Goal: Task Accomplishment & Management: Complete application form

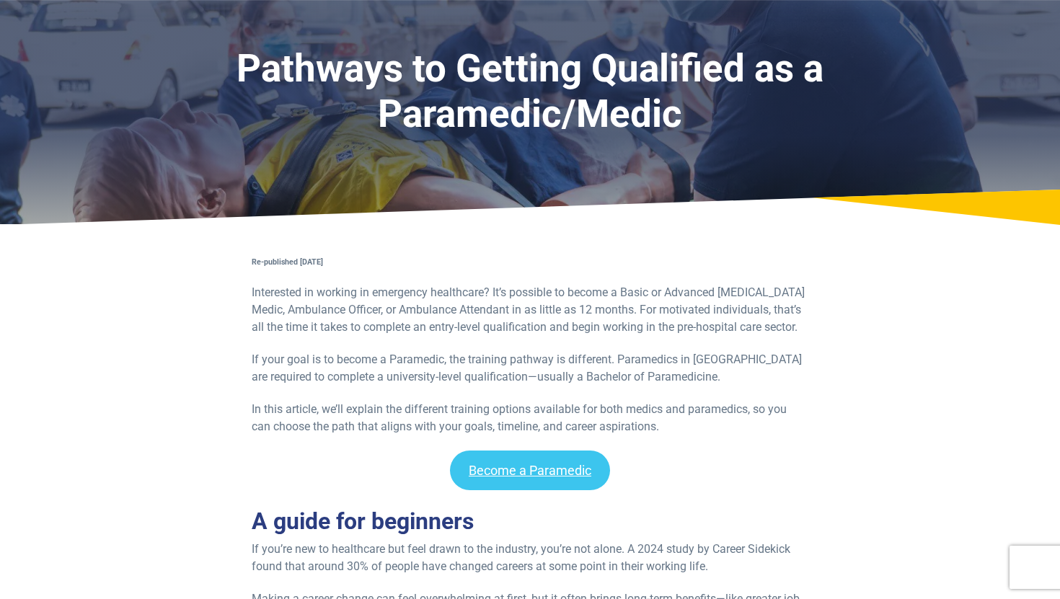
scroll to position [40, 0]
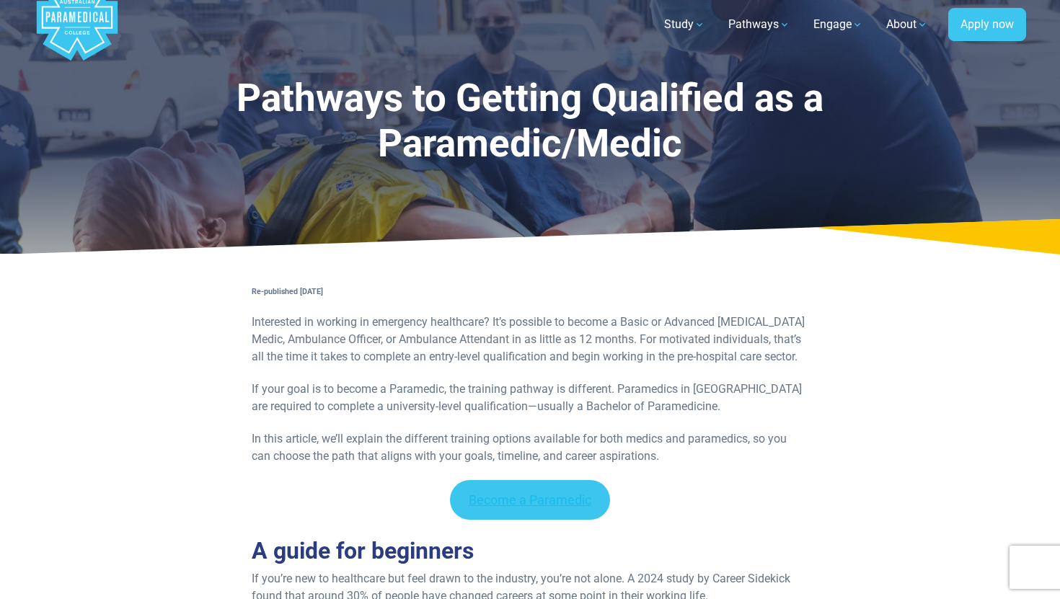
click at [508, 482] on link "Become a Paramedic" at bounding box center [530, 500] width 160 height 40
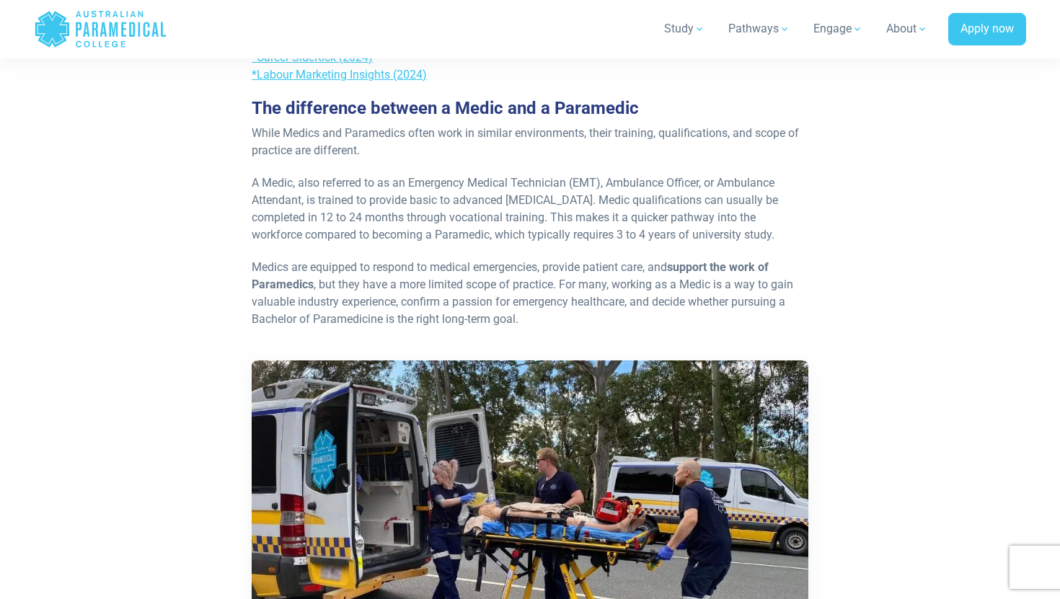
scroll to position [764, 0]
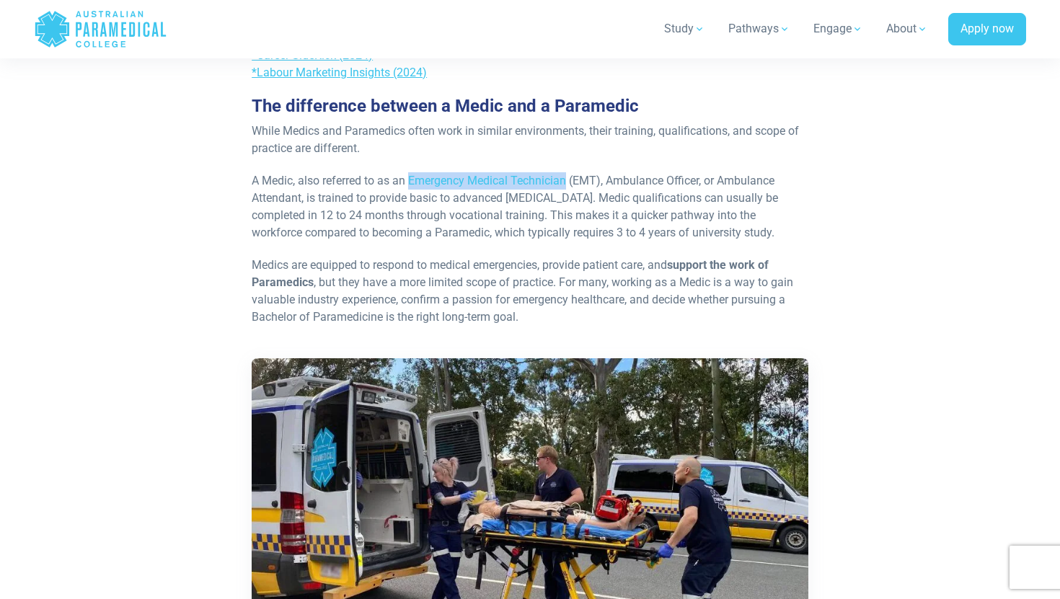
drag, startPoint x: 412, startPoint y: 178, endPoint x: 567, endPoint y: 174, distance: 155.1
click at [567, 174] on p "A Medic, also referred to as an Emergency Medical Technician (EMT), Ambulance O…" at bounding box center [530, 206] width 557 height 69
copy p "Emergency Medical Technician"
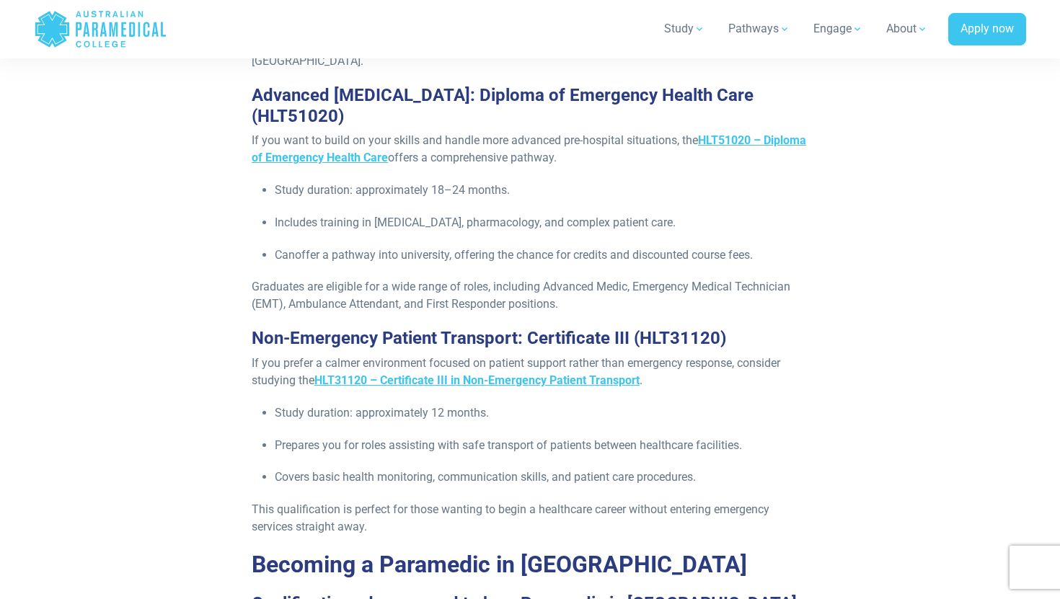
scroll to position [1626, 0]
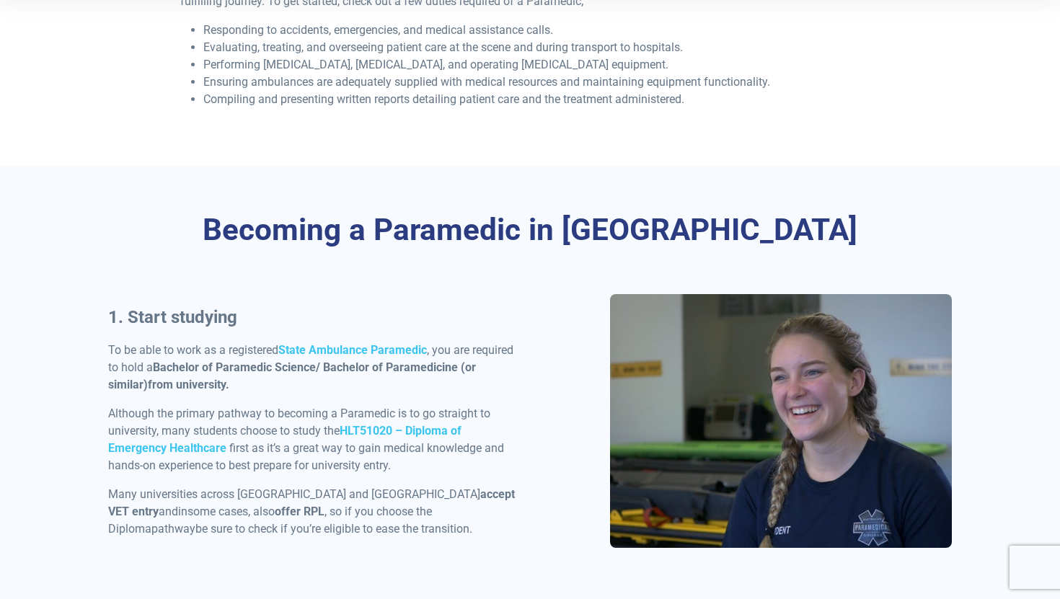
scroll to position [534, 0]
click at [438, 428] on strong "HLT51020 – Diploma of Emergency Healthcare" at bounding box center [284, 438] width 353 height 31
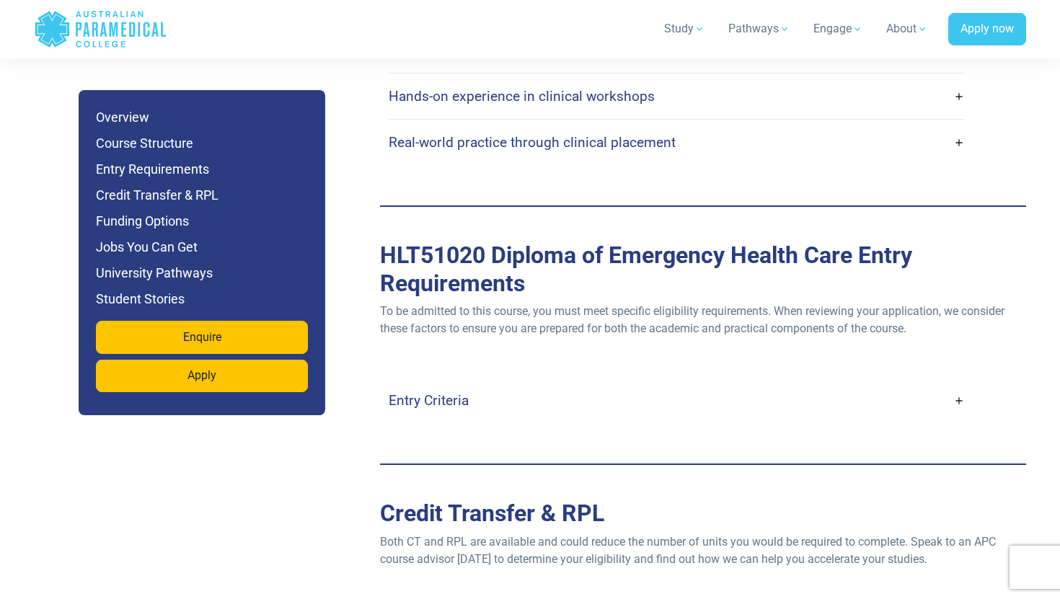
scroll to position [3794, 0]
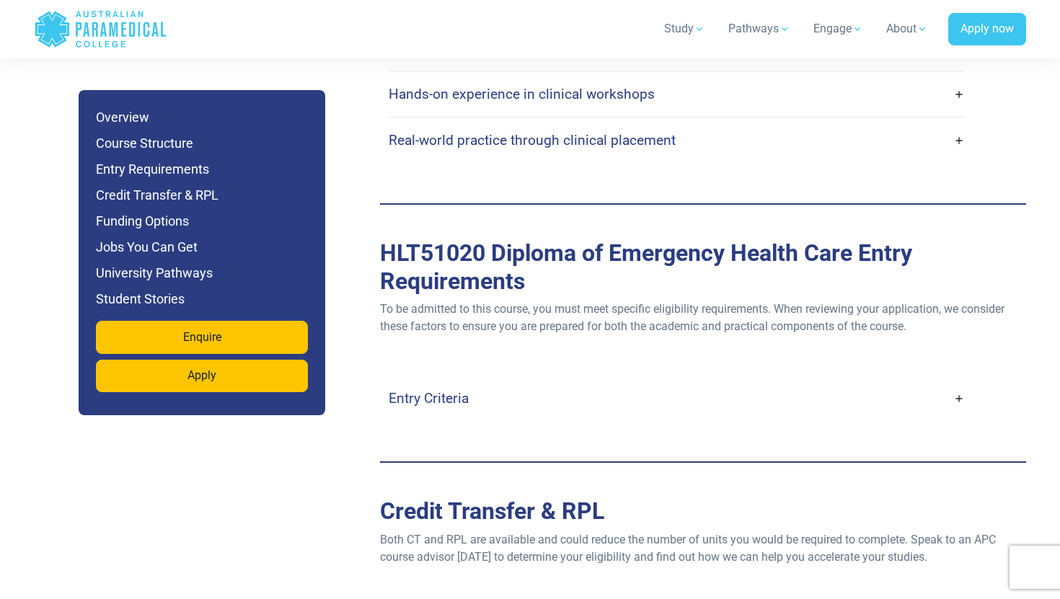
click at [420, 390] on h4 "Entry Criteria" at bounding box center [429, 398] width 80 height 17
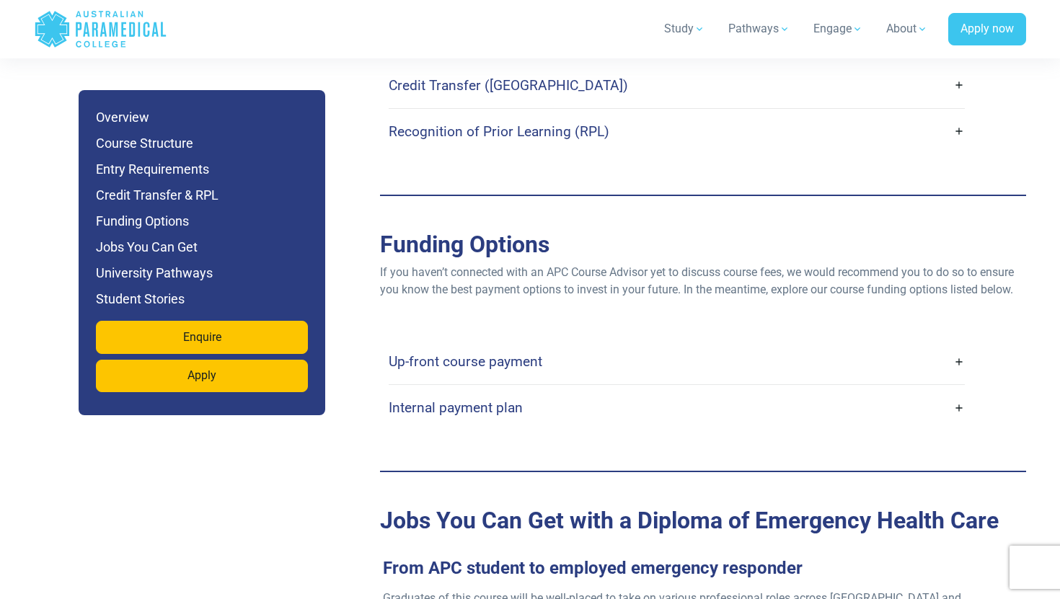
scroll to position [4889, 0]
click at [477, 399] on h4 "Internal payment plan" at bounding box center [456, 407] width 134 height 17
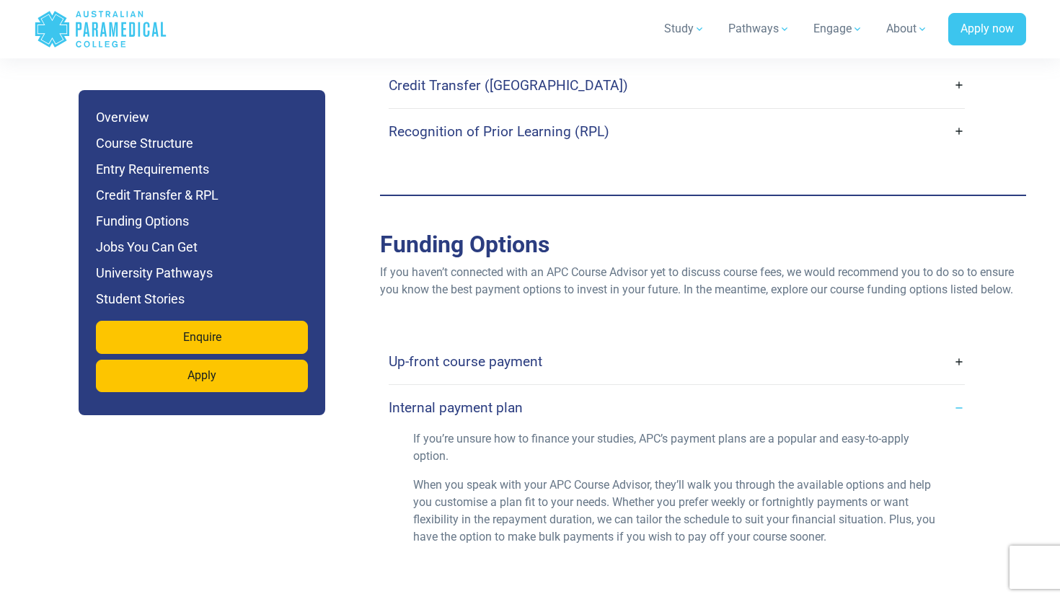
click at [493, 353] on h4 "Up-front course payment" at bounding box center [466, 361] width 154 height 17
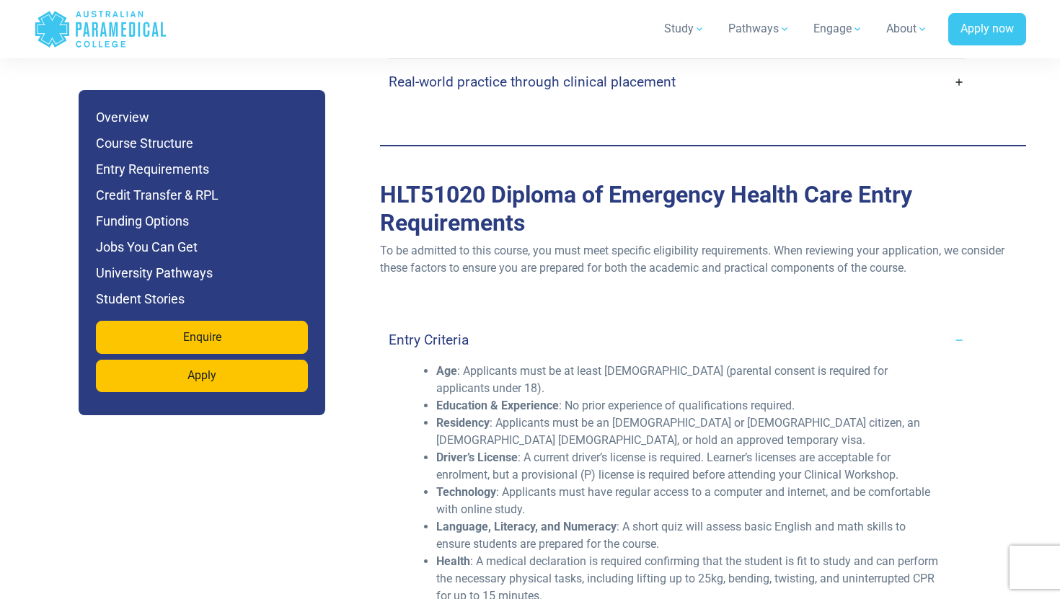
scroll to position [3850, 0]
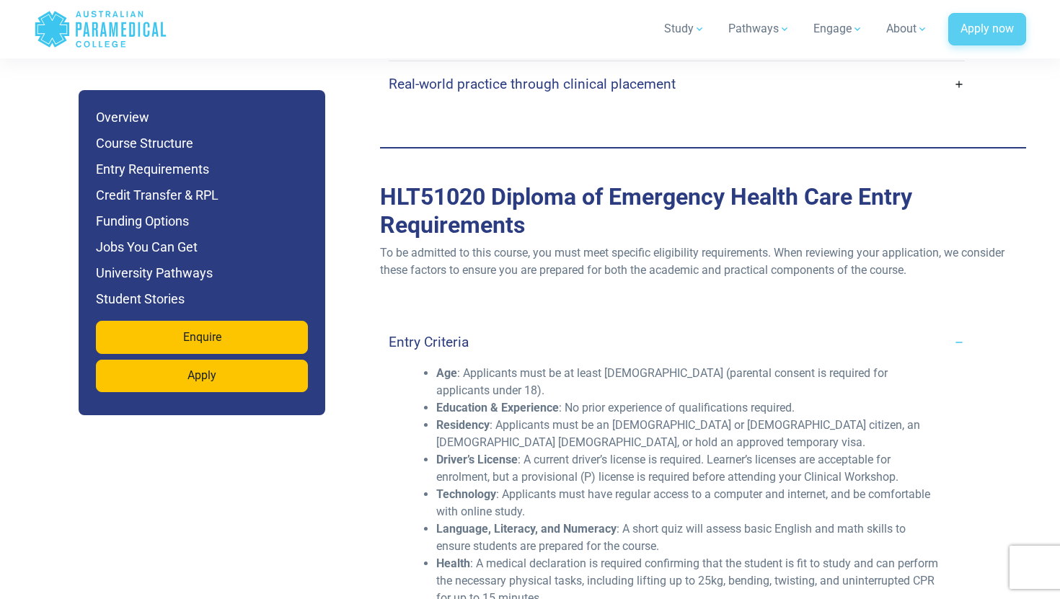
click at [963, 37] on link "Apply now" at bounding box center [987, 29] width 78 height 33
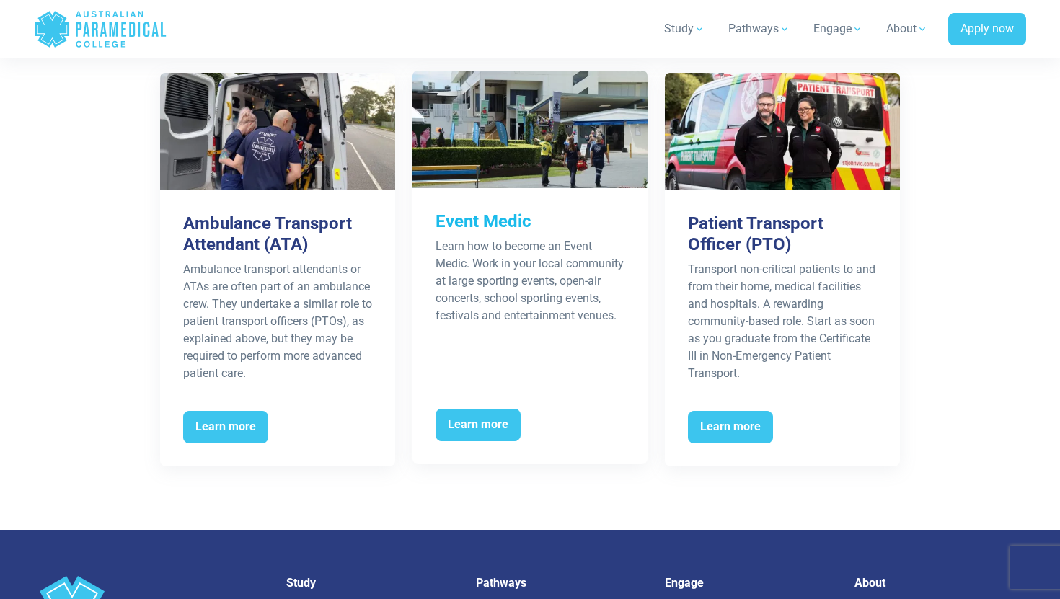
scroll to position [2966, 0]
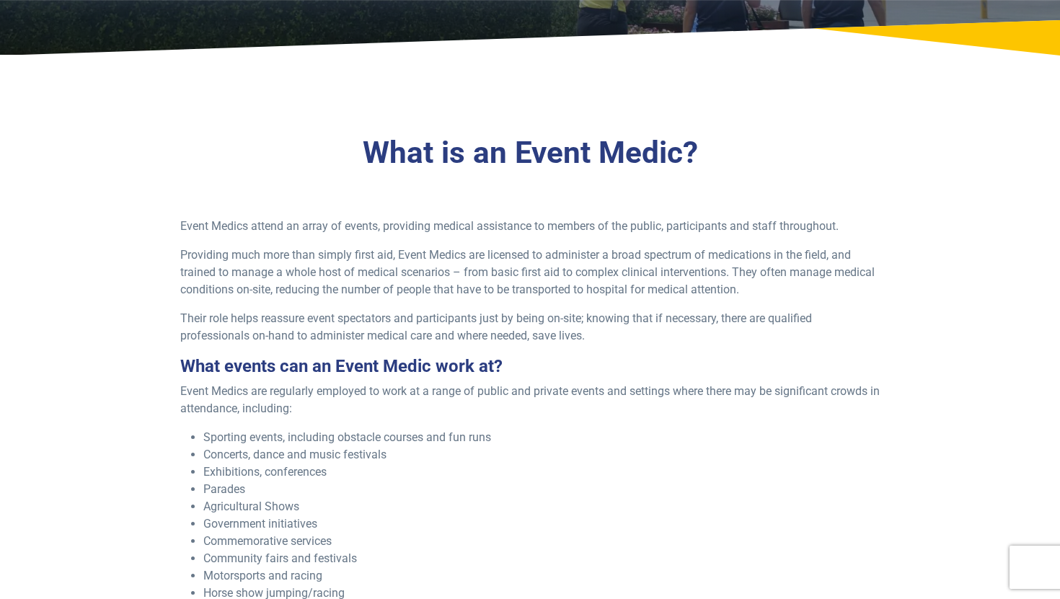
scroll to position [274, 0]
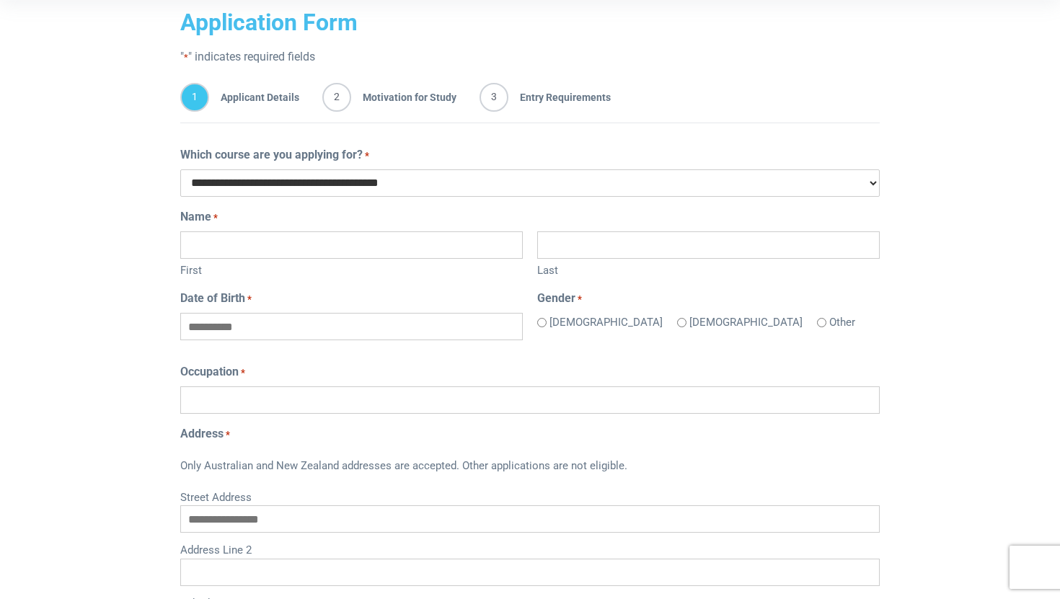
scroll to position [247, 0]
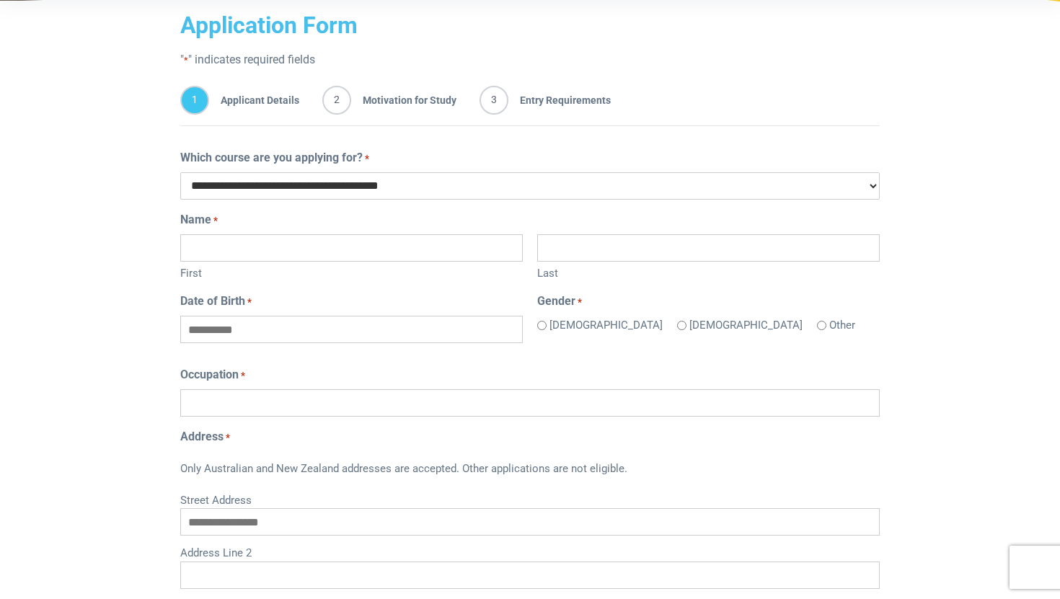
click at [273, 267] on label "First" at bounding box center [351, 272] width 342 height 20
click at [273, 262] on input "First" at bounding box center [351, 247] width 342 height 27
click at [269, 252] on input "First" at bounding box center [351, 247] width 342 height 27
type input "**********"
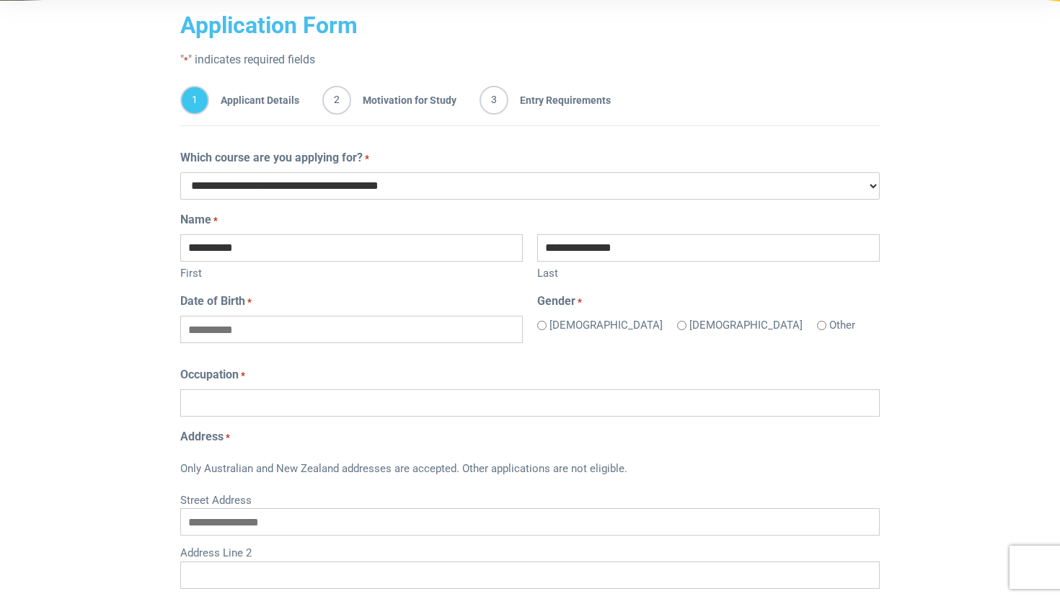
click at [552, 324] on label "[DEMOGRAPHIC_DATA]" at bounding box center [605, 325] width 113 height 17
click at [386, 336] on input "Date of Birth *" at bounding box center [351, 329] width 342 height 27
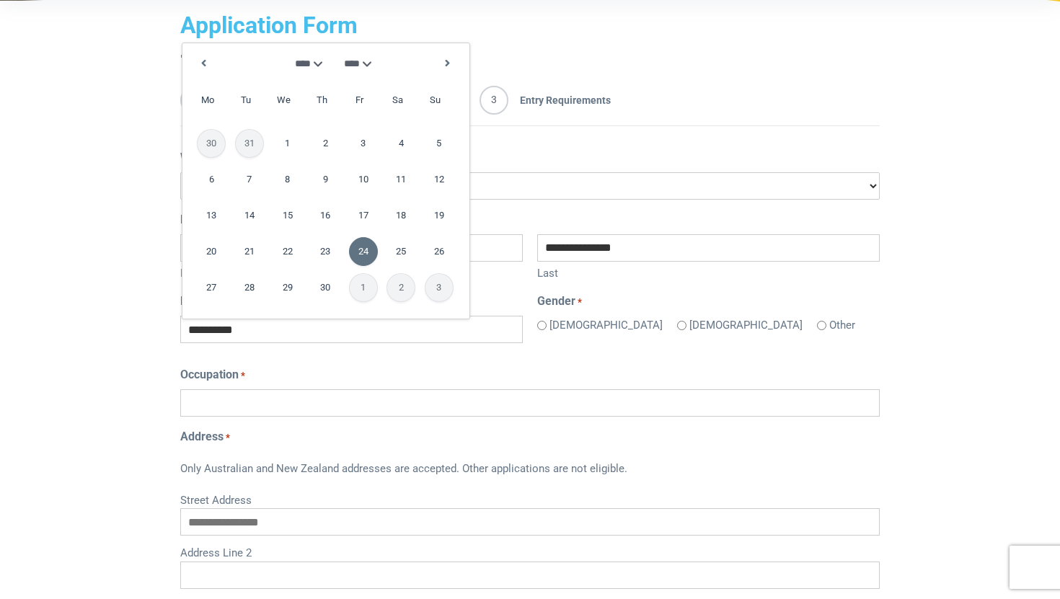
type input "**********"
click at [367, 375] on div "Occupation *" at bounding box center [529, 391] width 699 height 50
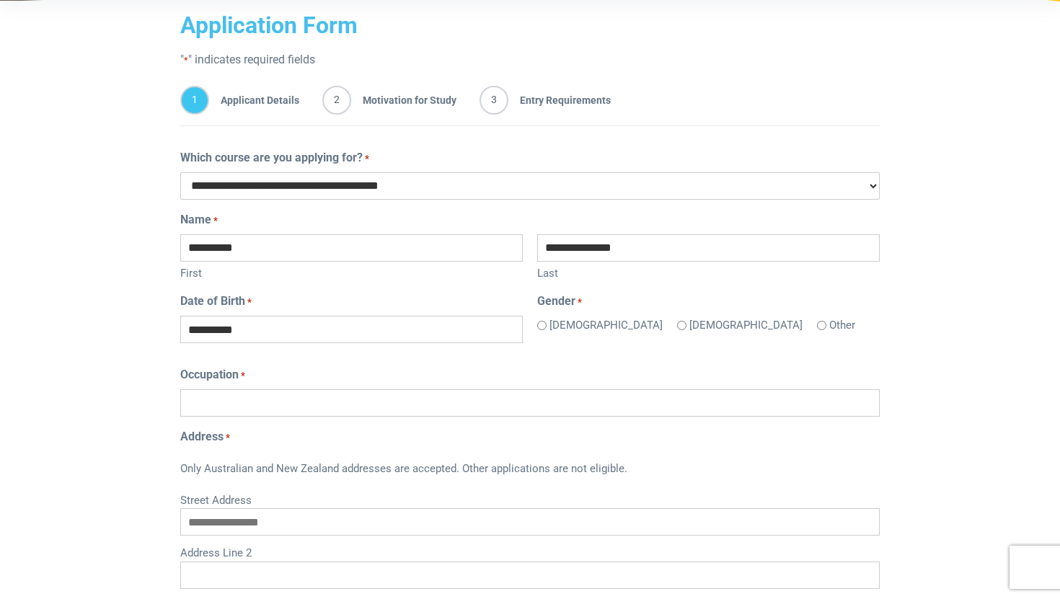
click at [328, 392] on input "Occupation *" at bounding box center [529, 402] width 699 height 27
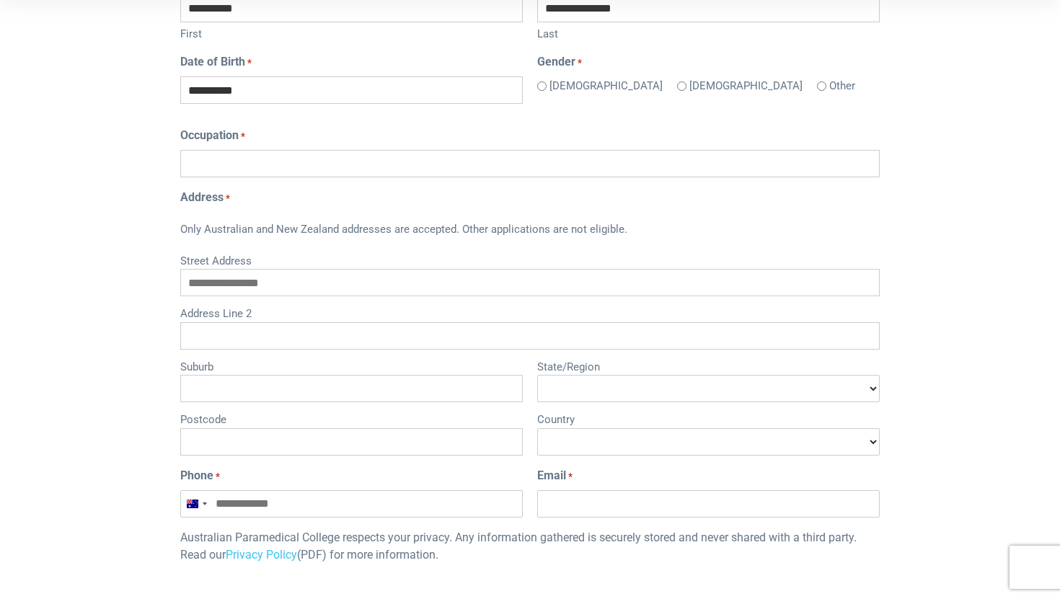
scroll to position [489, 0]
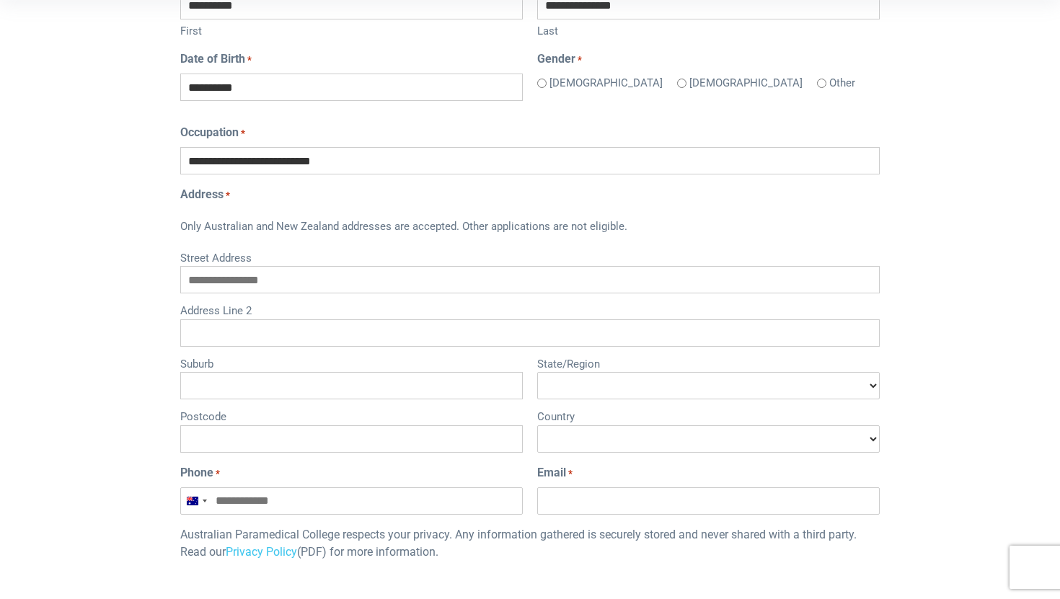
type input "**********"
click at [402, 316] on label "Address Line 2" at bounding box center [529, 309] width 699 height 20
click at [402, 319] on input "Address Line 2" at bounding box center [529, 332] width 699 height 27
click at [384, 261] on label "Street Address" at bounding box center [529, 257] width 699 height 20
click at [384, 266] on input "Street Address" at bounding box center [529, 279] width 699 height 27
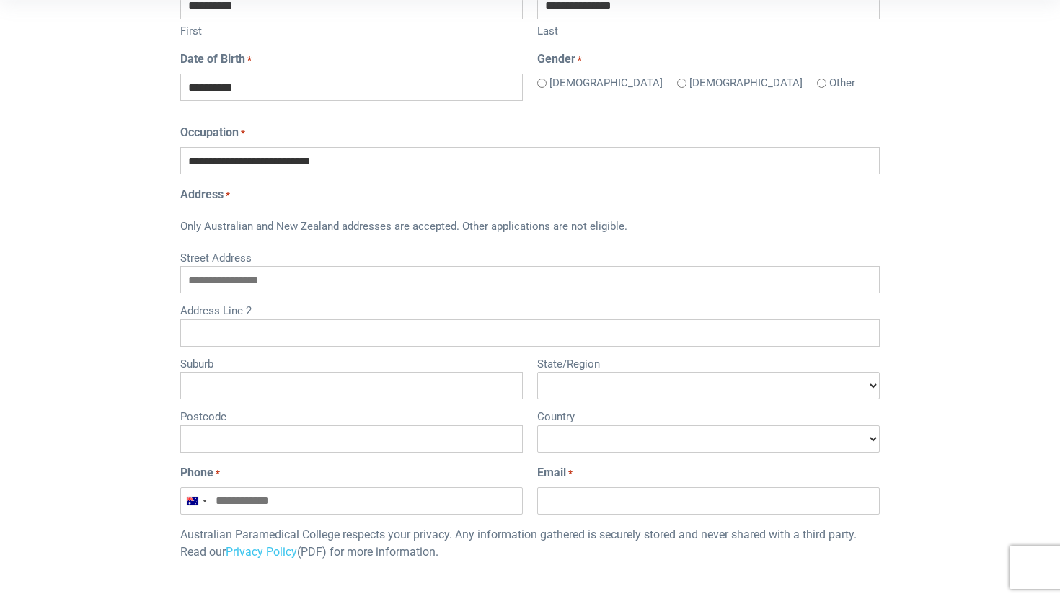
click at [366, 273] on input "Street Address" at bounding box center [529, 279] width 699 height 27
type input "*"
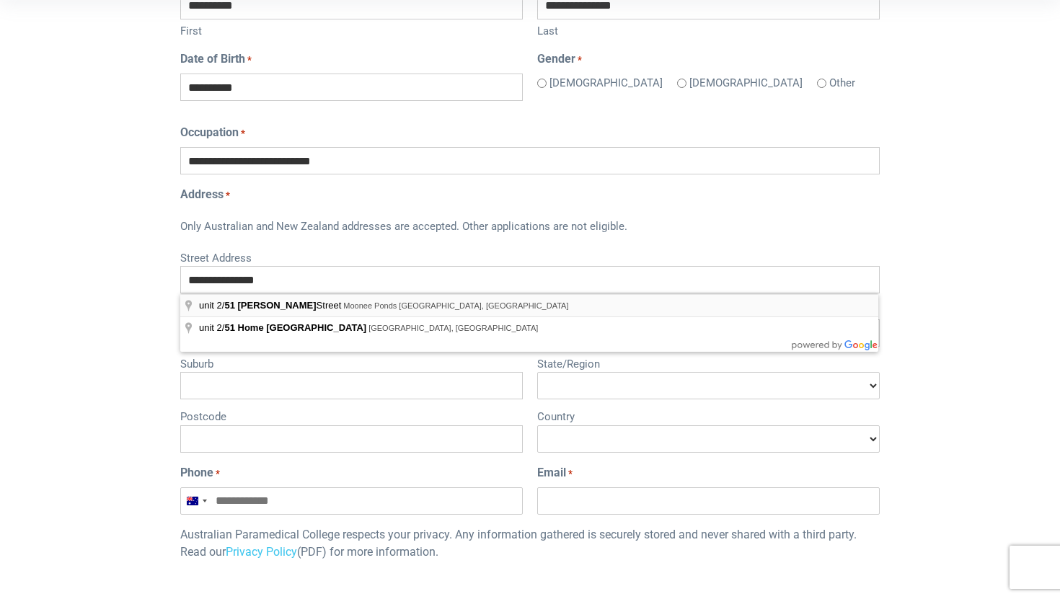
type input "**********"
type input "****"
select select "*********"
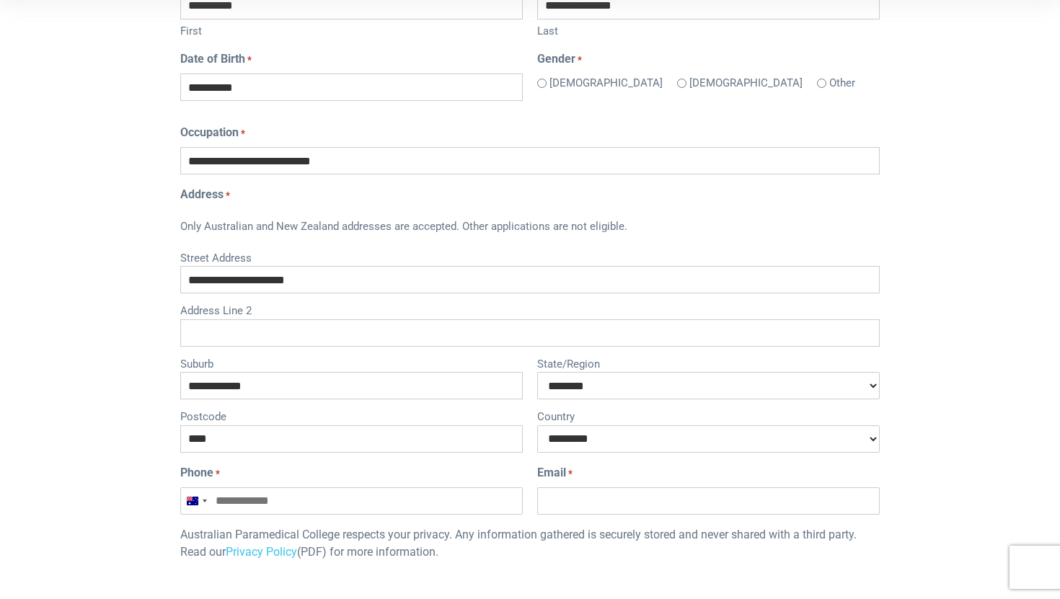
select select "********"
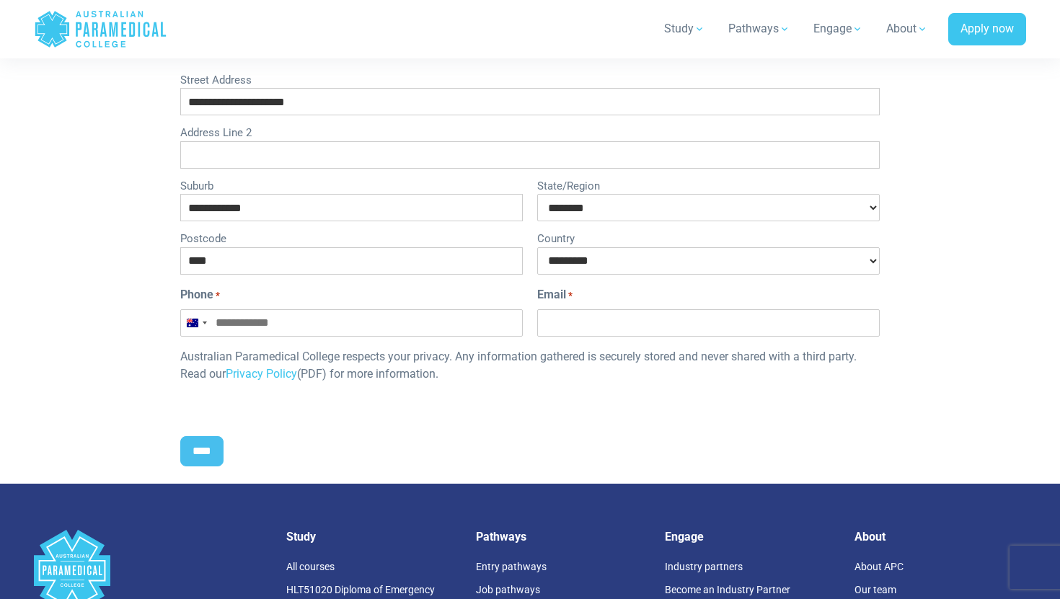
scroll to position [674, 0]
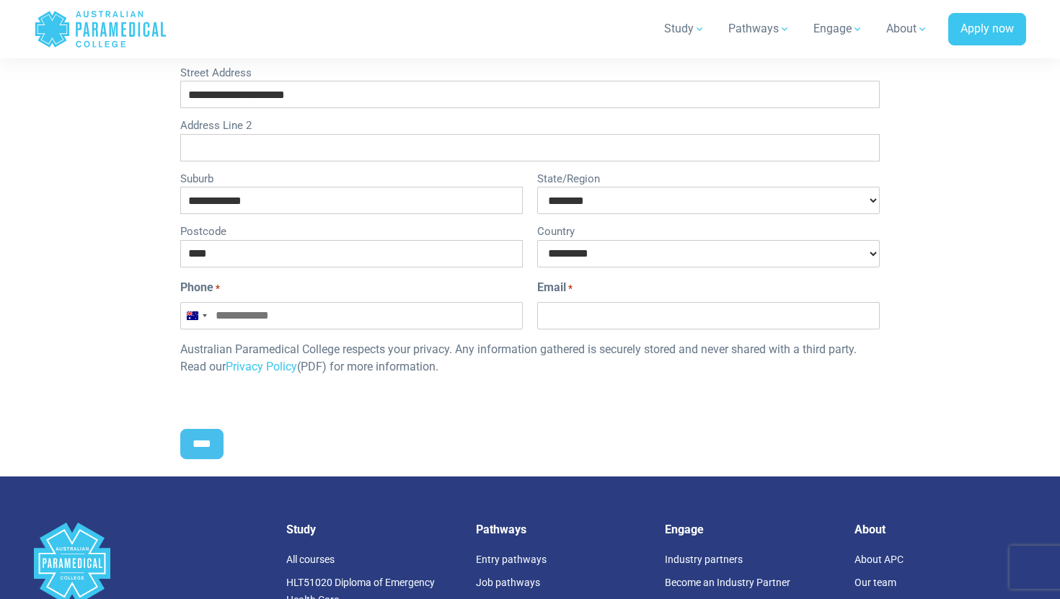
click at [347, 311] on input "Phone *" at bounding box center [351, 315] width 342 height 27
type input "**********"
click at [324, 407] on div "**********" at bounding box center [529, 61] width 699 height 703
click at [606, 303] on input "Email *" at bounding box center [708, 315] width 342 height 27
type input "**********"
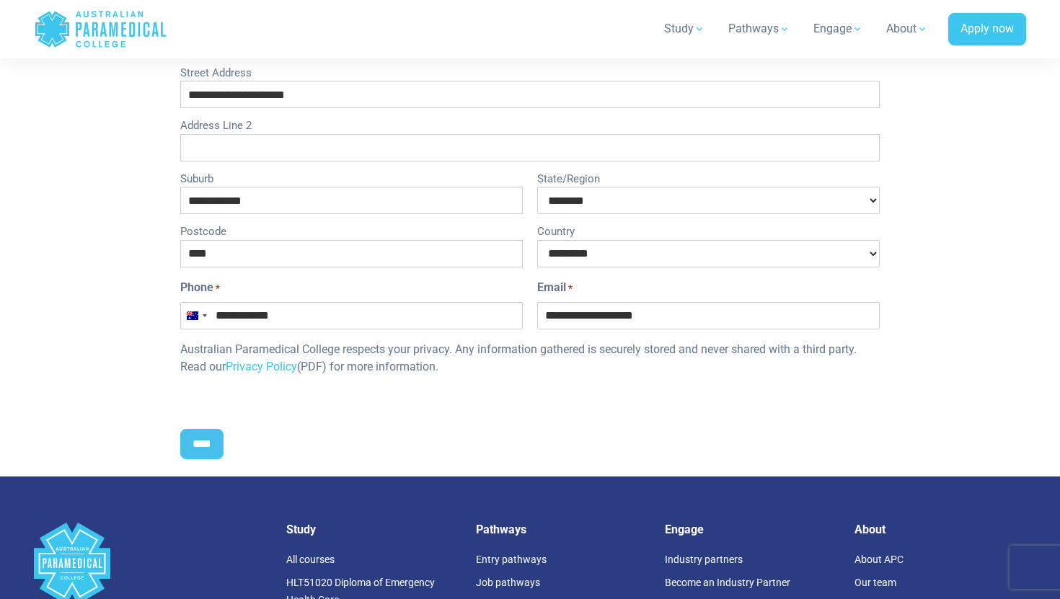
click at [415, 463] on div "****" at bounding box center [529, 446] width 699 height 59
click at [202, 433] on input "****" at bounding box center [201, 444] width 43 height 30
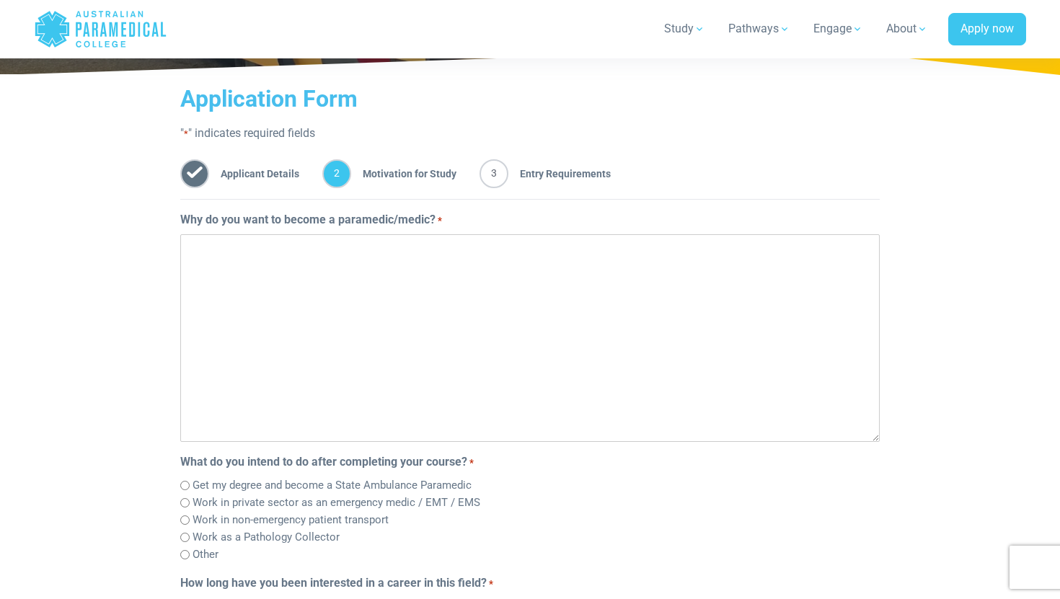
scroll to position [171, 0]
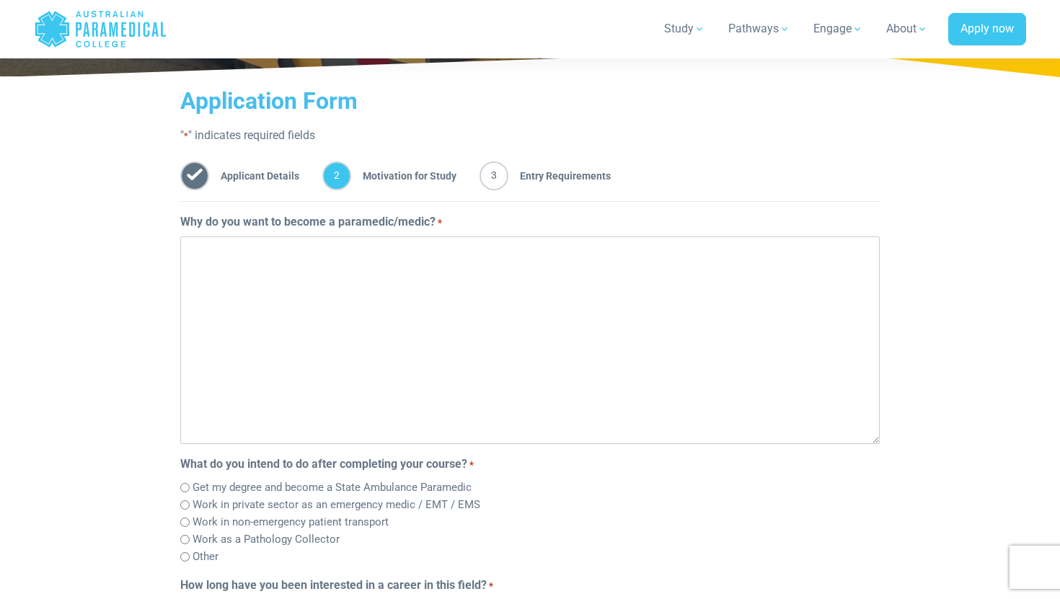
click at [277, 377] on textarea "Why do you want to become a paramedic/medic? *" at bounding box center [529, 340] width 699 height 208
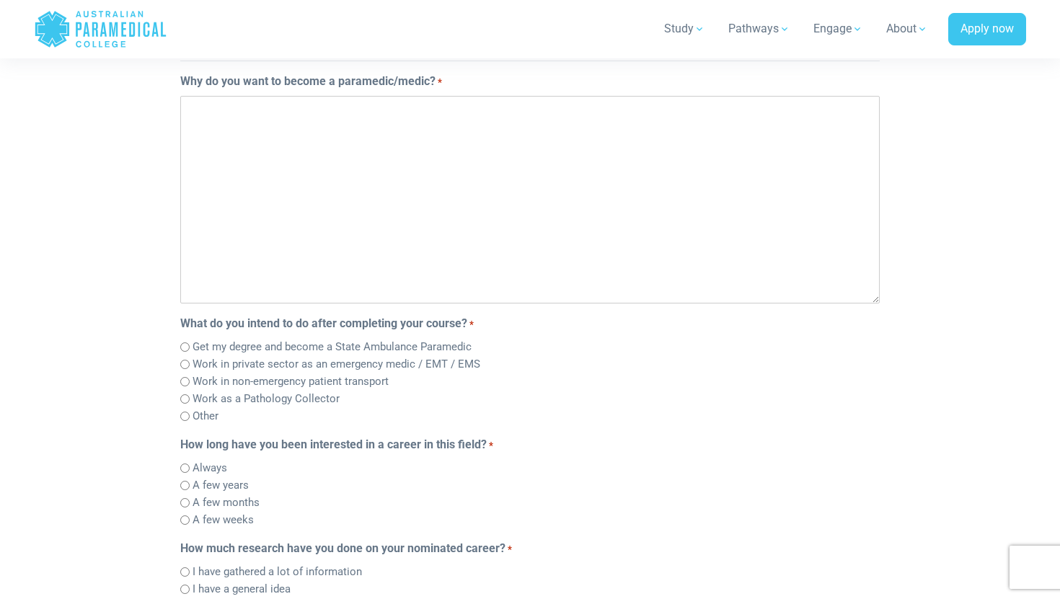
scroll to position [314, 0]
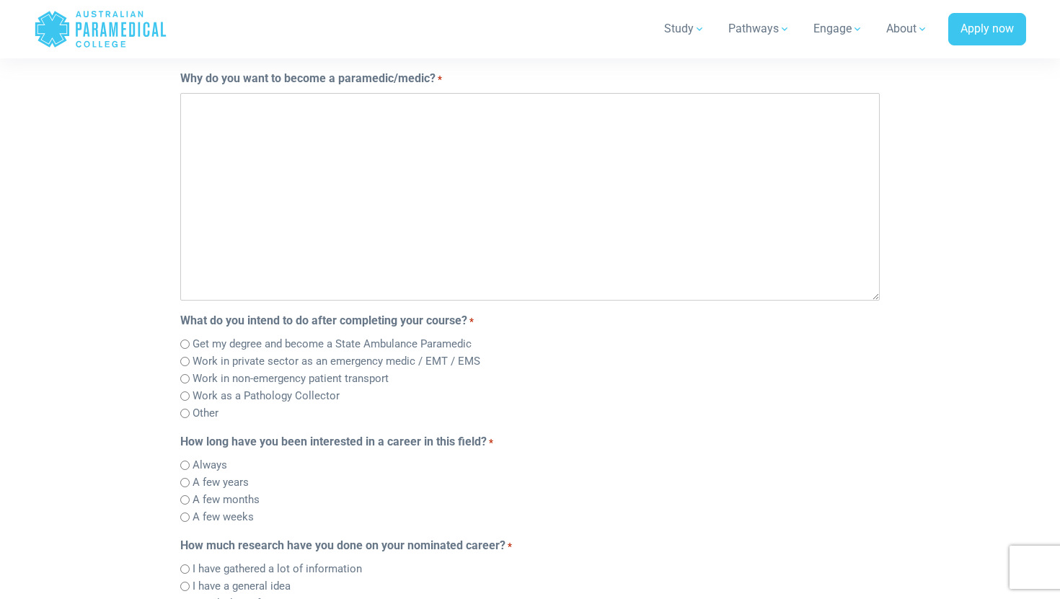
click at [236, 348] on label "Get my degree and become a State Ambulance Paramedic" at bounding box center [332, 344] width 279 height 17
click at [223, 368] on label "Work in private sector as an emergency medic / EMT / EMS" at bounding box center [337, 361] width 288 height 17
click at [217, 344] on label "Get my degree and become a State Ambulance Paramedic" at bounding box center [332, 344] width 279 height 17
click at [194, 488] on label "A few years" at bounding box center [221, 482] width 56 height 17
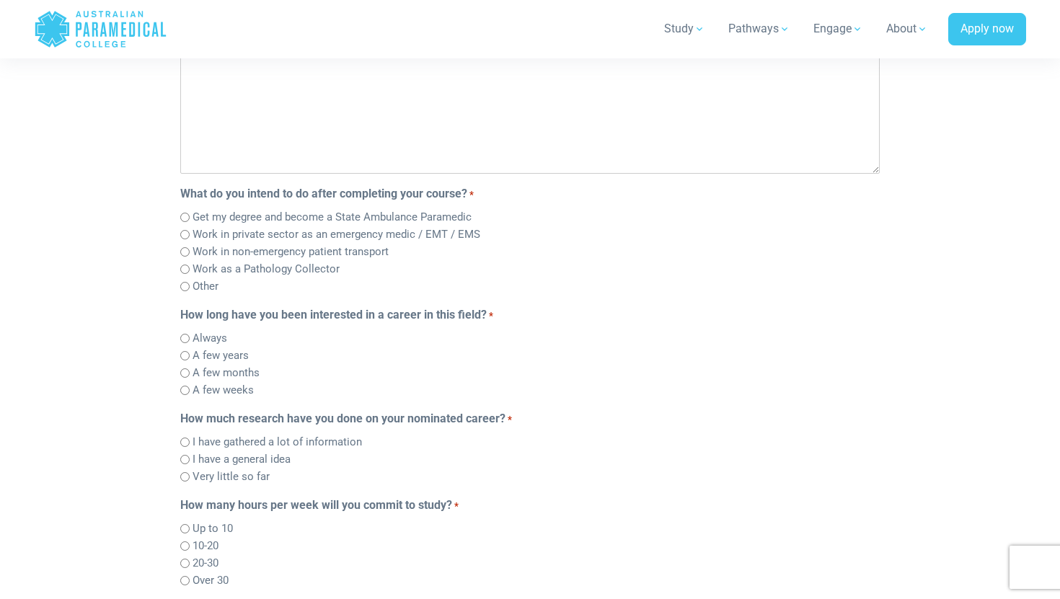
scroll to position [442, 0]
click at [262, 465] on label "I have a general idea" at bounding box center [242, 459] width 98 height 17
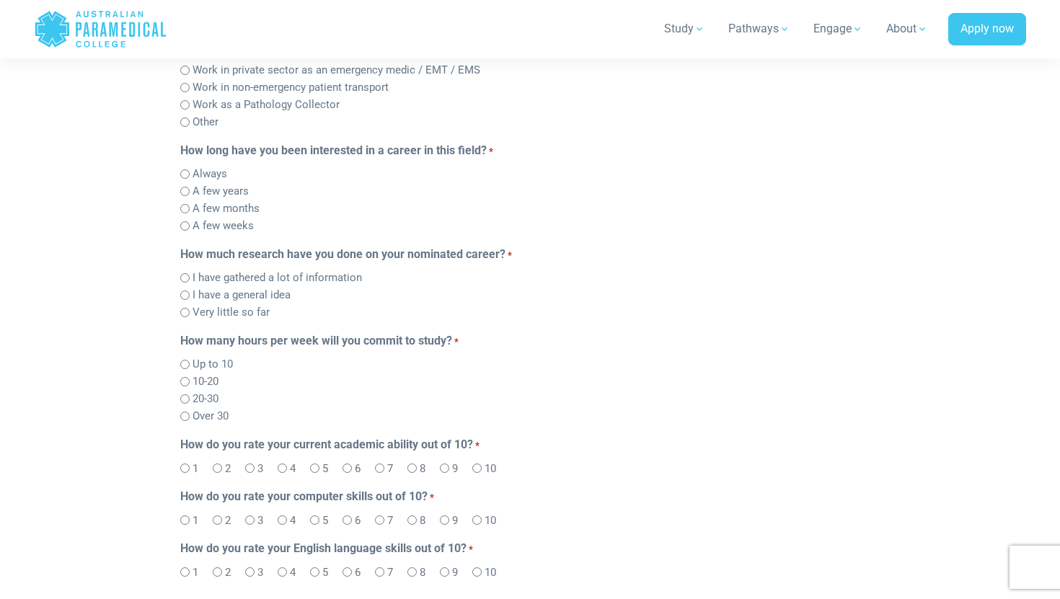
scroll to position [609, 0]
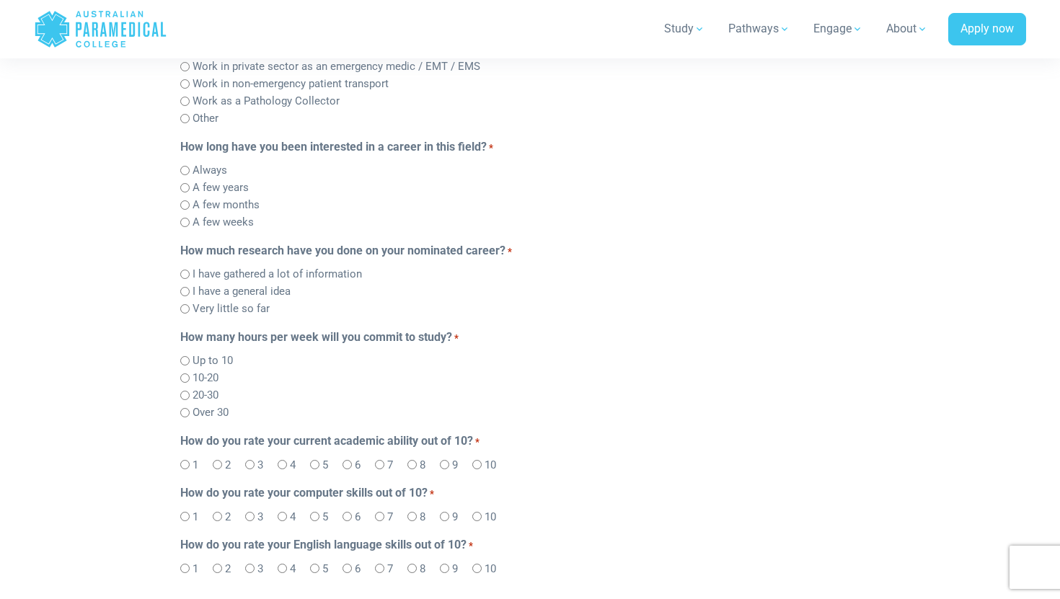
click at [206, 404] on label "20-30" at bounding box center [206, 395] width 26 height 17
click at [130, 374] on div "Home Blog Student Portal Contact us AU 1300 377 741 NZ 0800 005 689 .logo-block…" at bounding box center [530, 331] width 1060 height 1880
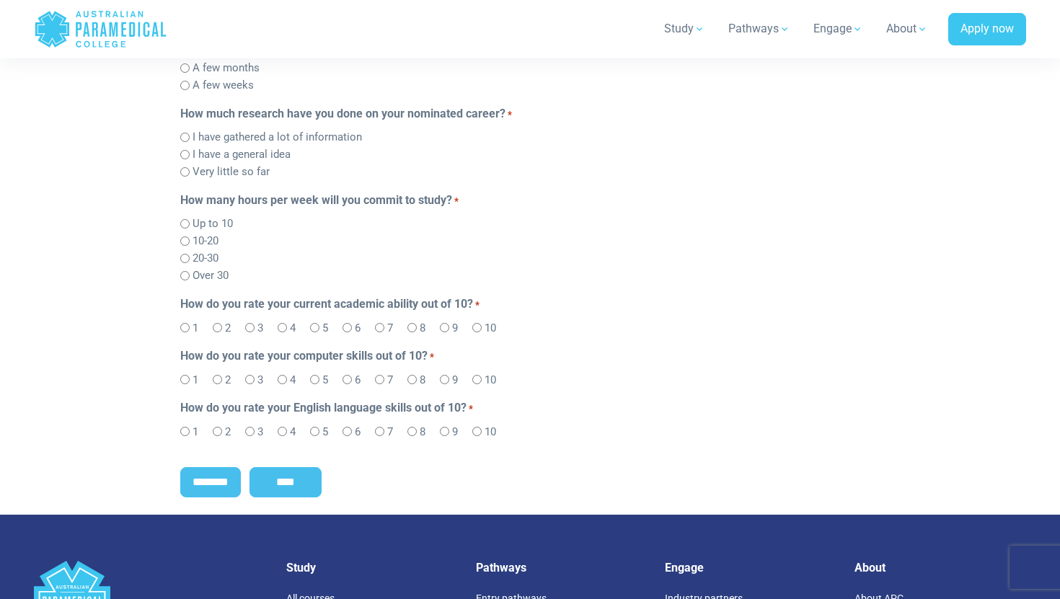
scroll to position [750, 0]
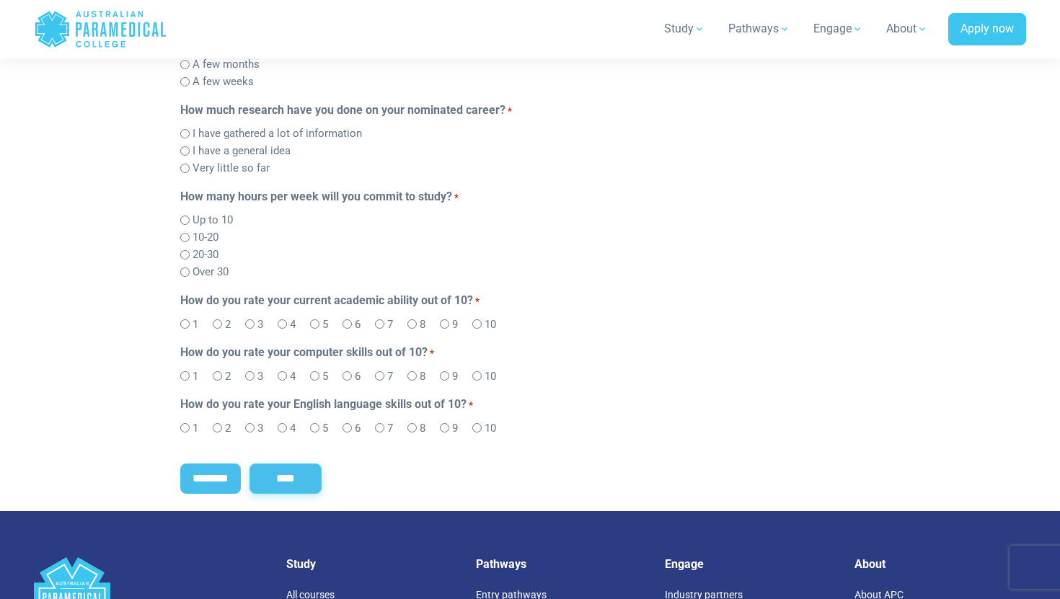
click at [306, 483] on input "****" at bounding box center [285, 479] width 72 height 30
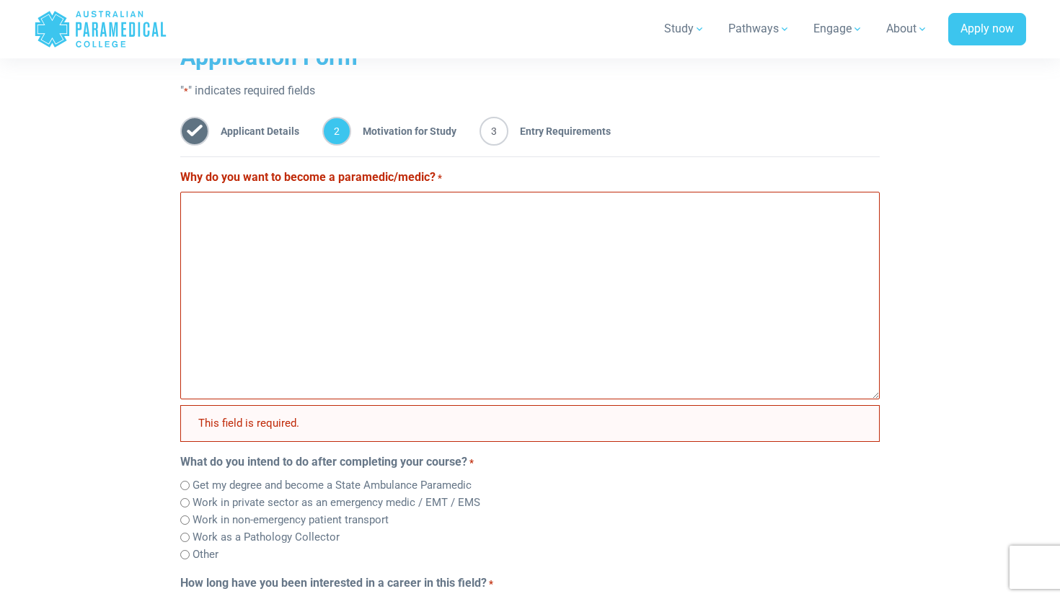
click at [332, 353] on textarea "Why do you want to become a paramedic/medic? *" at bounding box center [529, 296] width 699 height 208
type textarea "*"
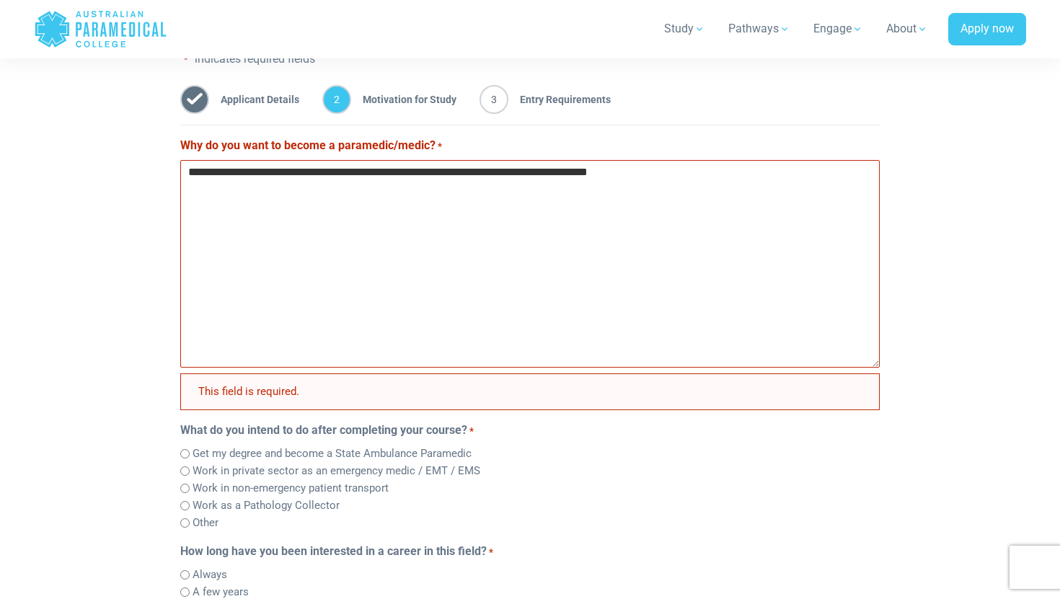
scroll to position [293, 0]
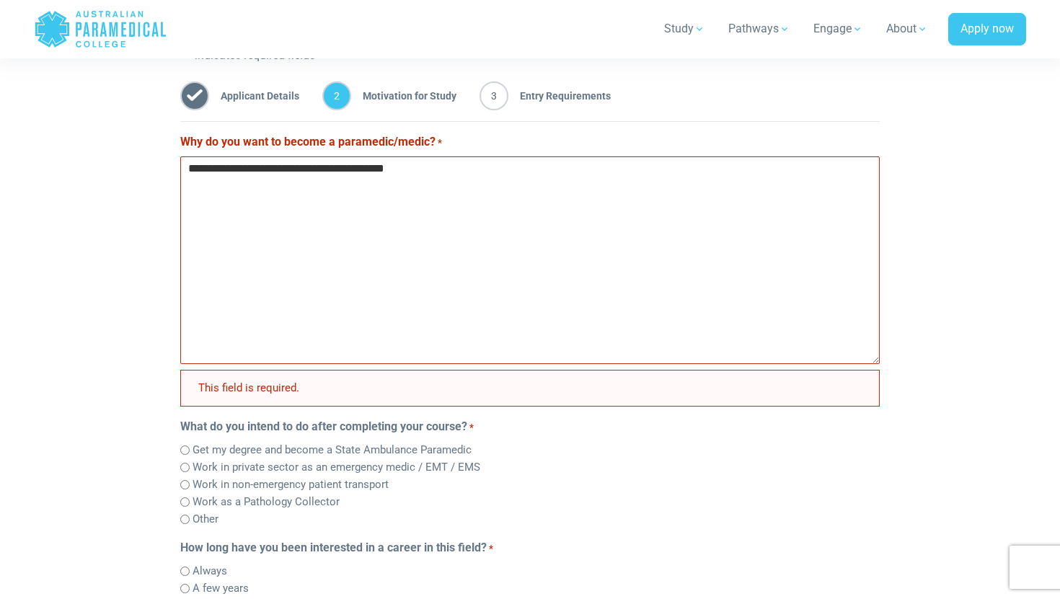
type textarea "**********"
click at [784, 372] on div "This field is required." at bounding box center [529, 388] width 699 height 36
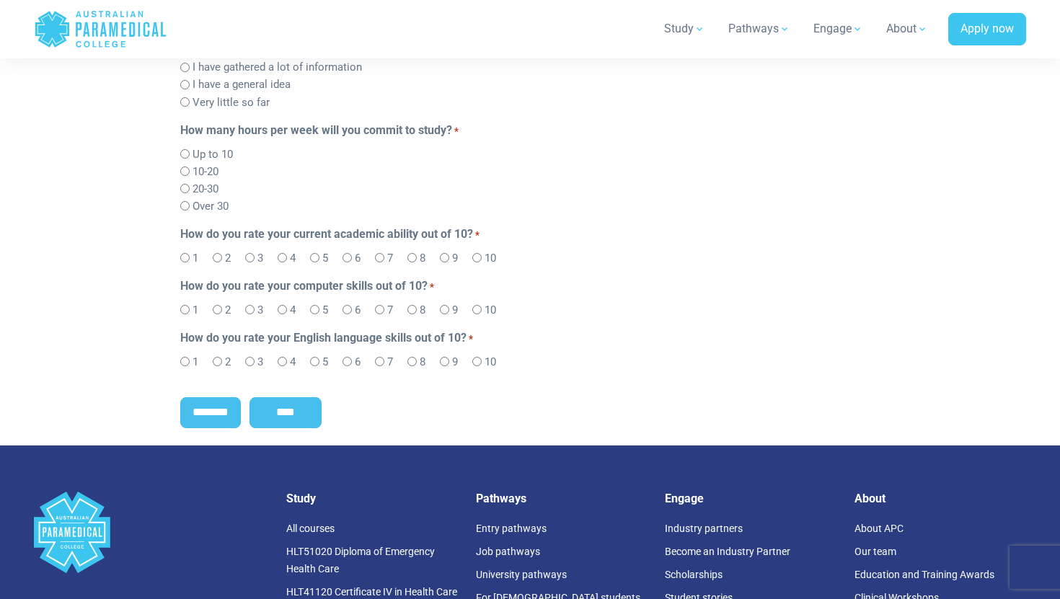
scroll to position [889, 0]
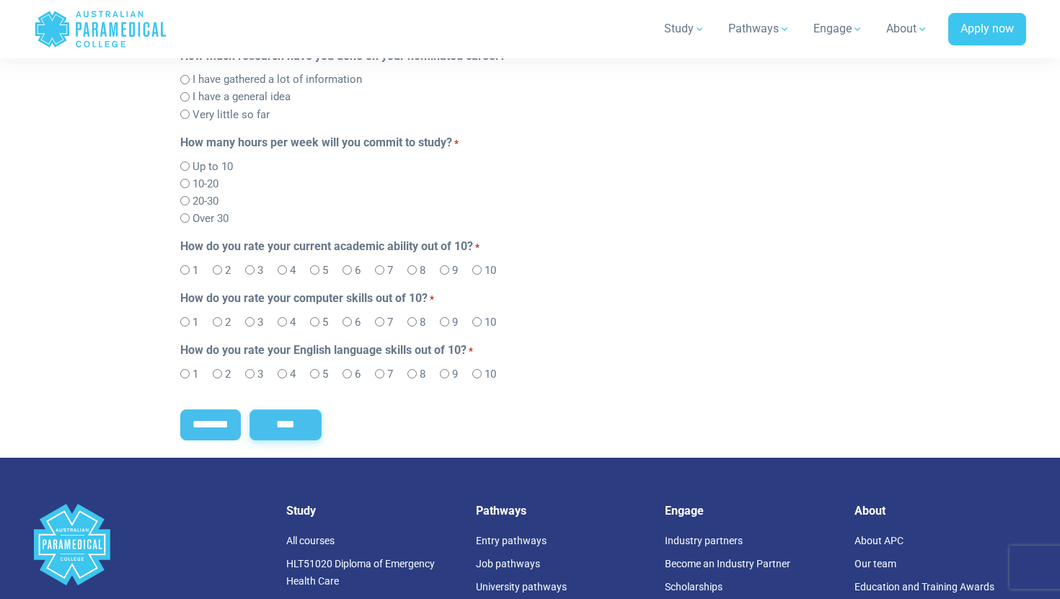
click at [300, 428] on input "****" at bounding box center [285, 425] width 72 height 30
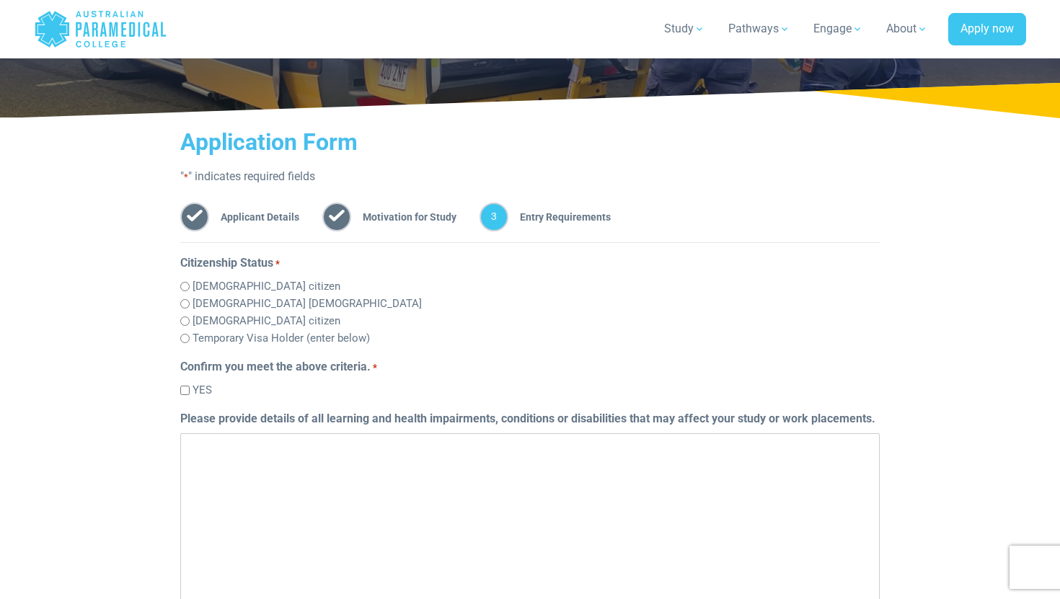
scroll to position [128, 0]
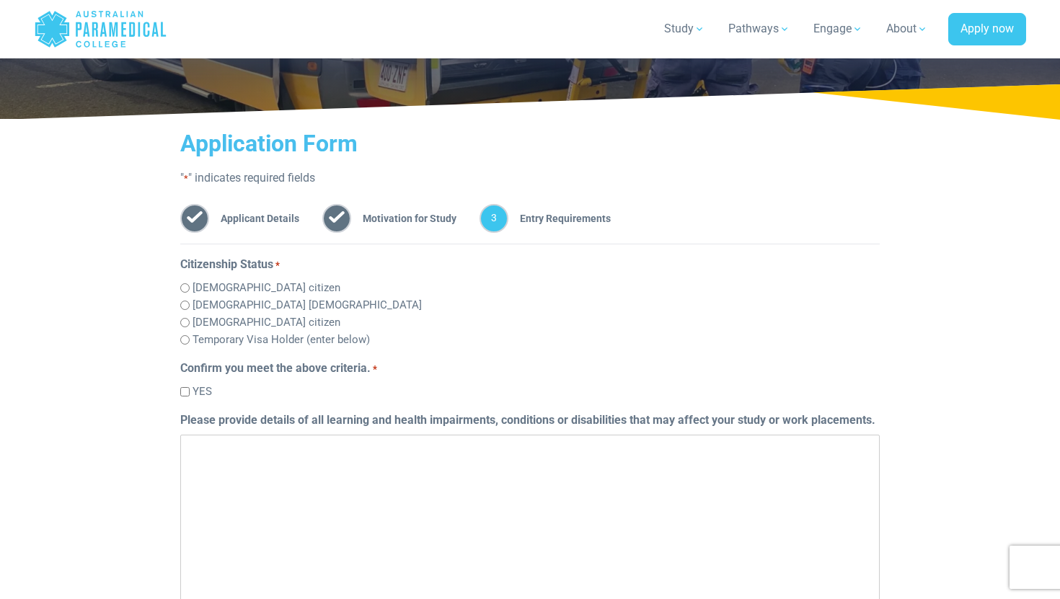
click at [209, 283] on label "[DEMOGRAPHIC_DATA] citizen" at bounding box center [267, 288] width 148 height 17
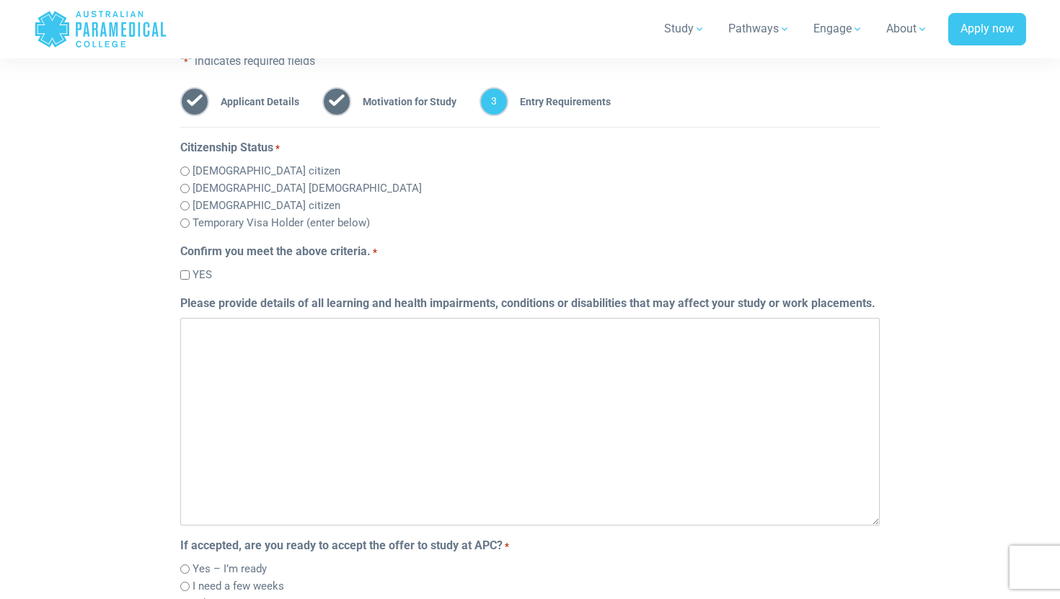
scroll to position [247, 0]
click at [199, 268] on label "YES" at bounding box center [202, 273] width 19 height 17
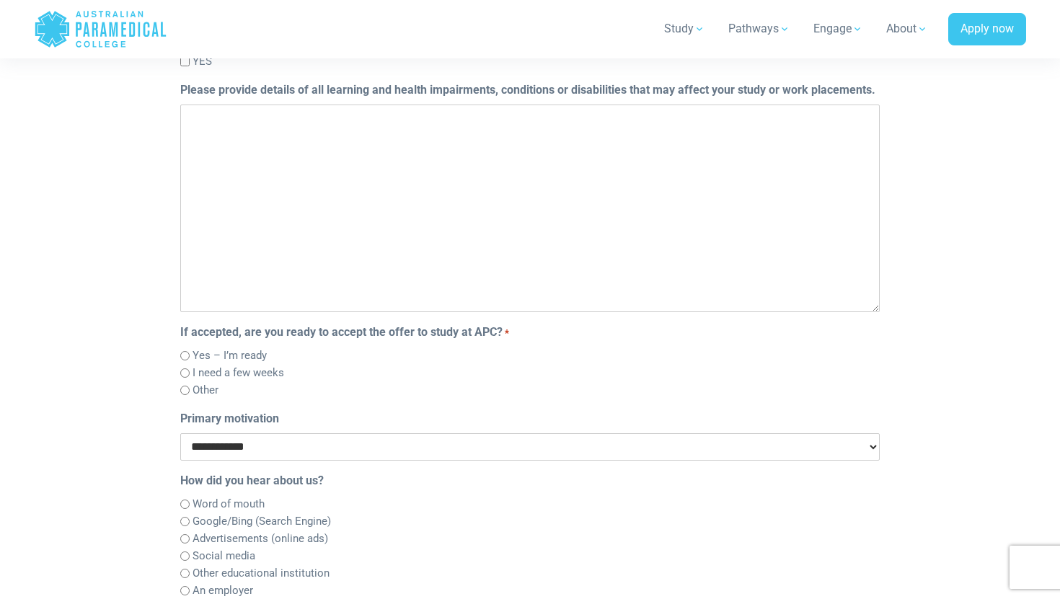
scroll to position [463, 0]
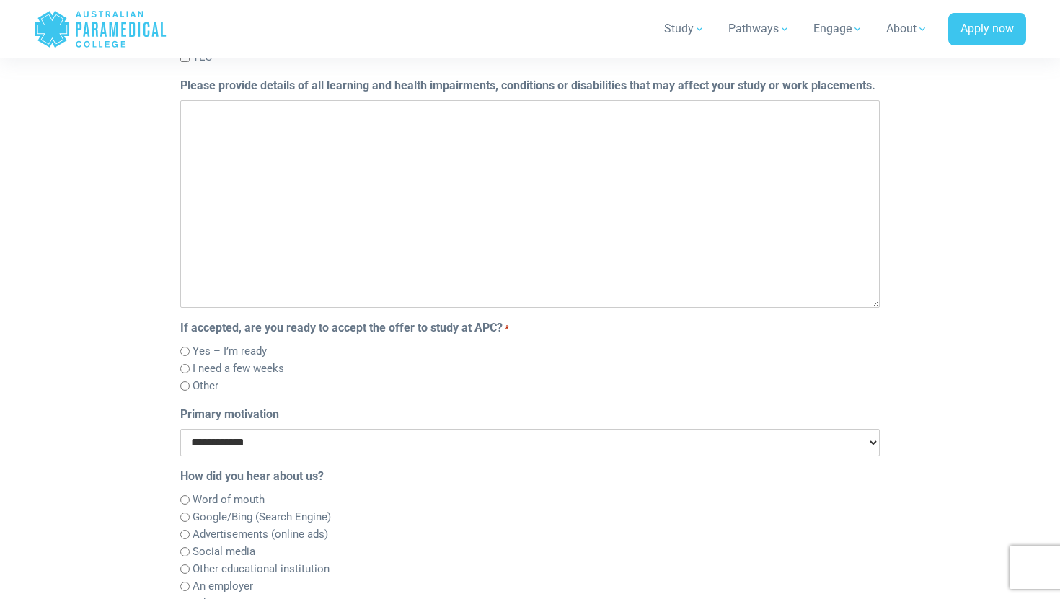
click at [255, 350] on label "Yes – I’m ready" at bounding box center [230, 351] width 74 height 17
click at [250, 369] on label "I need a few weeks" at bounding box center [239, 369] width 92 height 17
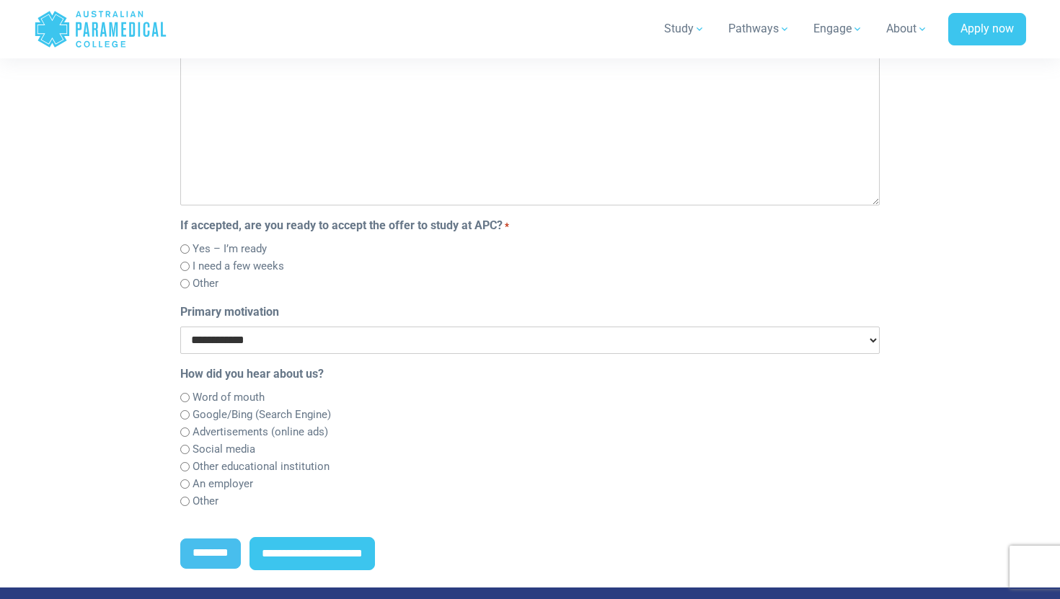
scroll to position [570, 0]
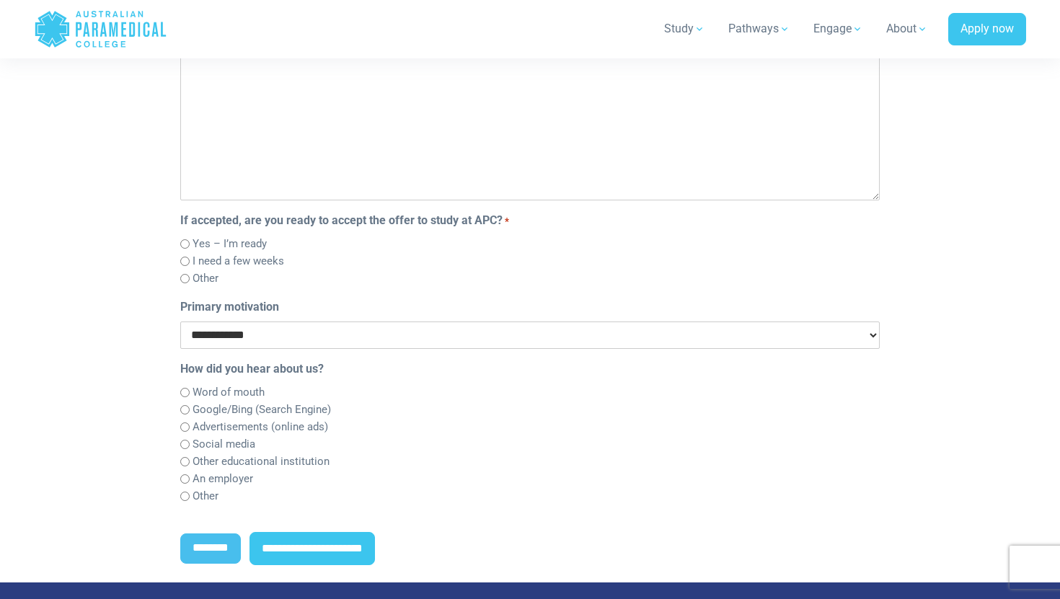
click at [323, 345] on select "**********" at bounding box center [529, 335] width 699 height 27
click at [180, 323] on select "**********" at bounding box center [529, 335] width 699 height 27
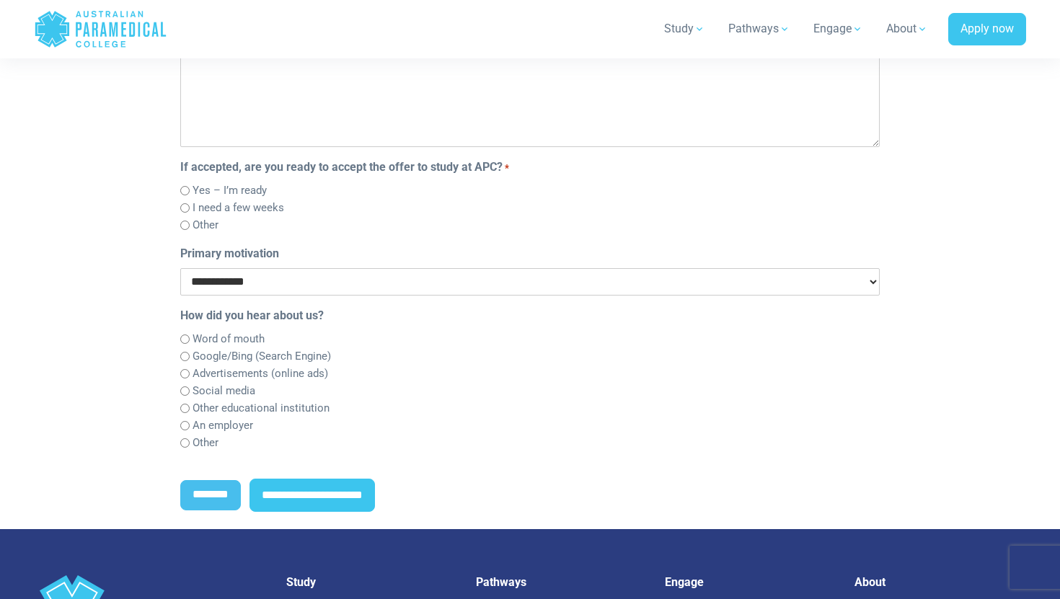
scroll to position [628, 0]
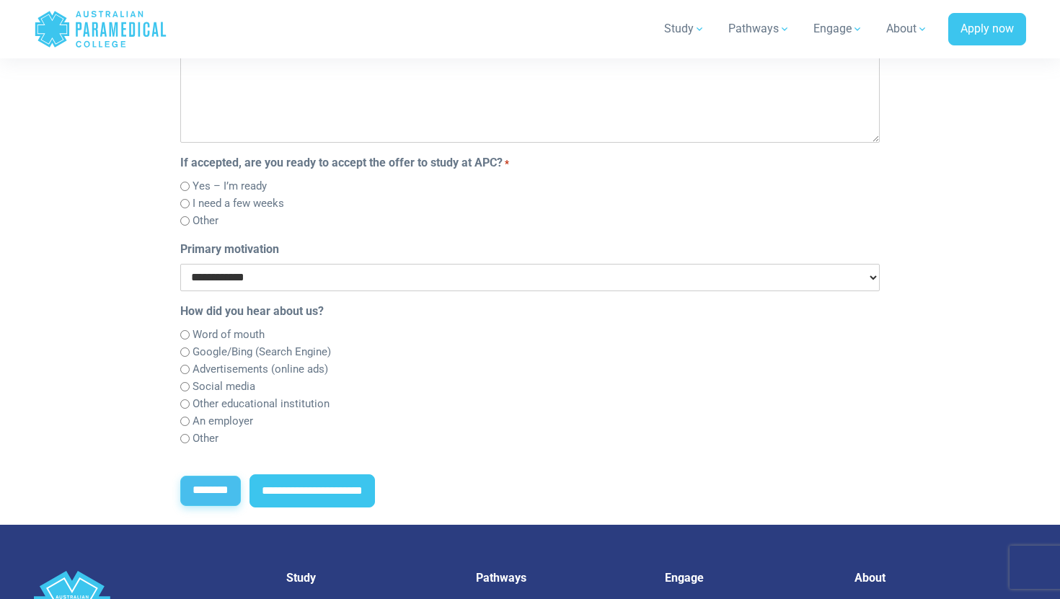
click at [230, 500] on input "********" at bounding box center [210, 491] width 61 height 30
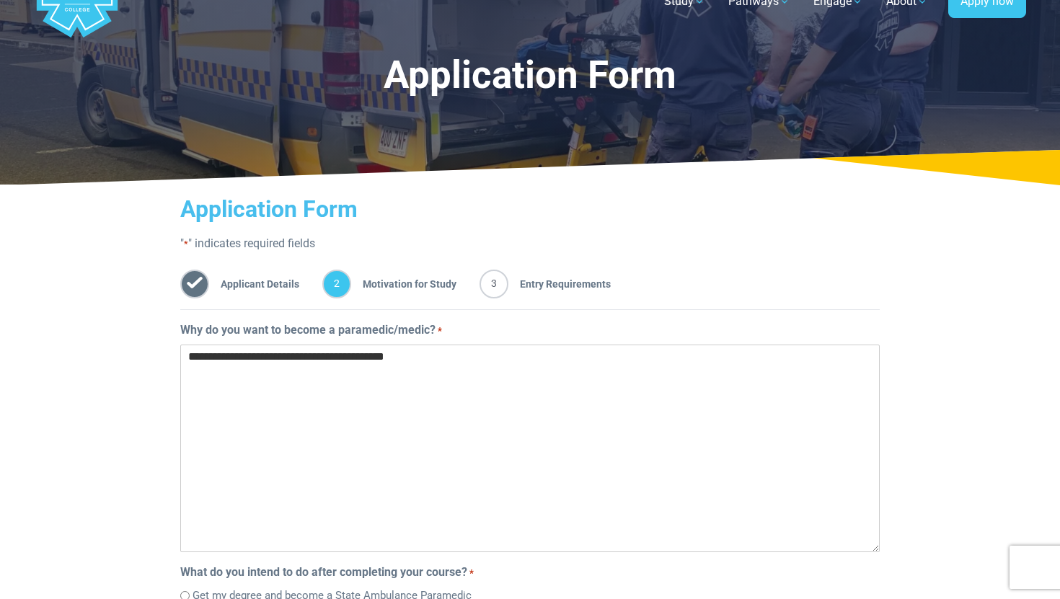
scroll to position [105, 0]
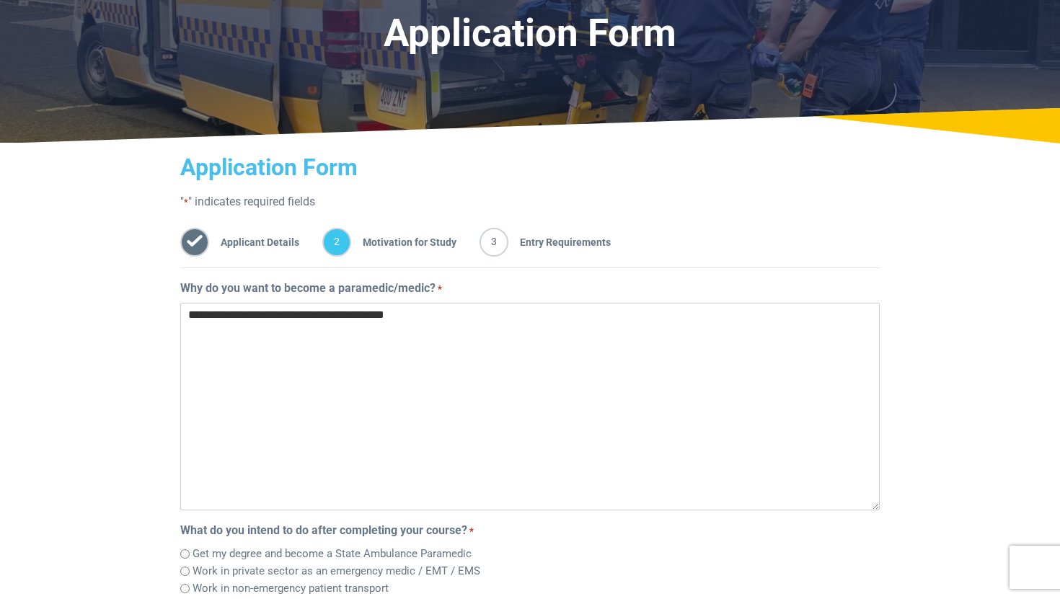
click at [466, 311] on textarea "**********" at bounding box center [529, 407] width 699 height 208
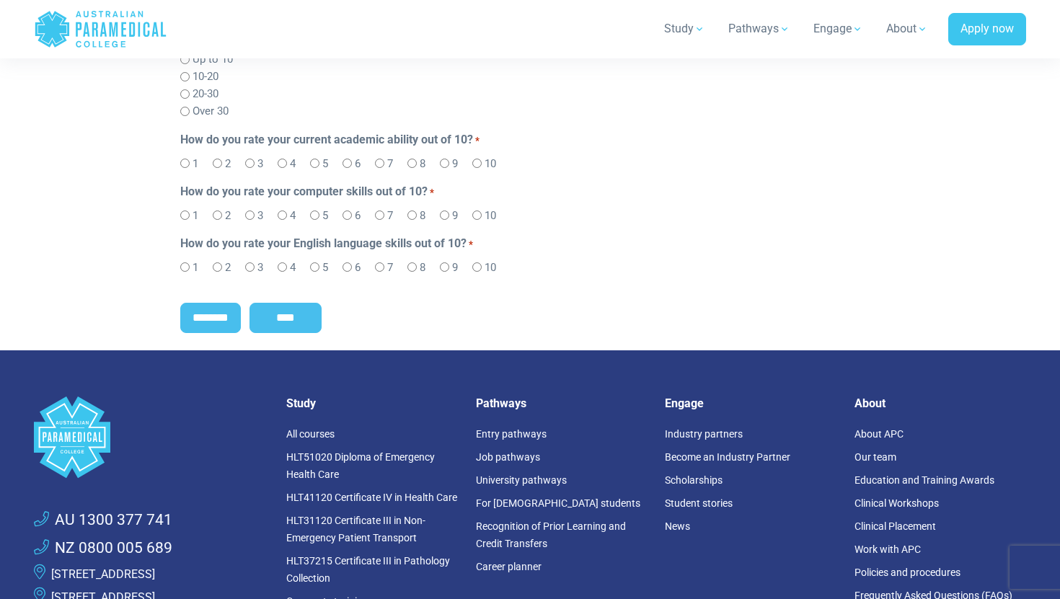
scroll to position [903, 0]
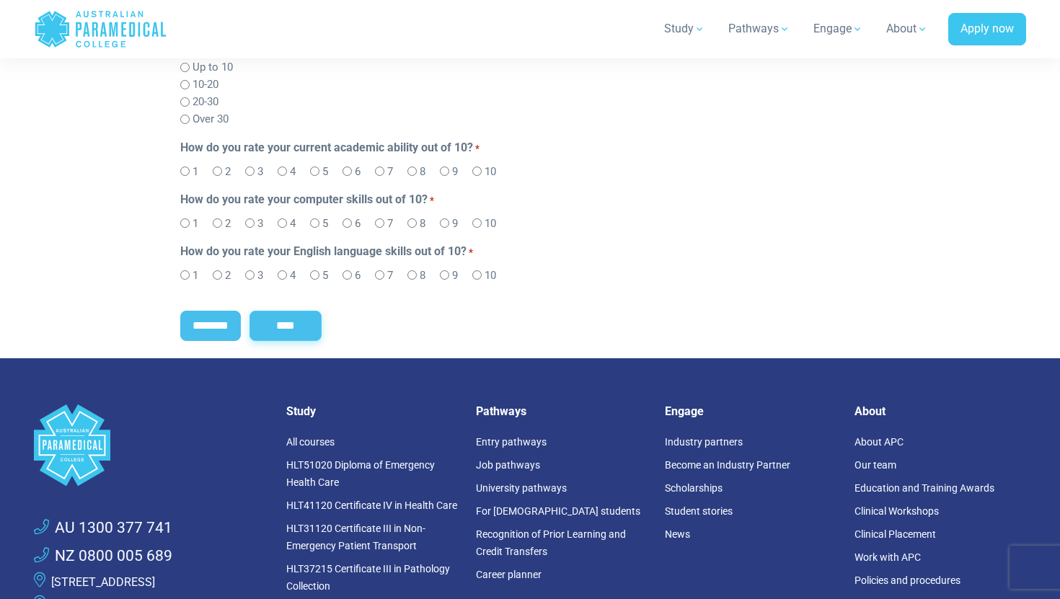
type textarea "**********"
click at [314, 337] on input "****" at bounding box center [285, 326] width 72 height 30
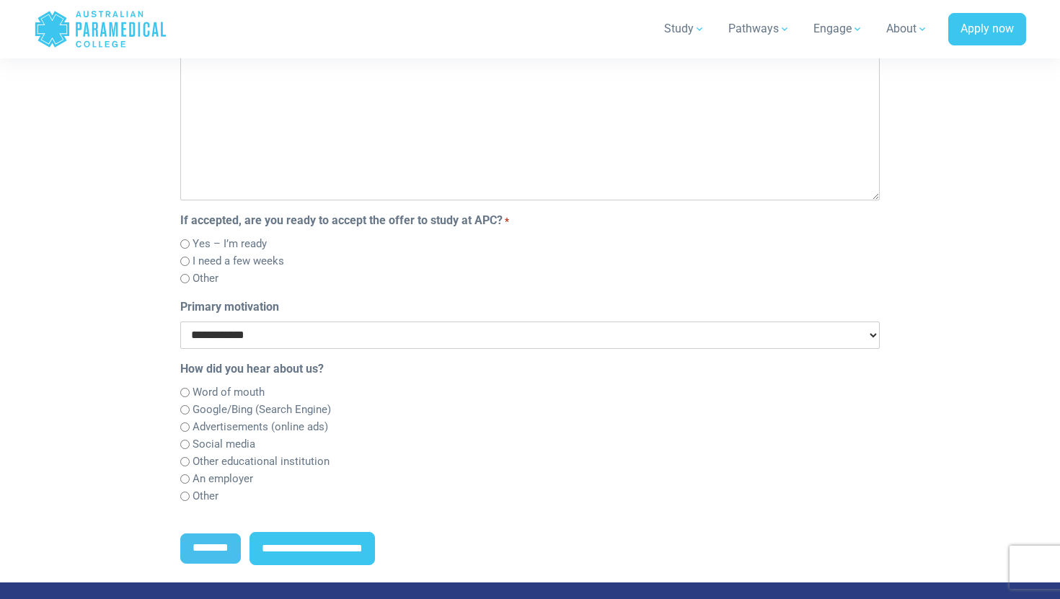
scroll to position [571, 0]
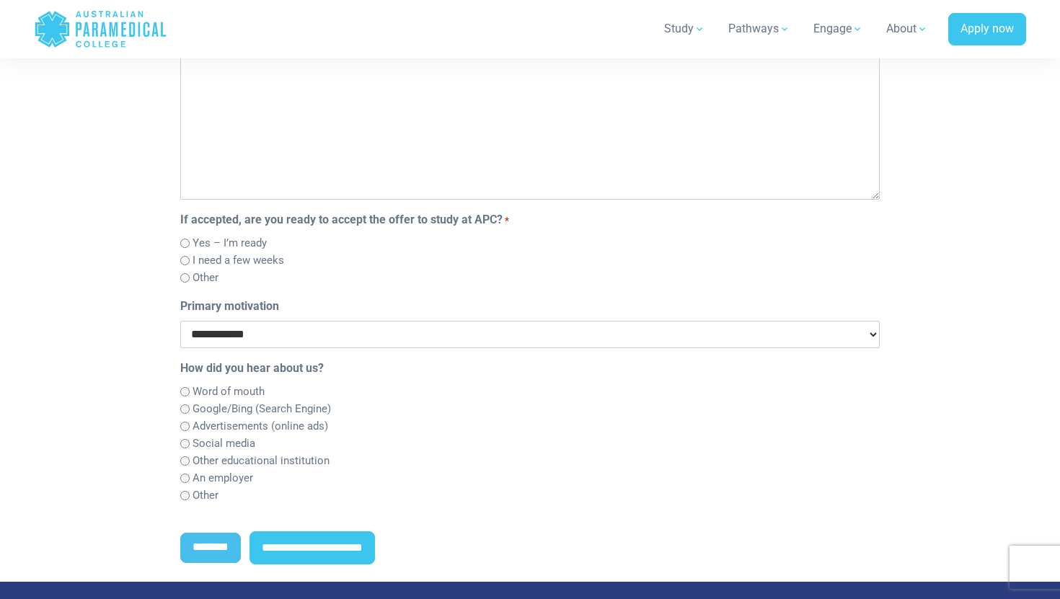
click at [314, 337] on select "**********" at bounding box center [529, 334] width 699 height 27
select select "**********"
click at [180, 322] on select "**********" at bounding box center [529, 334] width 699 height 27
click at [245, 373] on legend "How did you hear about us?" at bounding box center [529, 368] width 699 height 17
click at [244, 414] on label "Google/Bing (Search Engine)" at bounding box center [262, 409] width 138 height 17
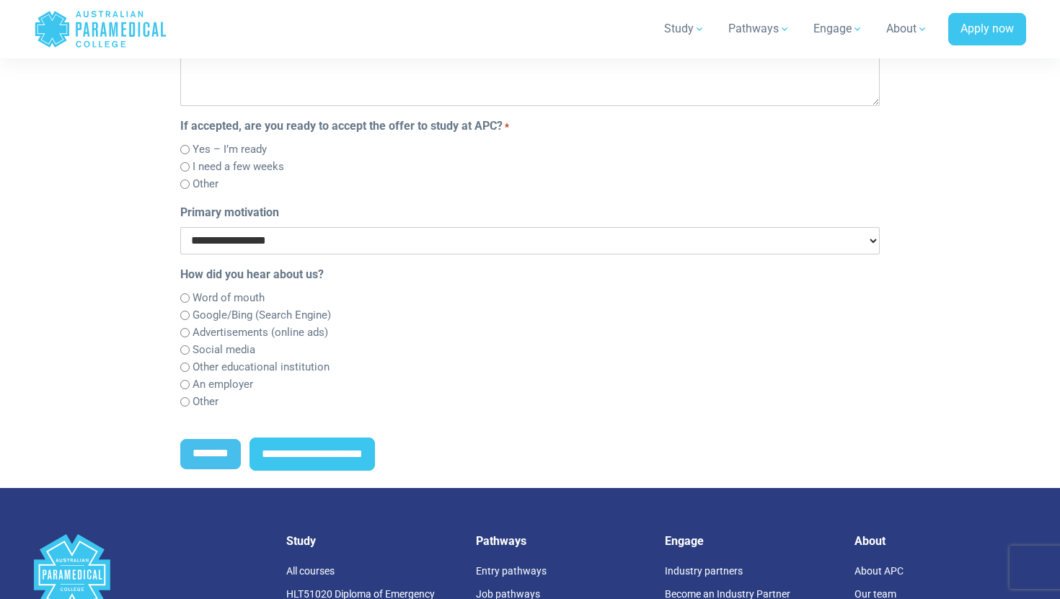
scroll to position [676, 0]
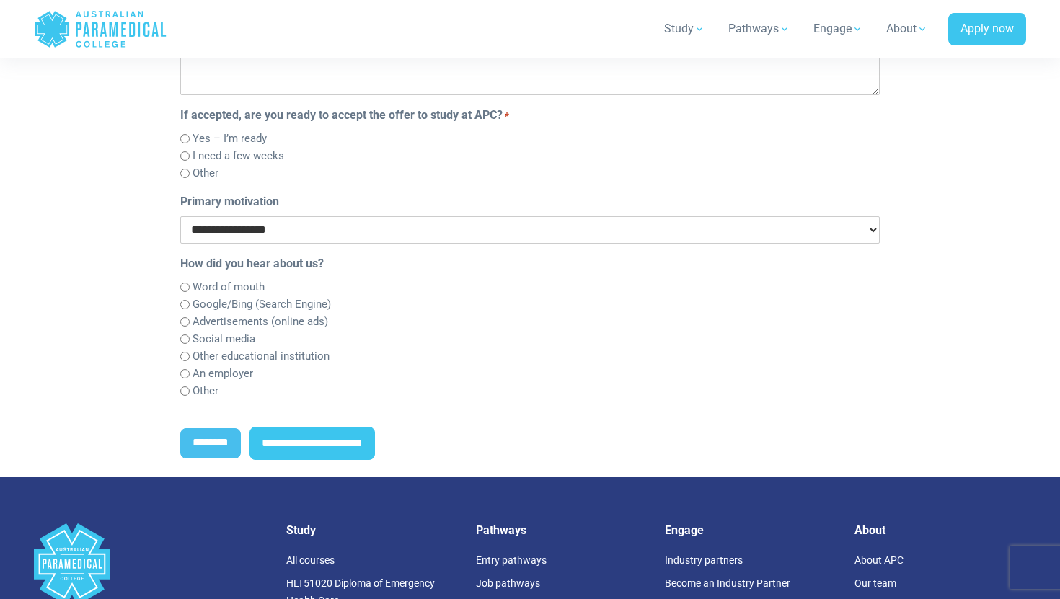
click at [213, 174] on label "Other" at bounding box center [206, 173] width 26 height 17
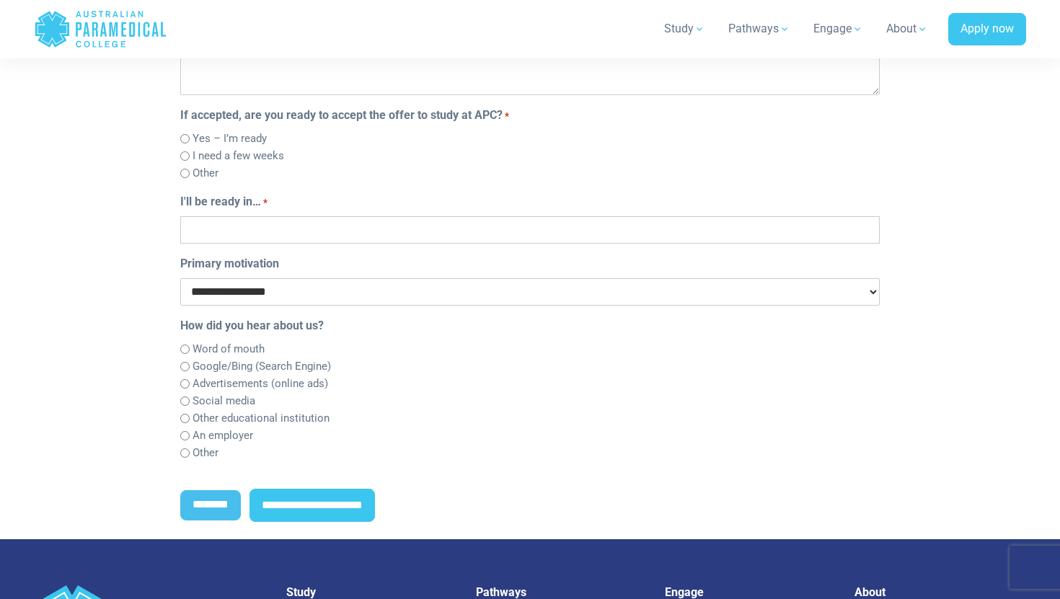
click at [229, 234] on input "I'll be ready in… *" at bounding box center [529, 229] width 699 height 27
type input "**********"
click at [307, 510] on input "**********" at bounding box center [311, 505] width 125 height 33
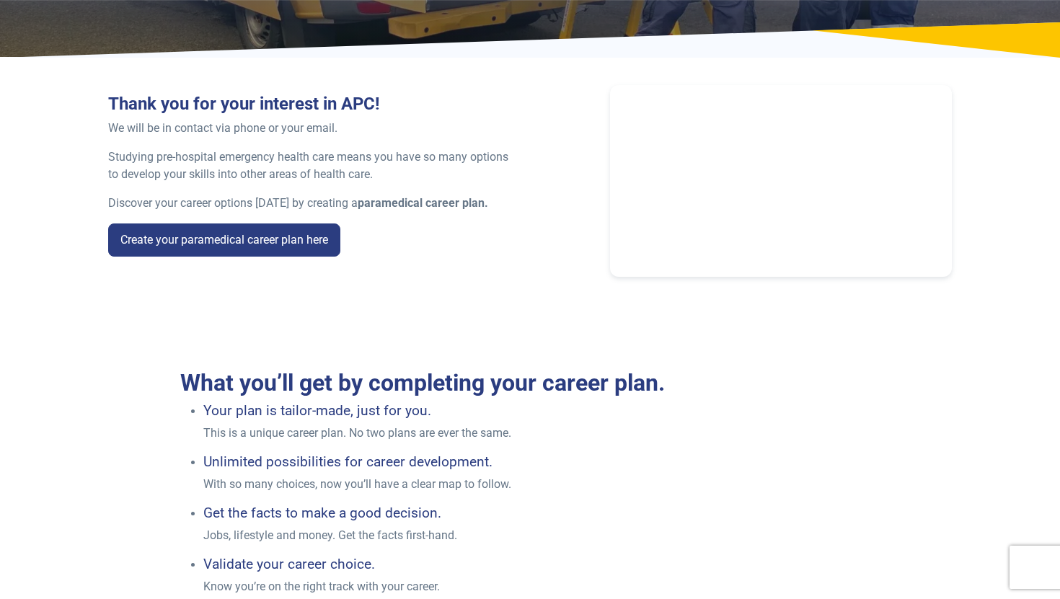
scroll to position [258, 0]
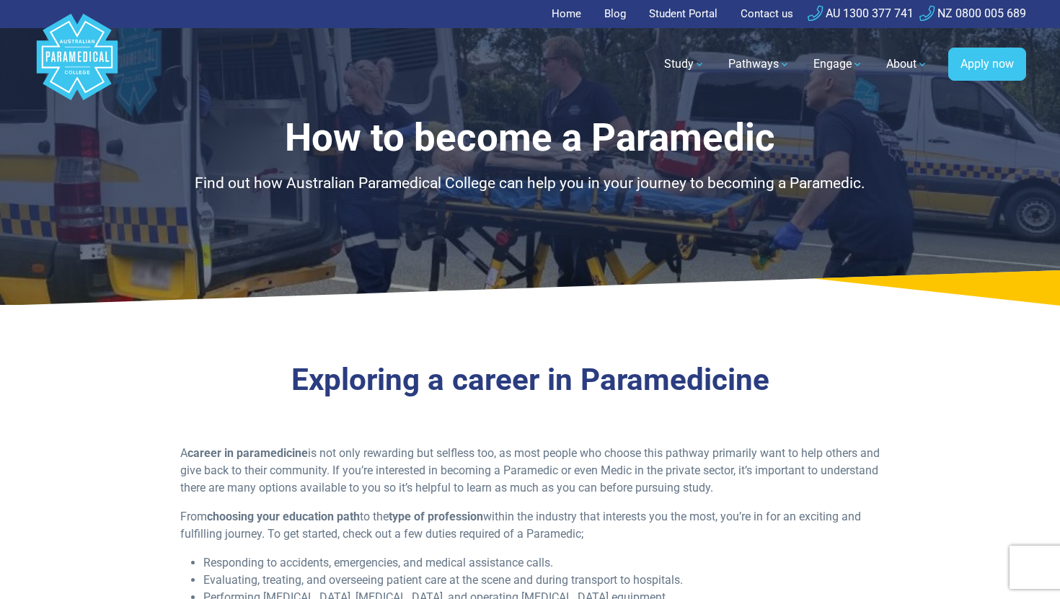
click at [89, 61] on rect "Australian Paramedical College" at bounding box center [89, 57] width 1 height 10
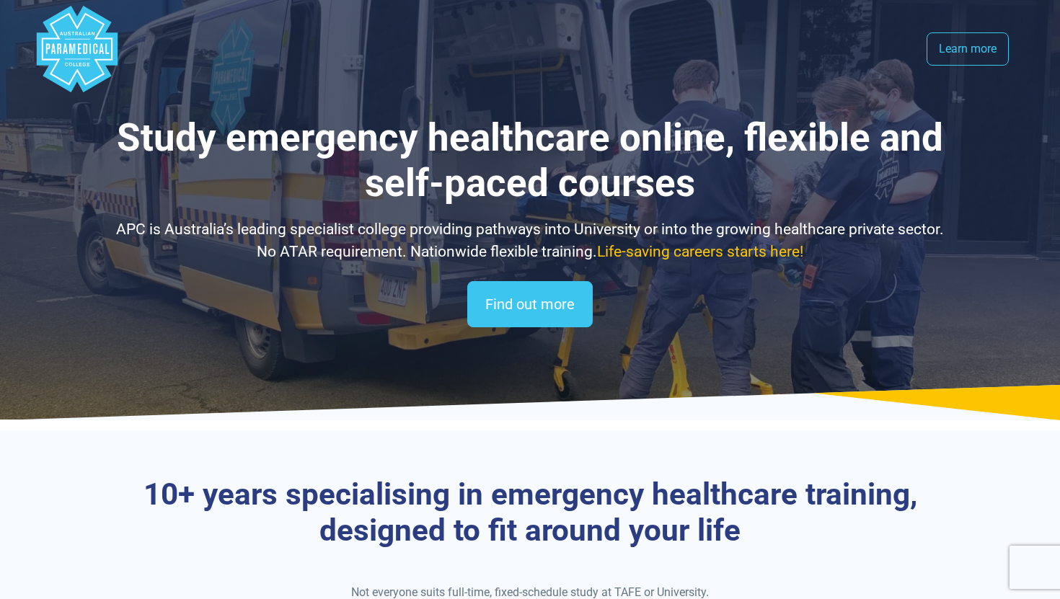
select select "**********"
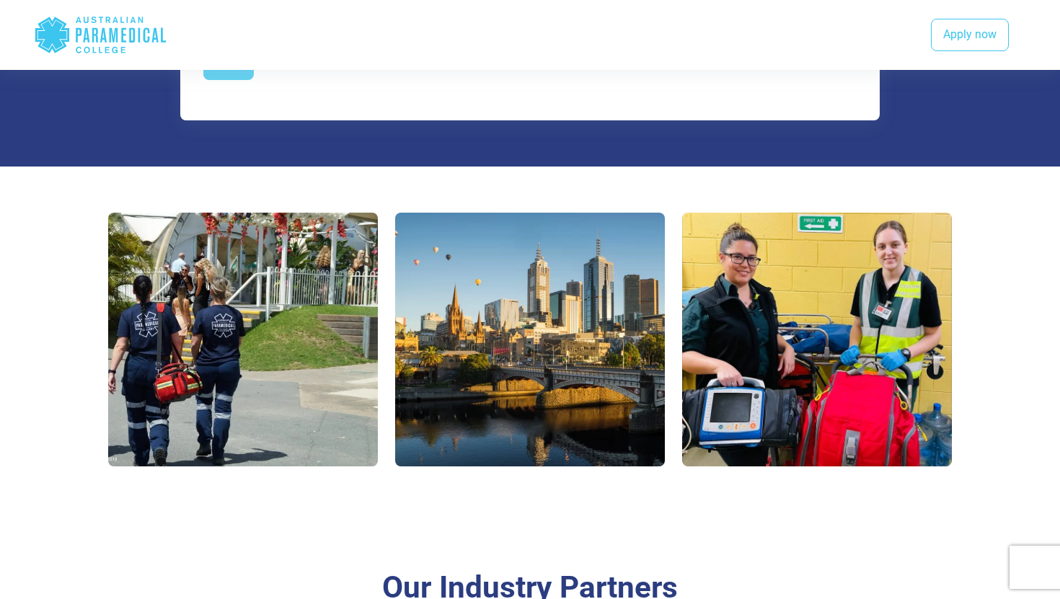
scroll to position [976, 0]
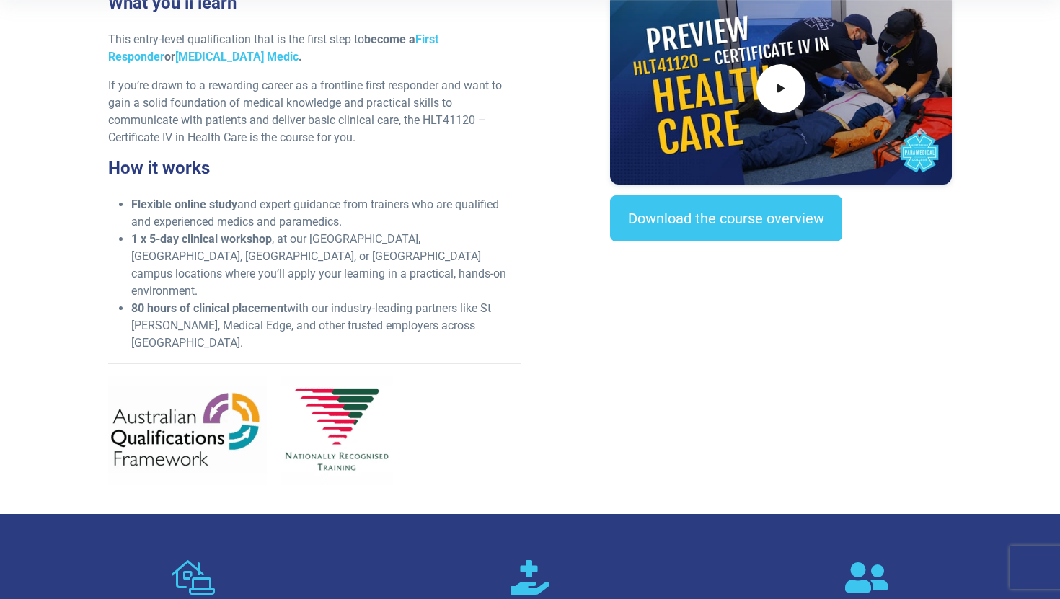
scroll to position [379, 0]
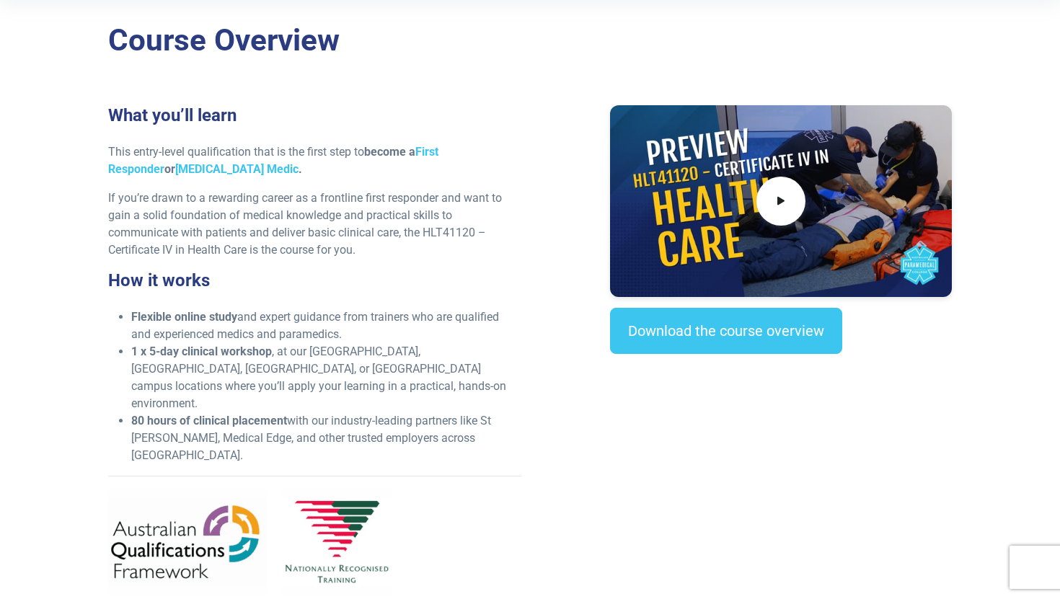
click at [624, 181] on div at bounding box center [780, 201] width 341 height 192
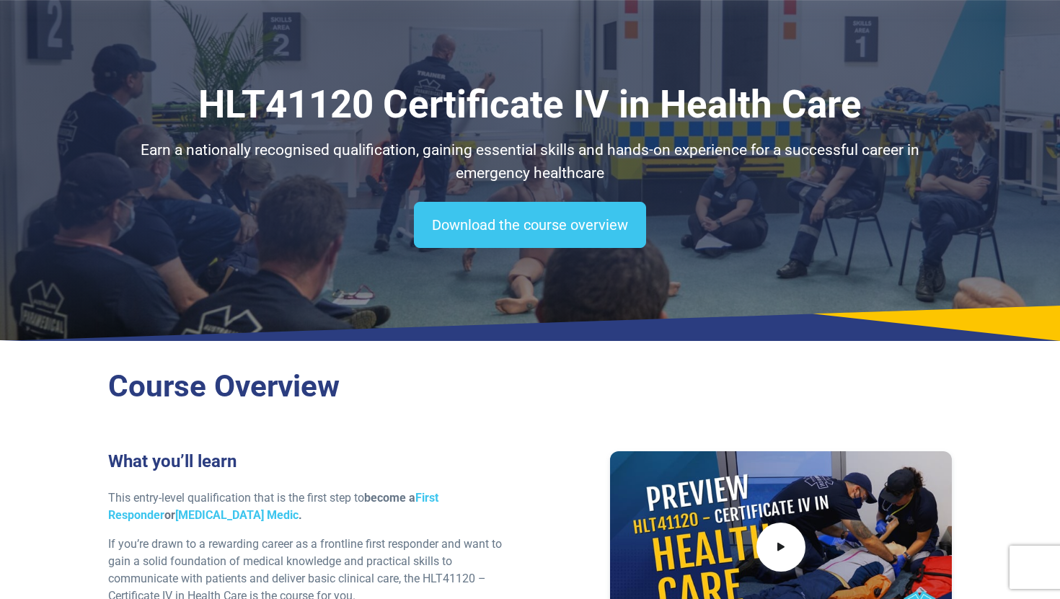
scroll to position [0, 0]
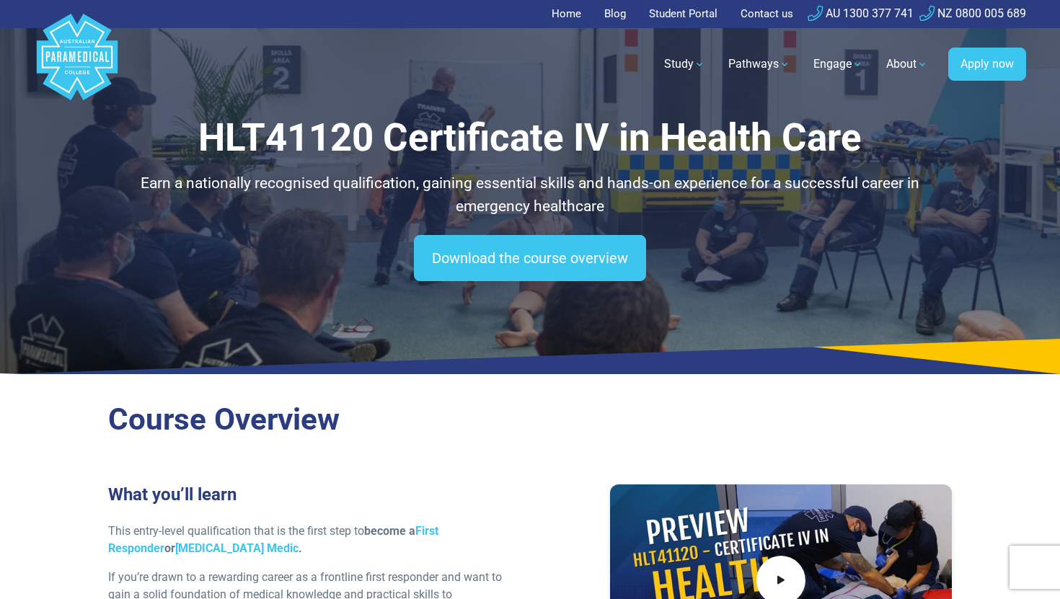
click at [569, 16] on link "Home" at bounding box center [571, 14] width 38 height 28
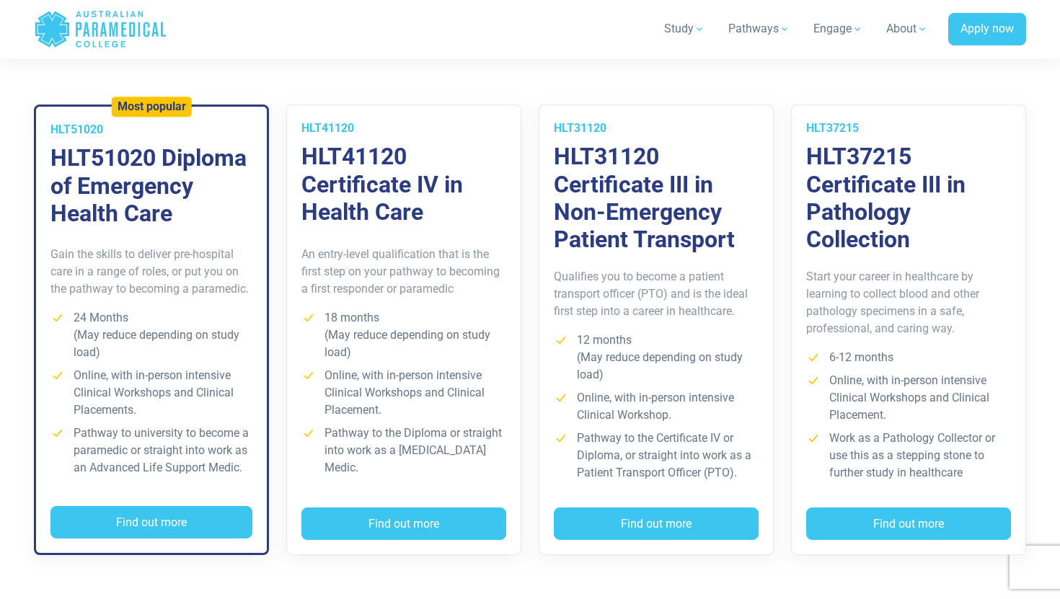
scroll to position [1043, 0]
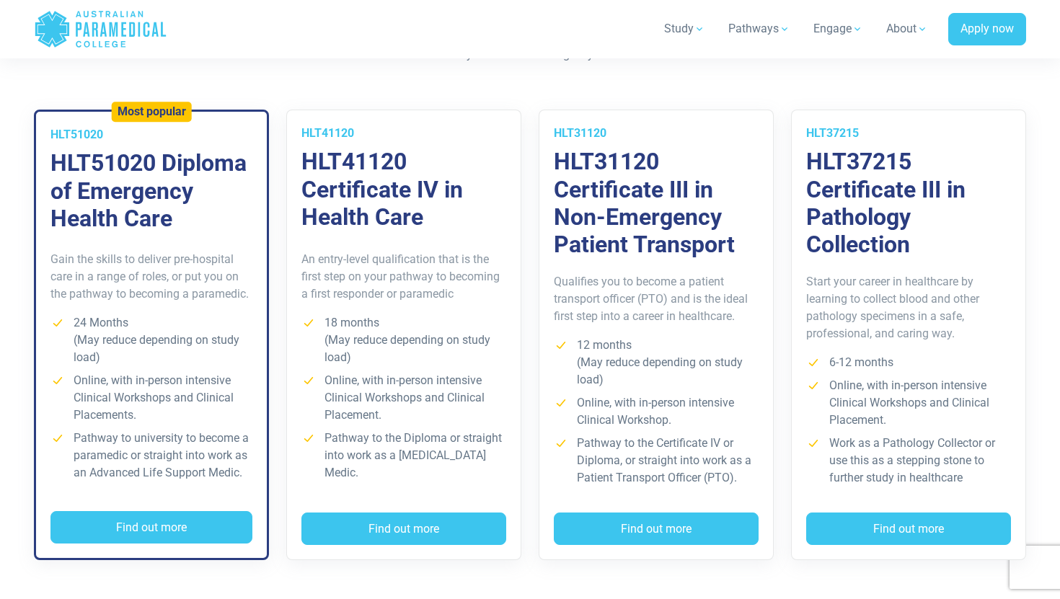
click at [379, 267] on p "An entry-level qualification that is the first step on your pathway to becoming…" at bounding box center [403, 277] width 205 height 52
click at [166, 274] on p "Gain the skills to deliver pre-hospital care in a range of roles, or put you on…" at bounding box center [151, 277] width 202 height 52
click at [389, 200] on h3 "HLT41120 Certificate IV in Health Care" at bounding box center [403, 189] width 205 height 83
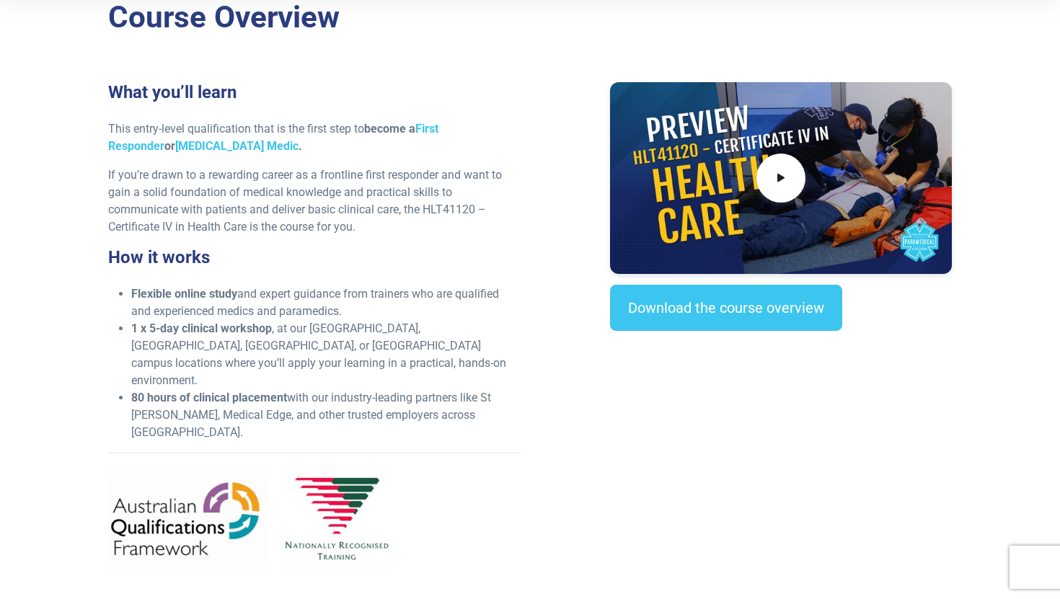
scroll to position [353, 0]
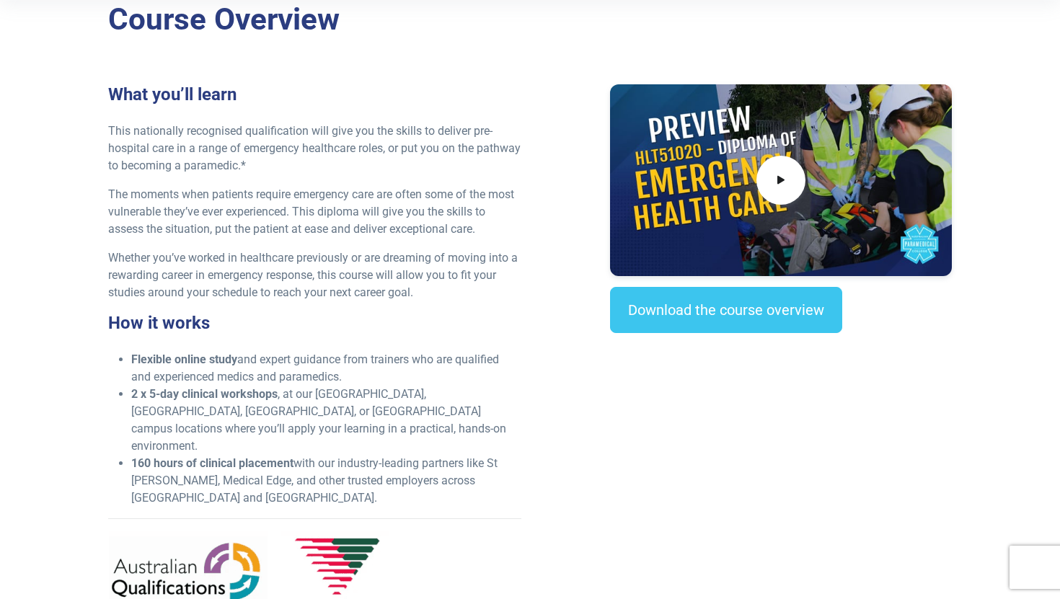
scroll to position [399, 0]
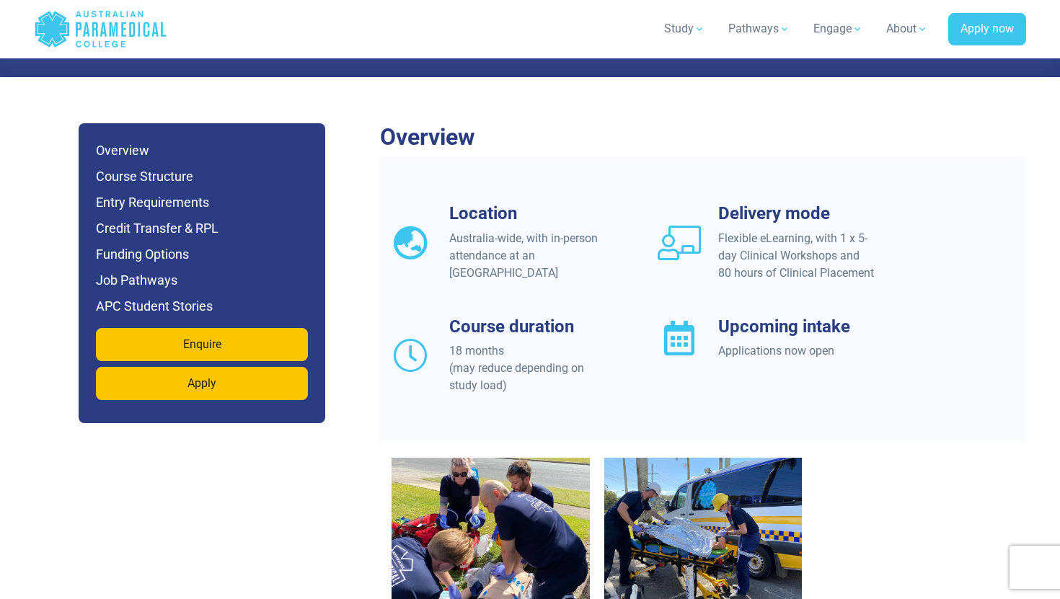
scroll to position [1142, 0]
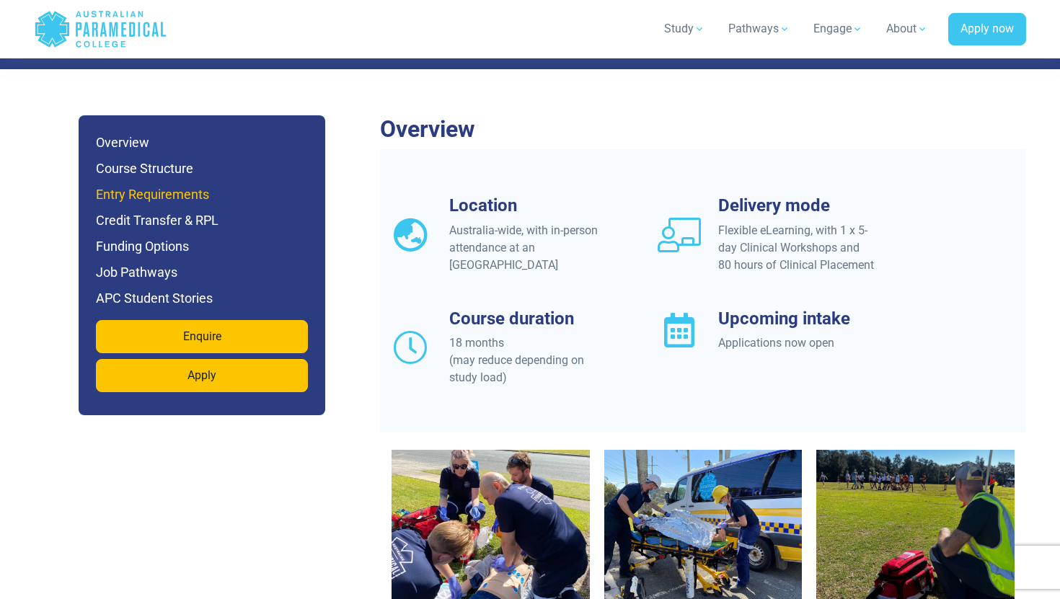
click at [164, 185] on h6 "Entry Requirements" at bounding box center [202, 195] width 212 height 20
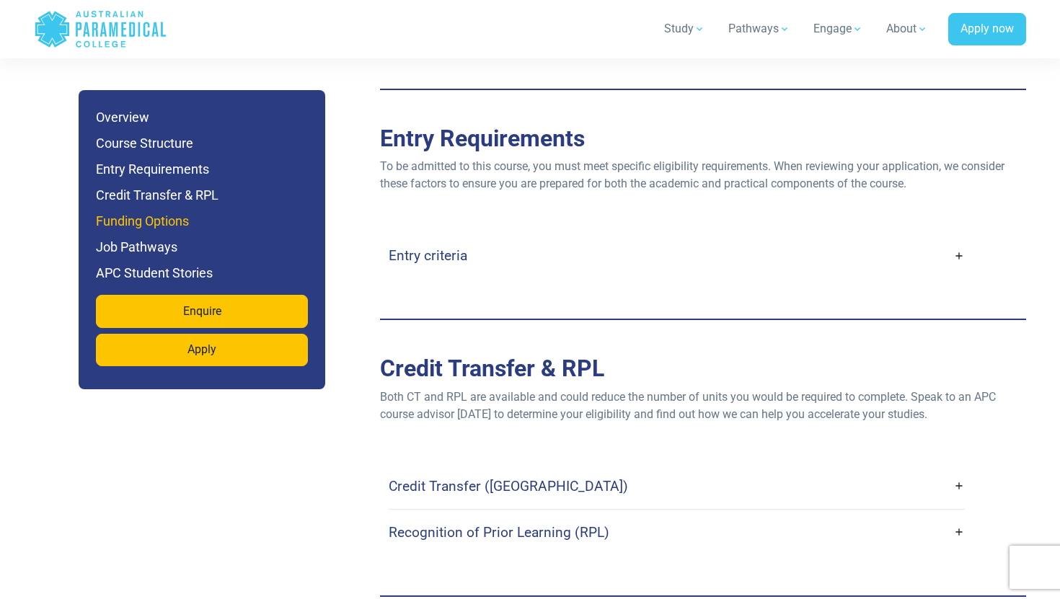
click at [156, 225] on h6 "Funding Options" at bounding box center [202, 221] width 212 height 20
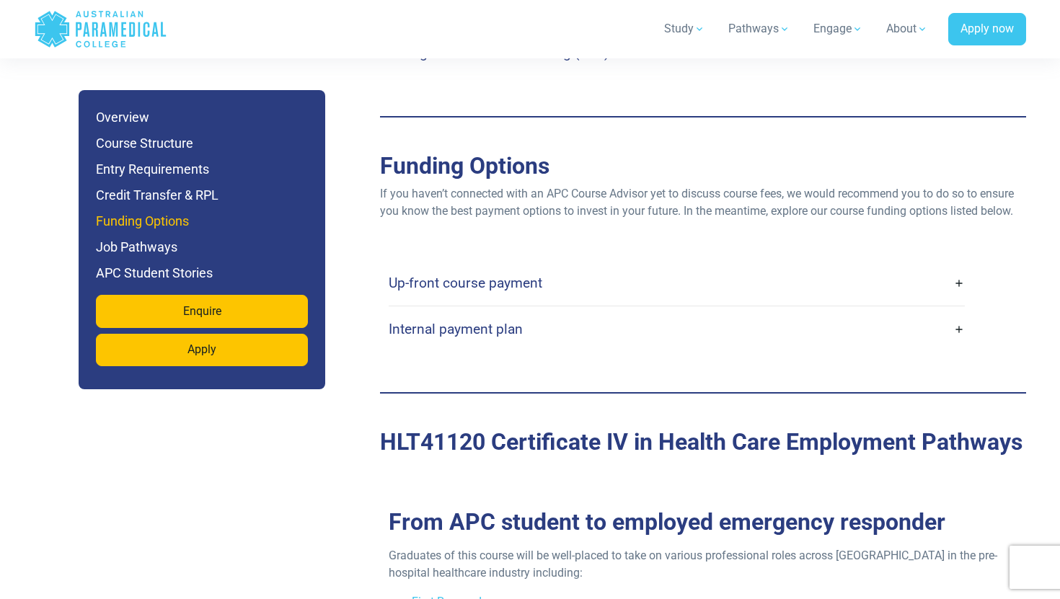
scroll to position [3463, 0]
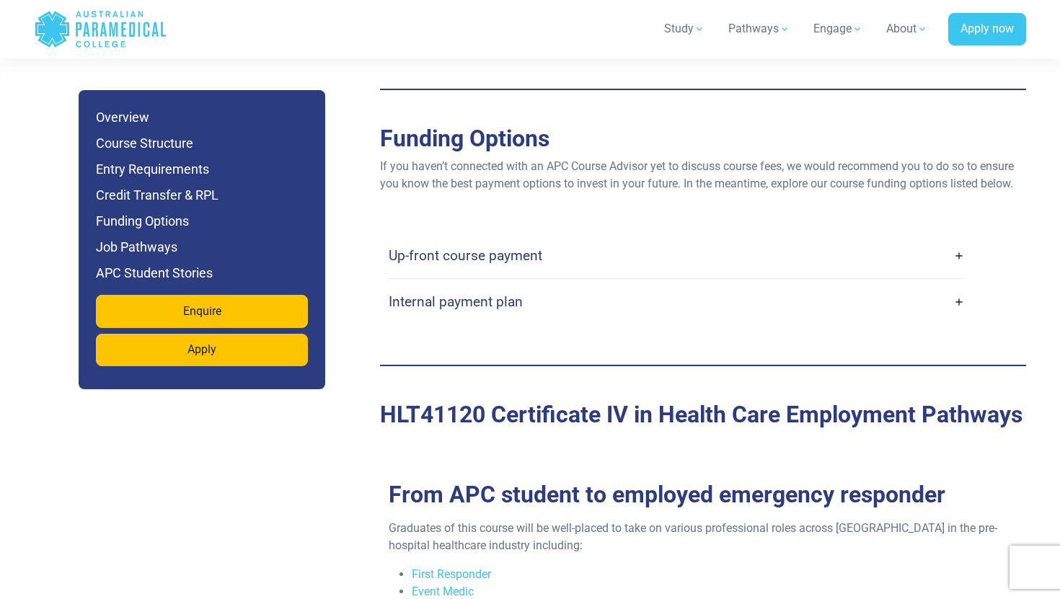
click at [419, 247] on h4 "Up-front course payment" at bounding box center [466, 255] width 154 height 17
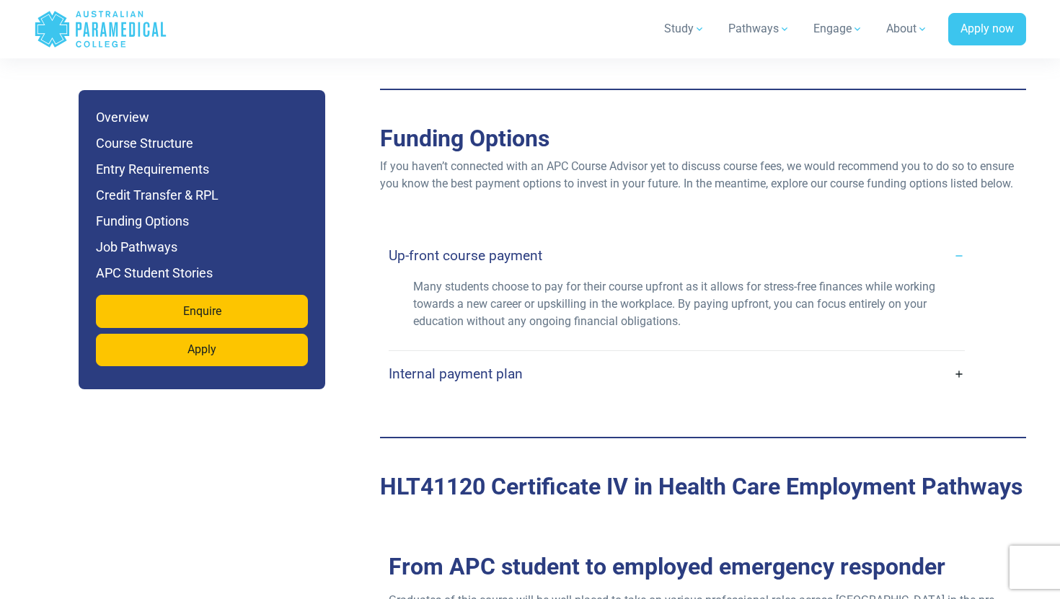
click at [435, 366] on h4 "Internal payment plan" at bounding box center [456, 374] width 134 height 17
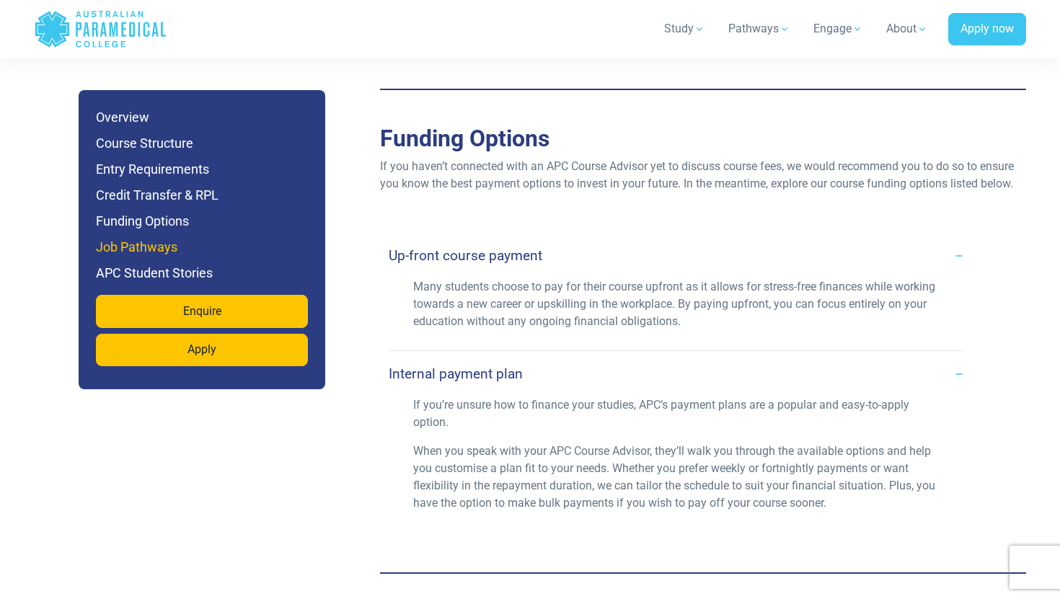
click at [161, 244] on h6 "Job Pathways" at bounding box center [202, 247] width 212 height 20
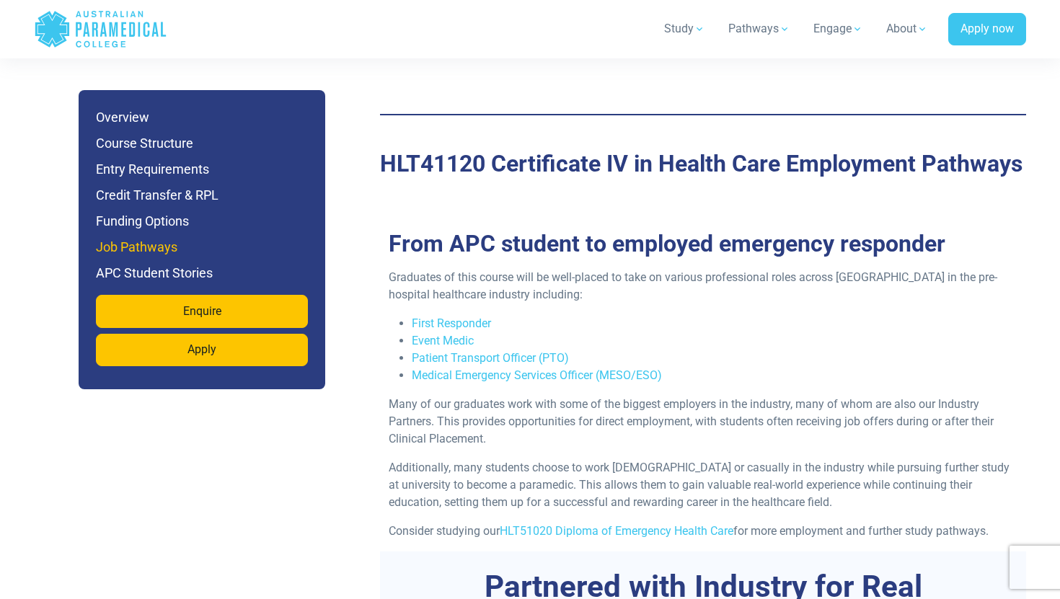
scroll to position [3948, 0]
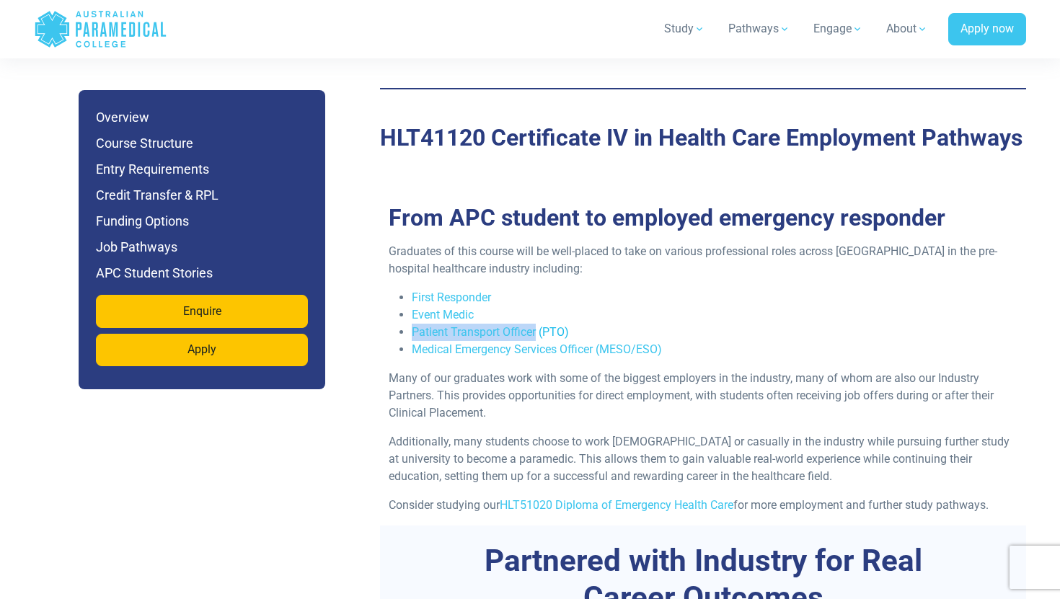
drag, startPoint x: 403, startPoint y: 284, endPoint x: 536, endPoint y: 285, distance: 133.4
click at [536, 324] on li "Patient Transport Officer (PTO)" at bounding box center [715, 332] width 606 height 17
copy link "Patient Transport Officer"
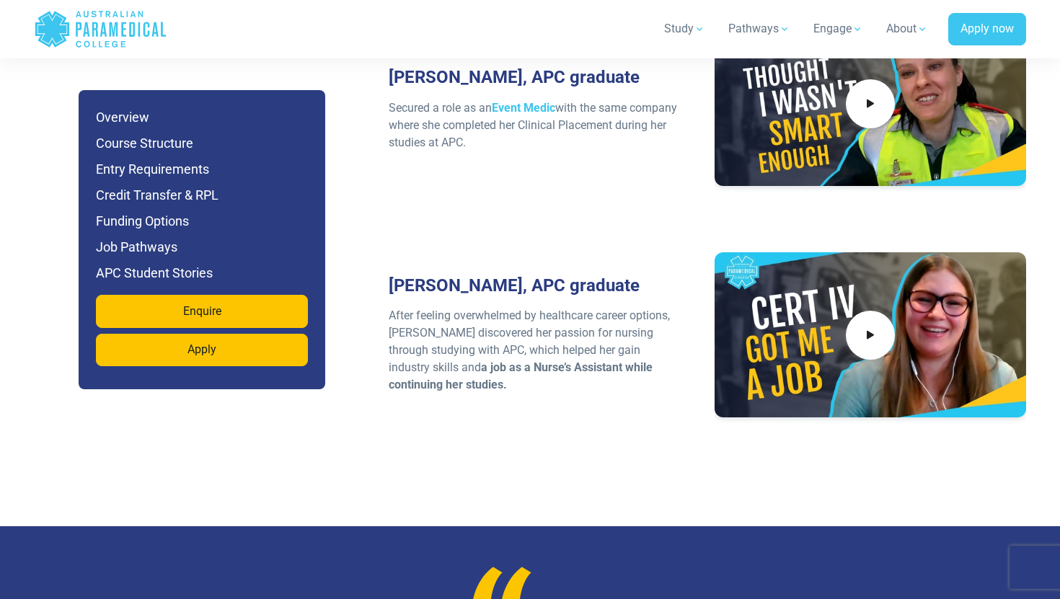
scroll to position [5317, 0]
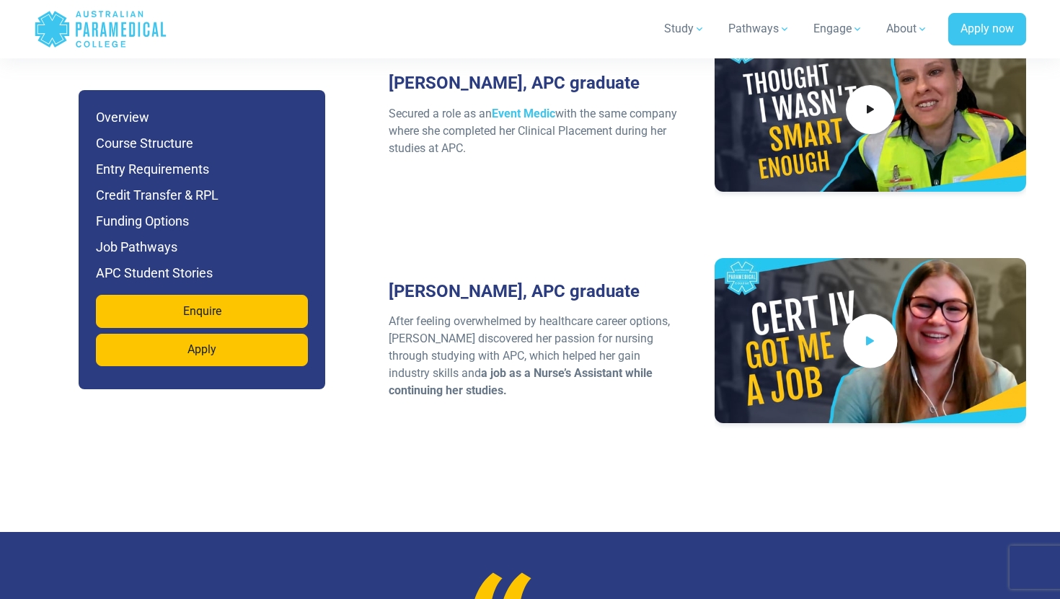
click at [870, 329] on icon at bounding box center [870, 341] width 16 height 24
click at [591, 313] on p "After feeling overwhelmed by healthcare career options, Amy discovered her pass…" at bounding box center [536, 356] width 294 height 87
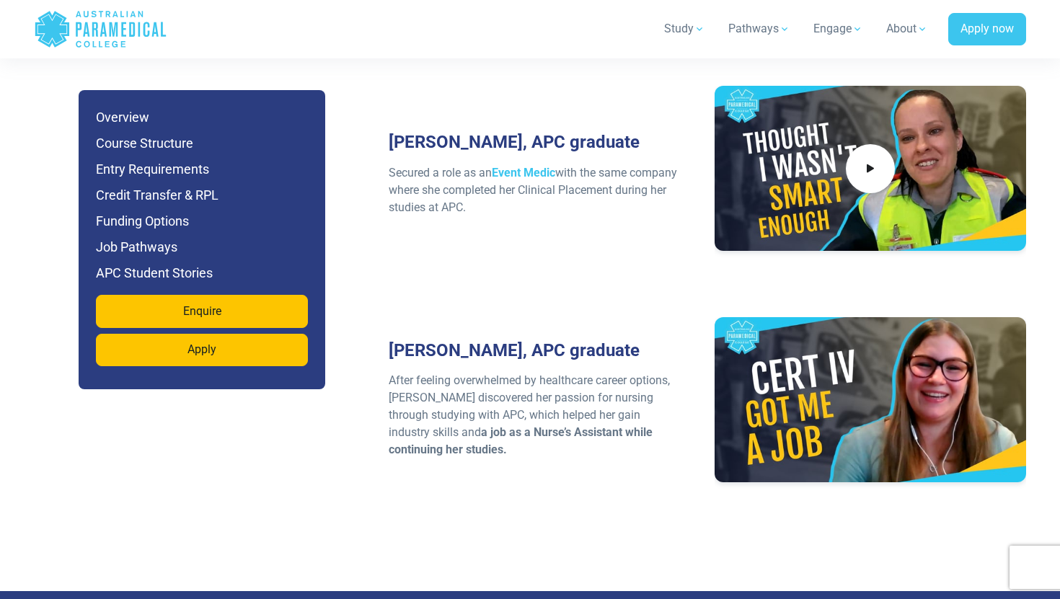
scroll to position [5211, 0]
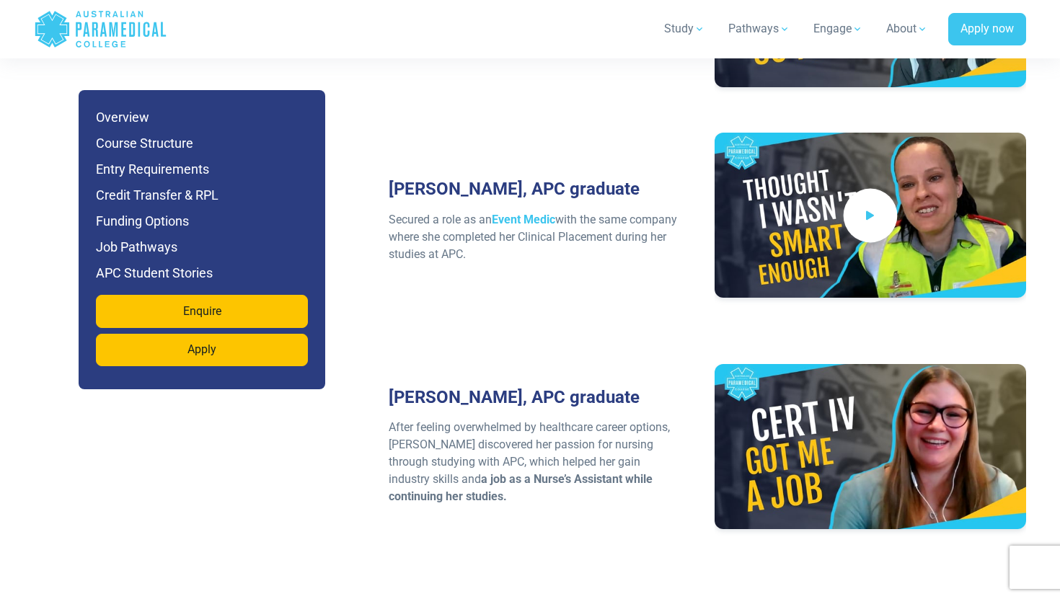
click at [875, 203] on icon at bounding box center [870, 215] width 16 height 24
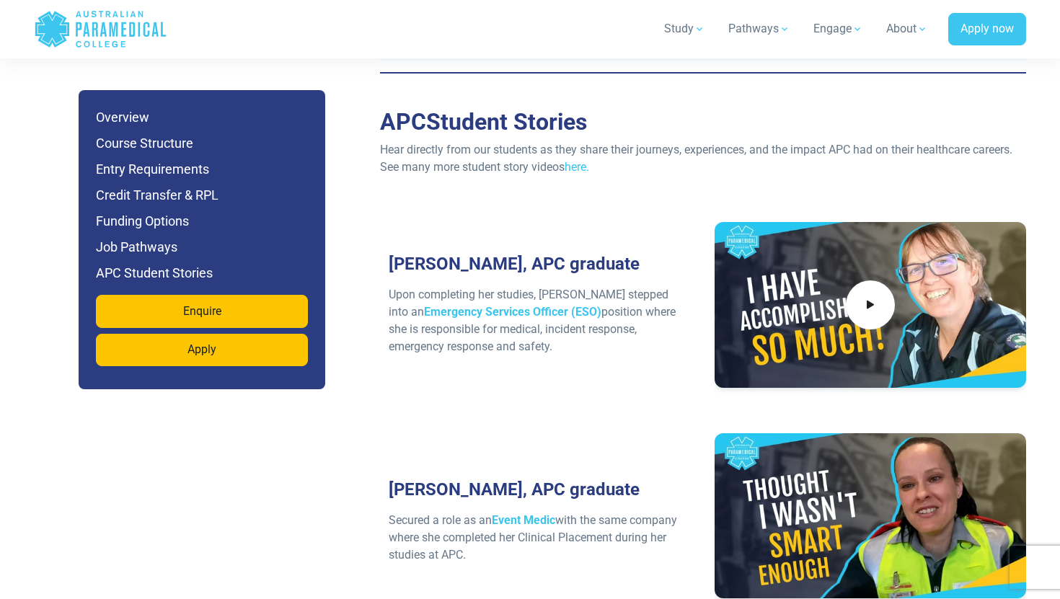
scroll to position [4909, 0]
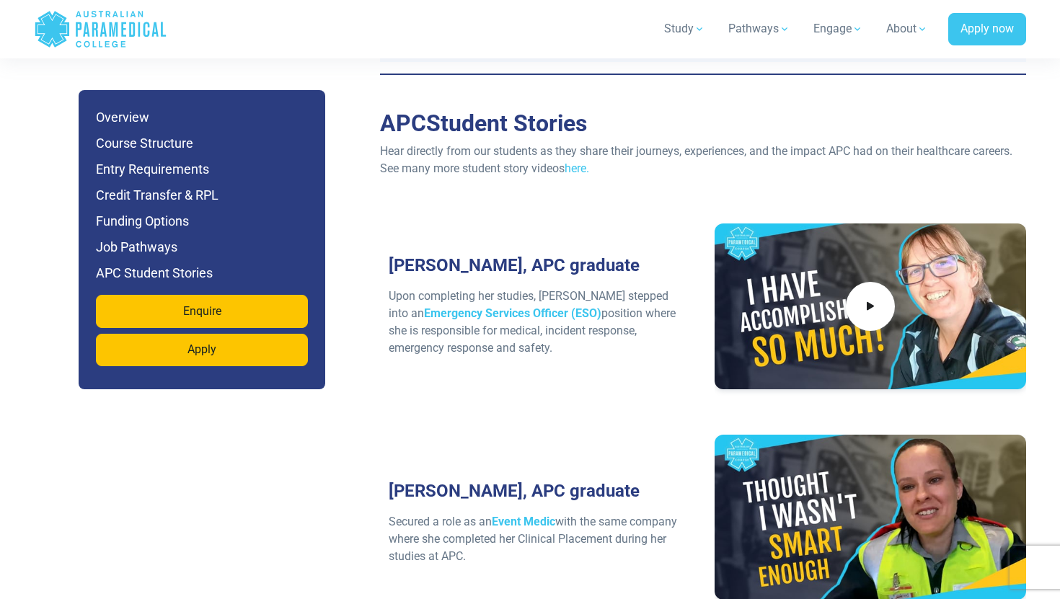
click at [823, 224] on div at bounding box center [870, 307] width 294 height 166
click at [846, 280] on span at bounding box center [871, 307] width 54 height 54
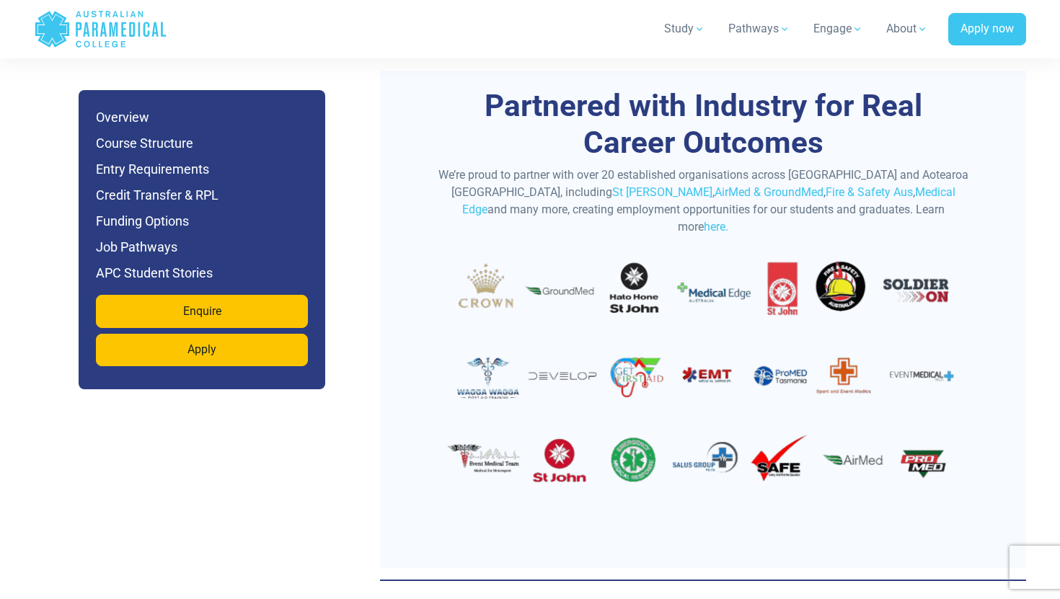
scroll to position [4402, 0]
click at [1009, 323] on div "Partnered with Industry for Real Career Outcomes We’re proud to partner with ov…" at bounding box center [703, 320] width 646 height 498
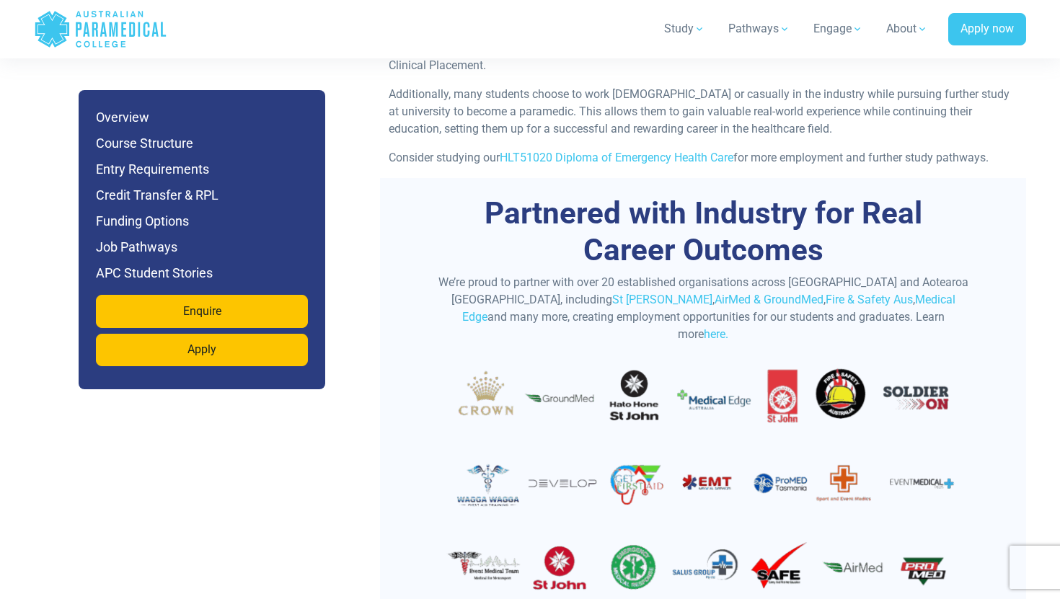
scroll to position [4296, 0]
click at [728, 327] on link "here." at bounding box center [716, 334] width 25 height 14
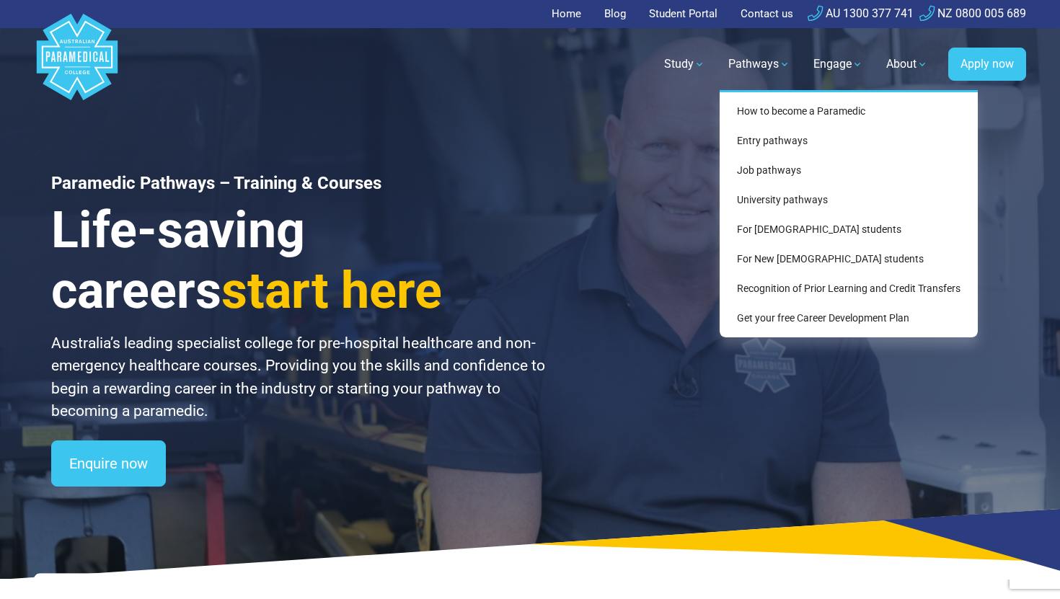
click at [790, 44] on link "Pathways" at bounding box center [759, 64] width 79 height 40
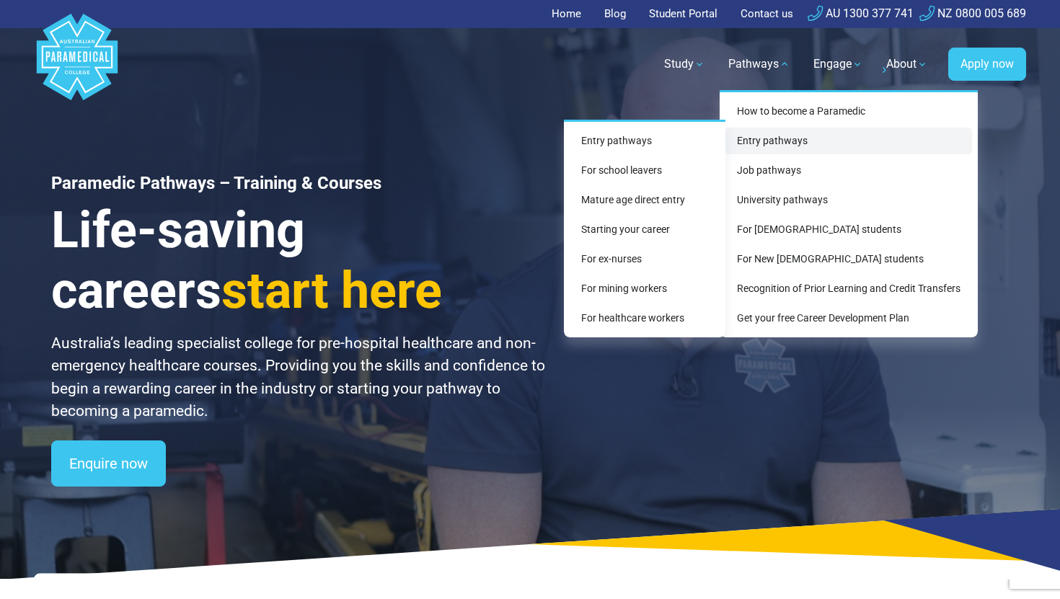
click at [762, 137] on link "Entry pathways" at bounding box center [848, 141] width 247 height 27
click at [640, 149] on link "Entry pathways" at bounding box center [645, 141] width 150 height 27
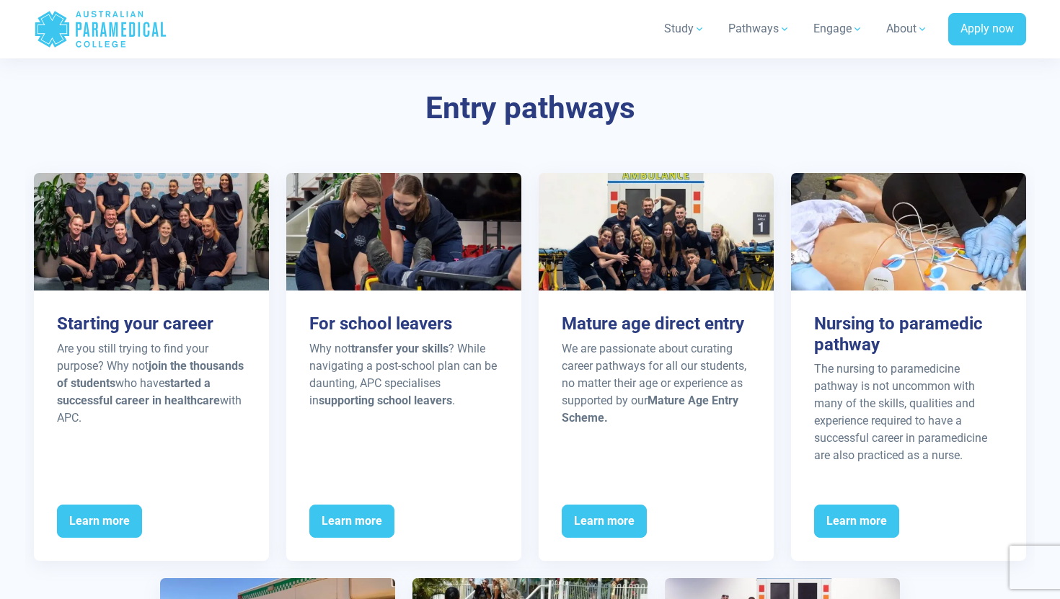
scroll to position [1648, 0]
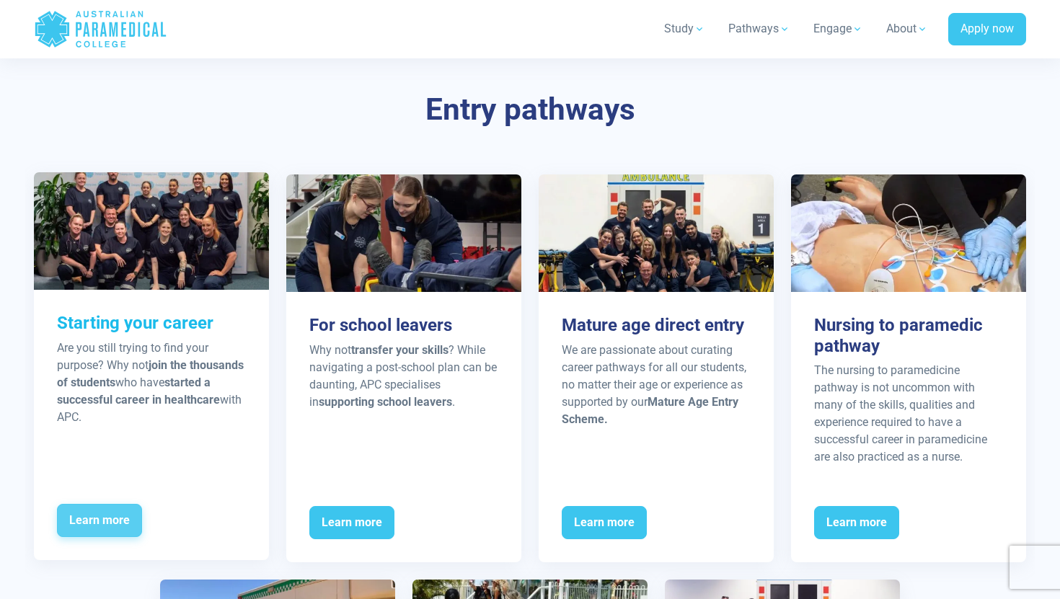
click at [115, 534] on span "Learn more" at bounding box center [99, 520] width 85 height 33
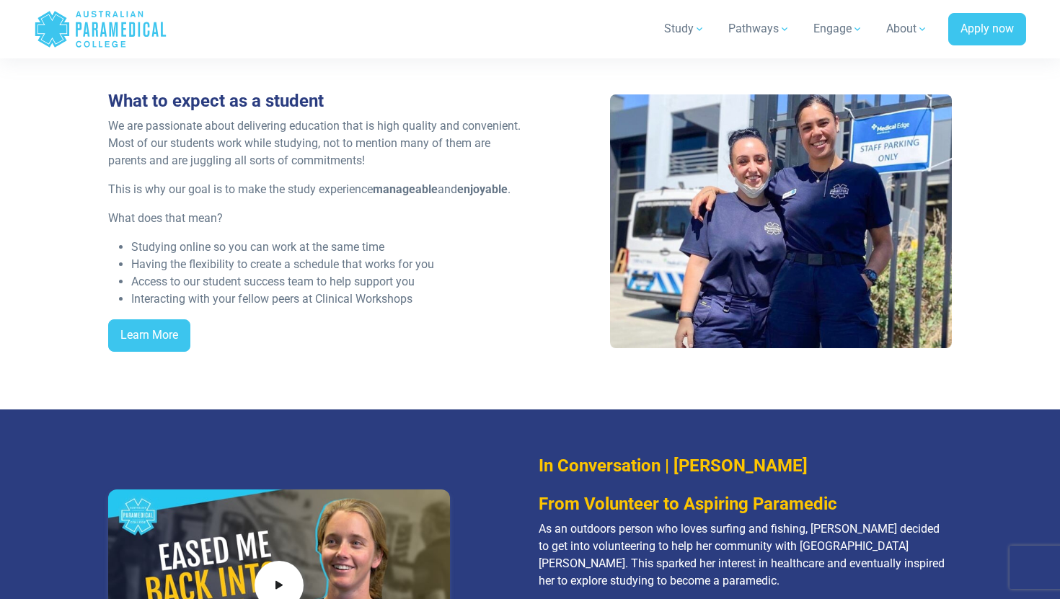
scroll to position [1097, 0]
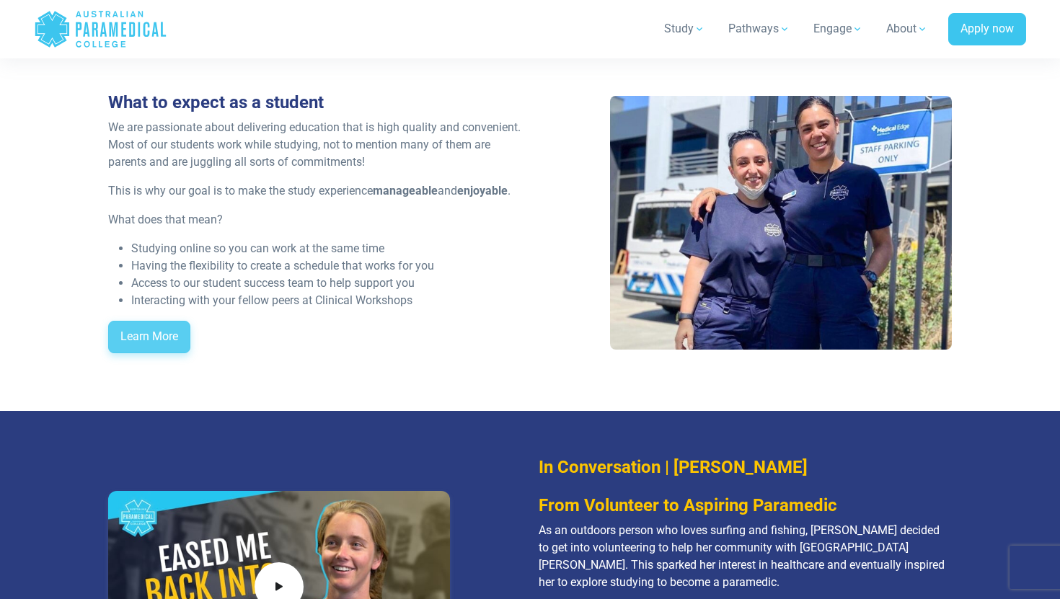
click at [169, 344] on link "Learn More" at bounding box center [149, 337] width 82 height 33
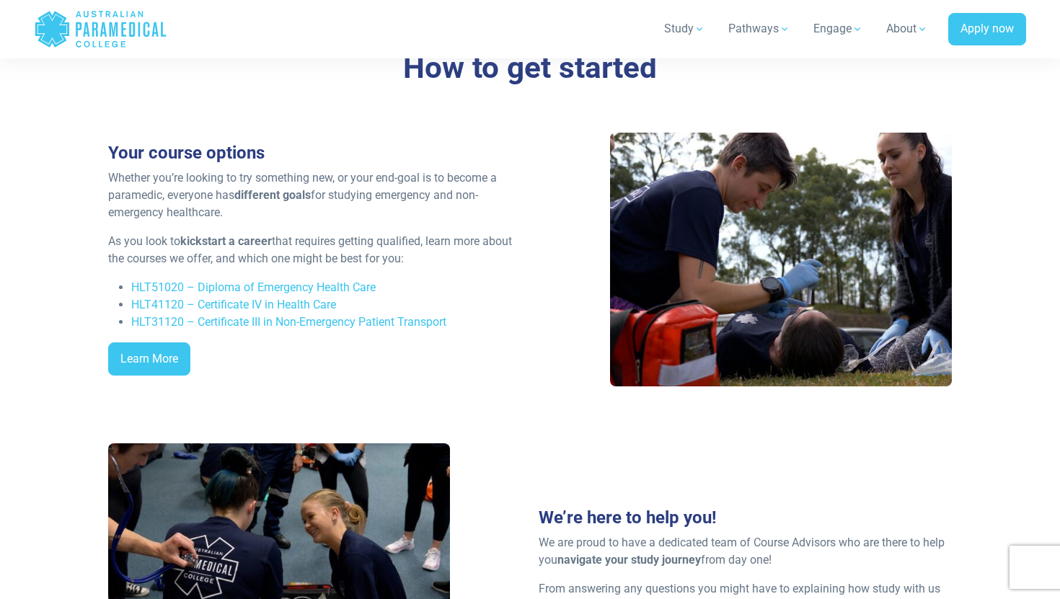
scroll to position [1865, 0]
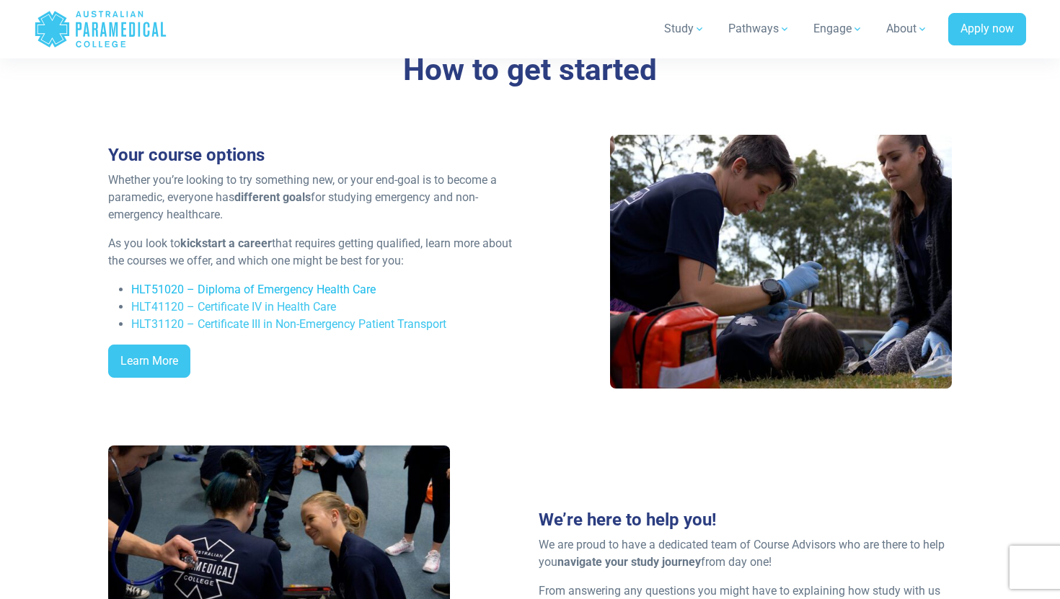
click at [315, 293] on link "HLT51020 – Diploma of Emergency Health Care" at bounding box center [253, 290] width 244 height 14
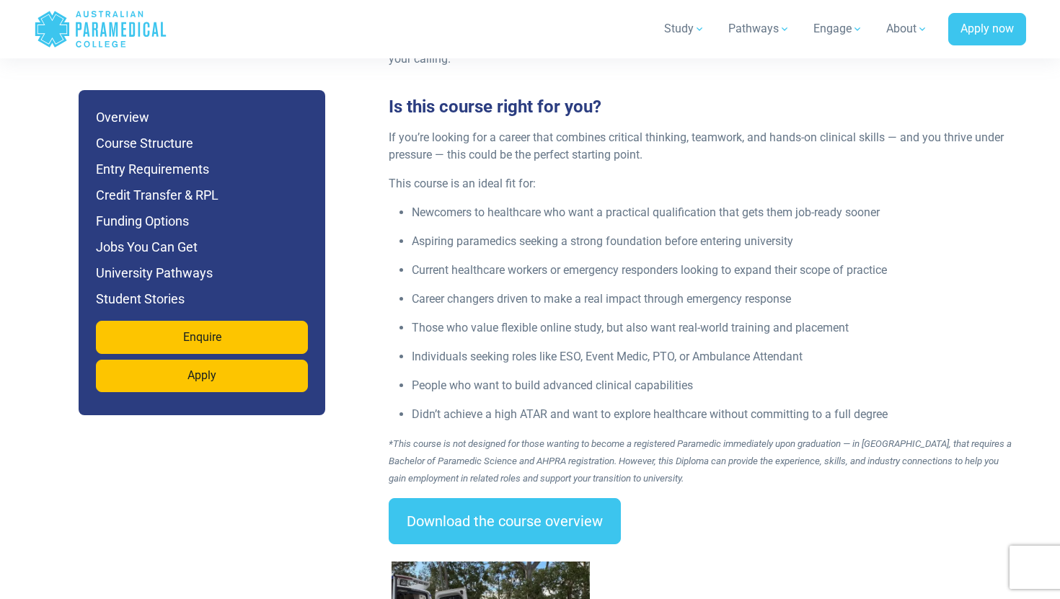
scroll to position [1952, 0]
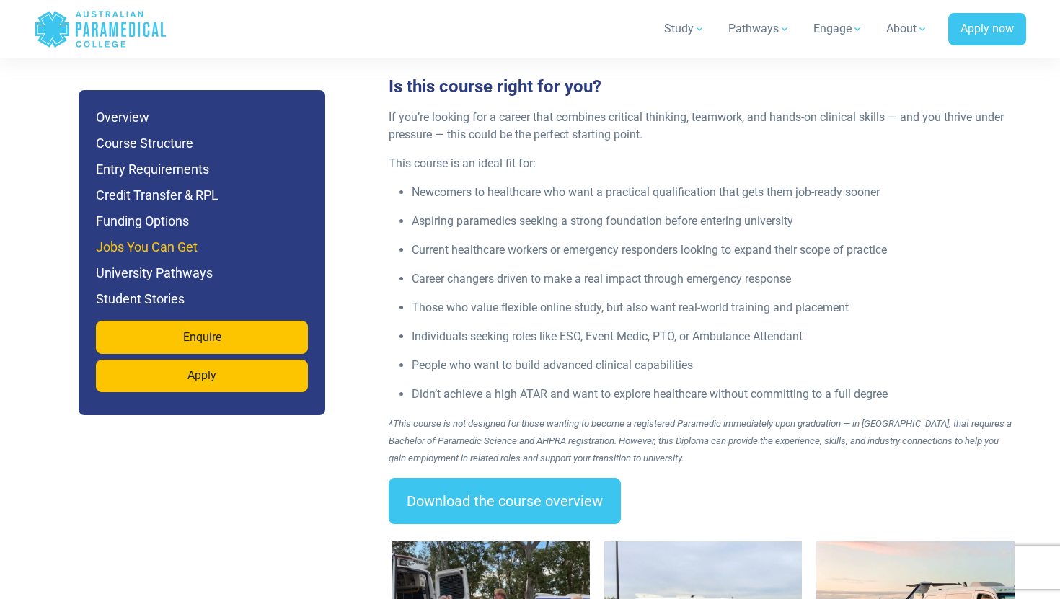
click at [172, 247] on h6 "Jobs You Can Get" at bounding box center [202, 247] width 212 height 20
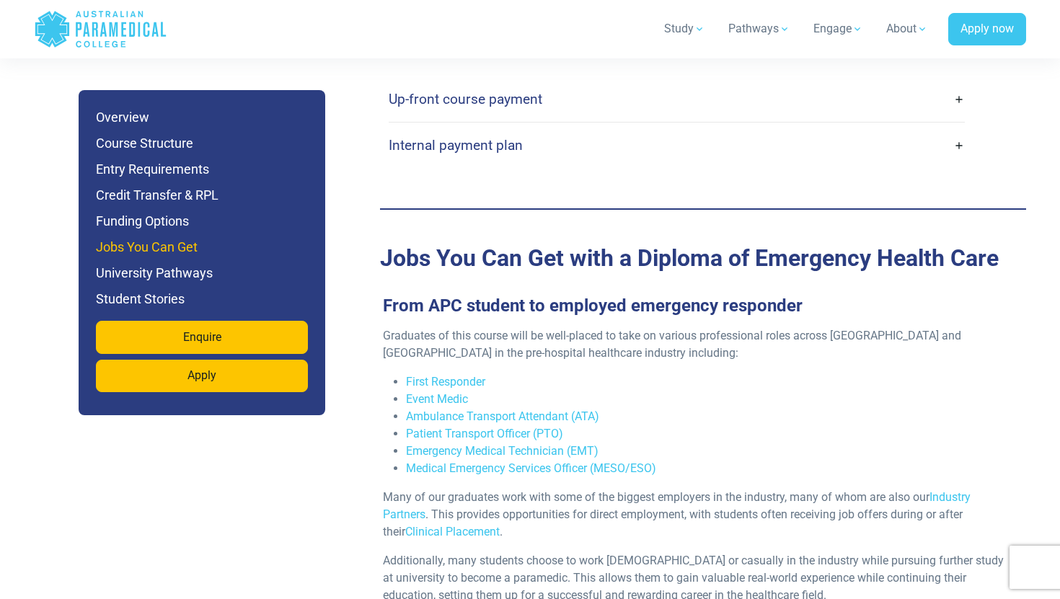
scroll to position [4721, 0]
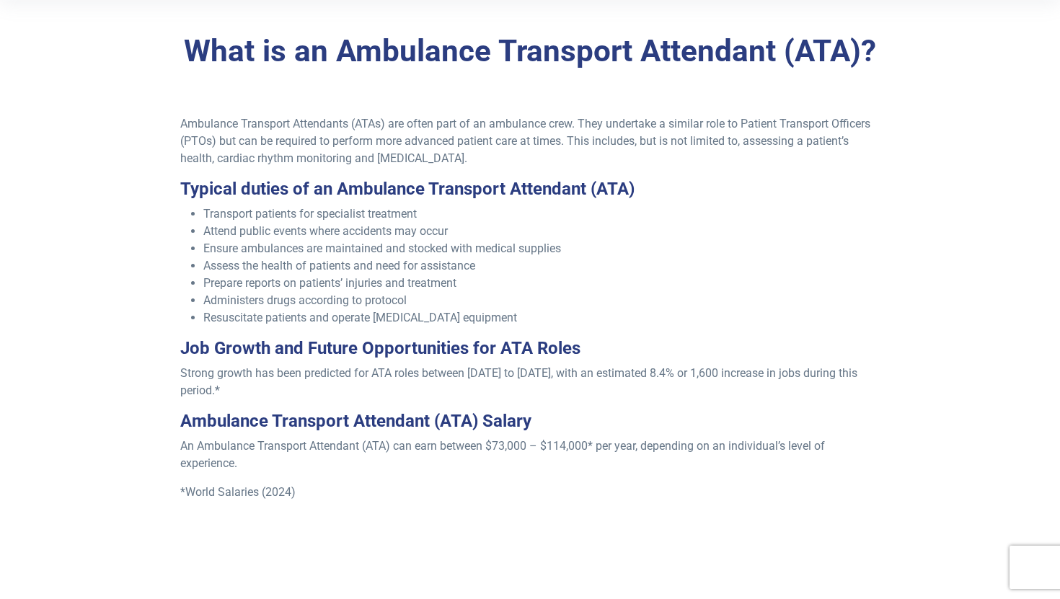
scroll to position [418, 0]
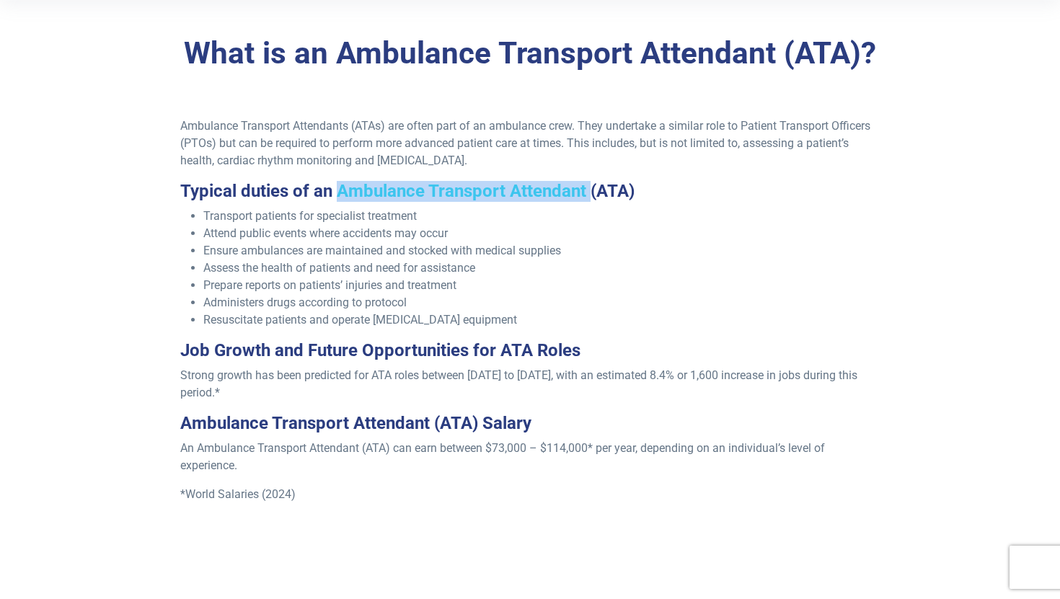
drag, startPoint x: 340, startPoint y: 188, endPoint x: 591, endPoint y: 197, distance: 251.1
click at [591, 197] on h3 "Typical duties of an Ambulance Transport Attendant (ATA)" at bounding box center [530, 191] width 700 height 21
copy h3 "Ambulance Transport Attendant"
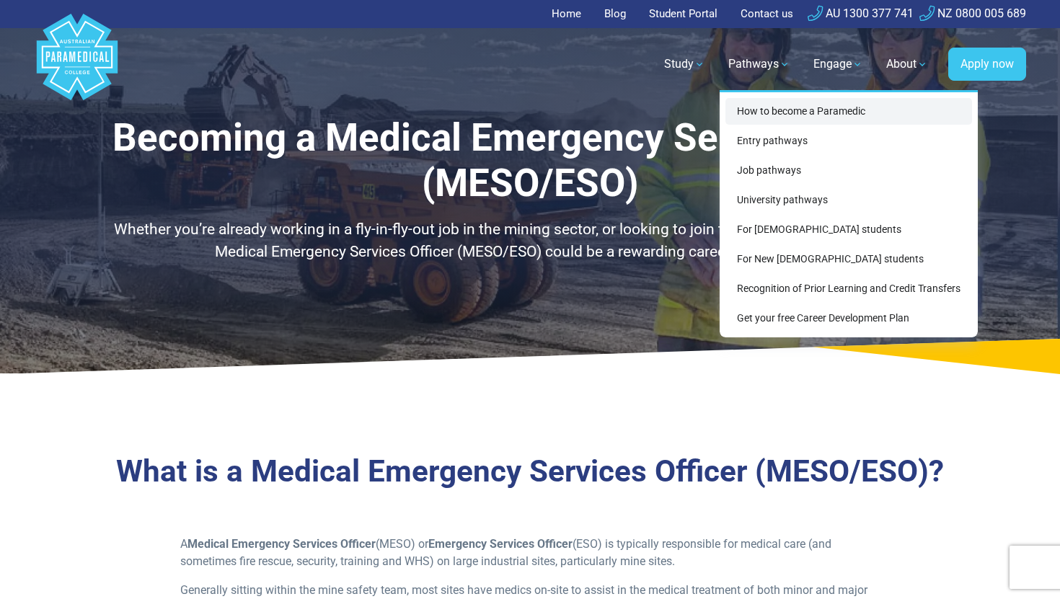
scroll to position [1, 0]
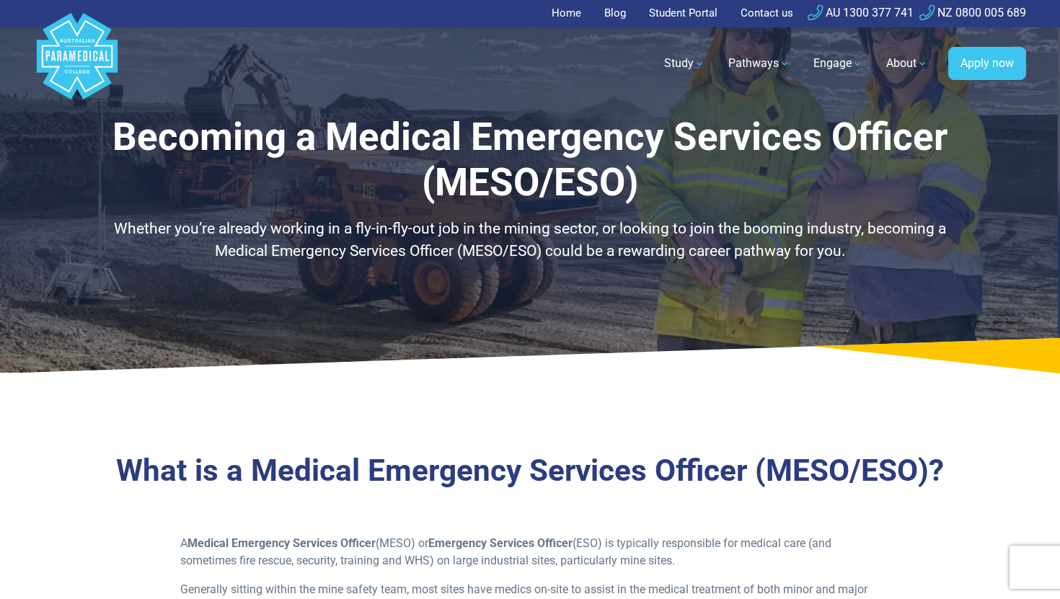
click at [562, 225] on p "Whether you’re already working in a fly-in-fly-out job in the mining sector, or…" at bounding box center [530, 240] width 844 height 45
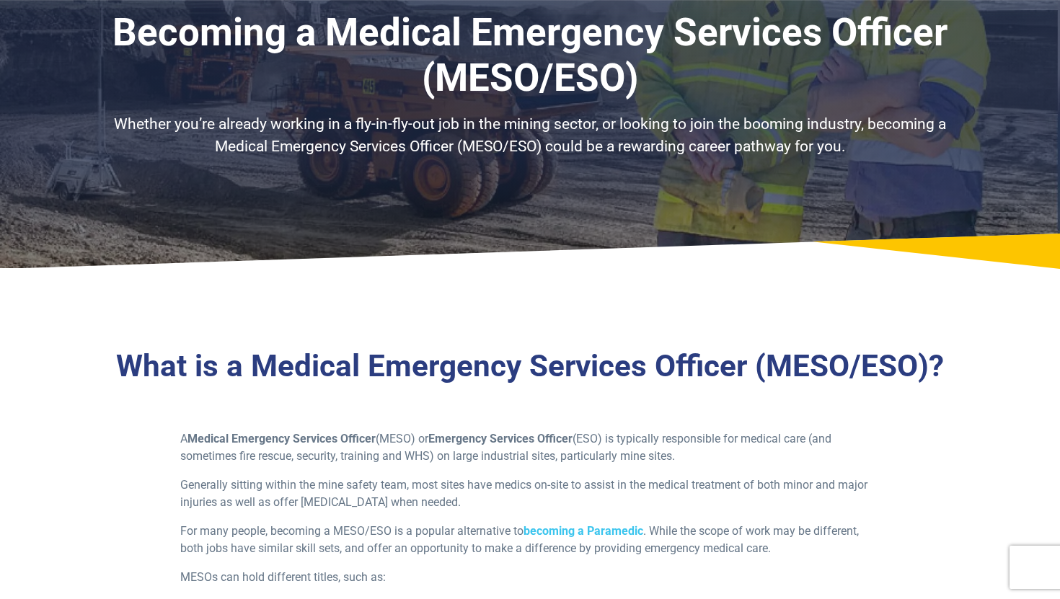
scroll to position [0, 0]
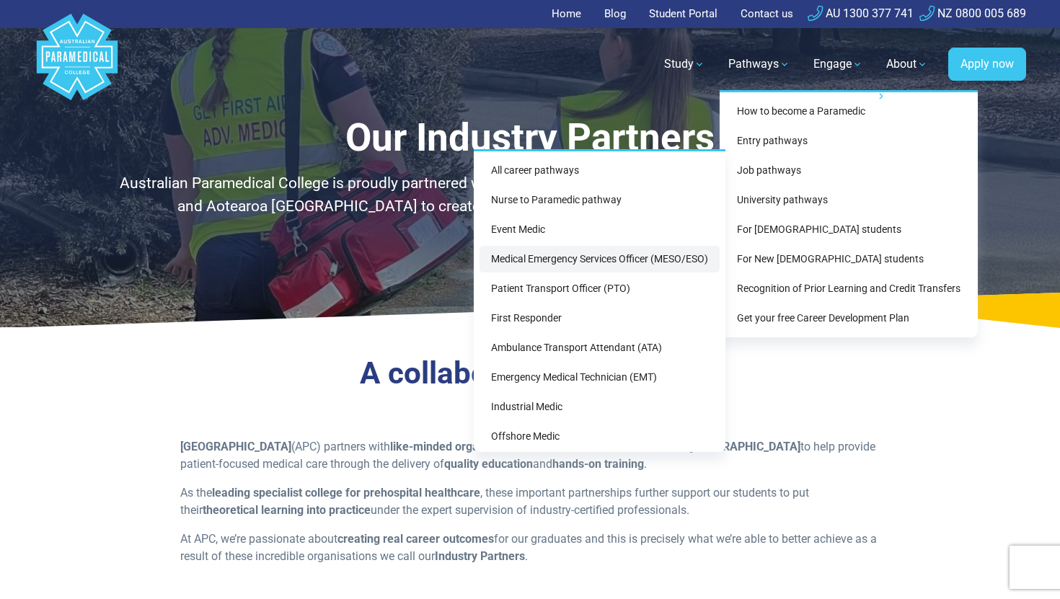
click at [612, 265] on link "Medical Emergency Services Officer (MESO/ESO)" at bounding box center [599, 259] width 240 height 27
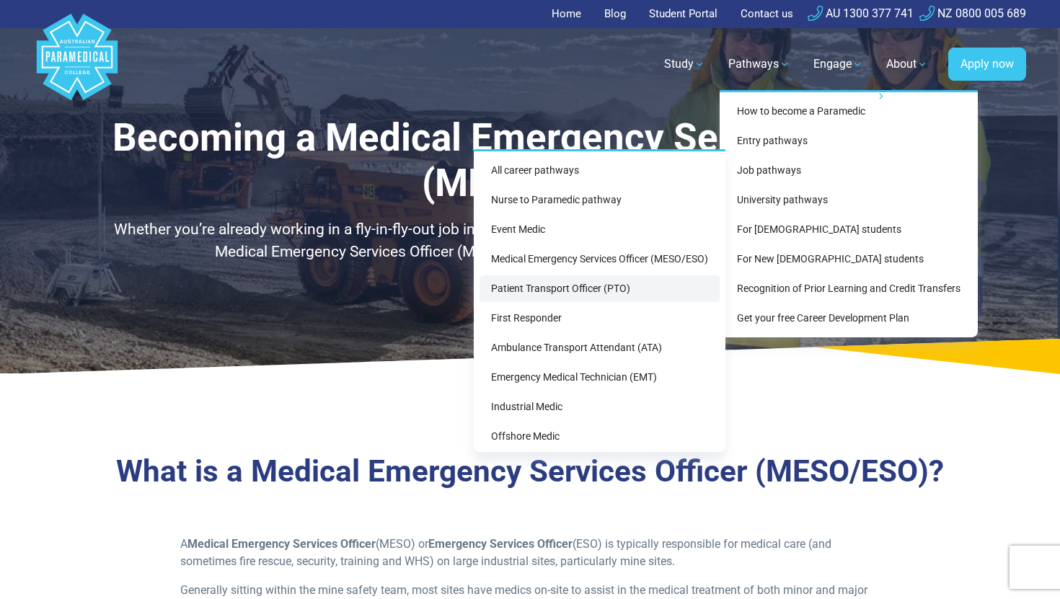
click at [587, 292] on link "Patient Transport Officer (PTO)" at bounding box center [599, 288] width 240 height 27
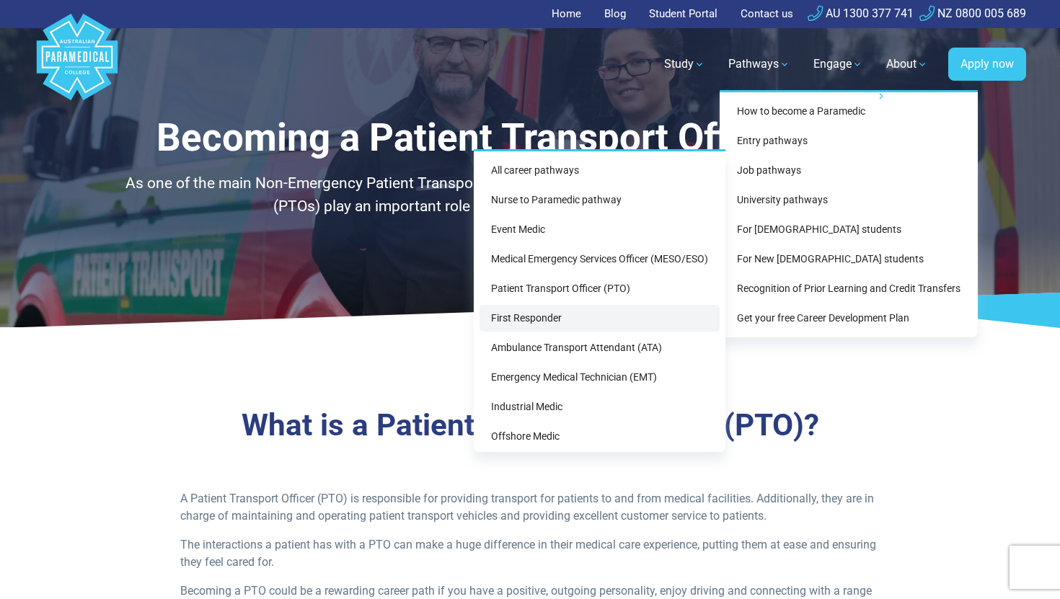
click at [622, 314] on link "First Responder" at bounding box center [599, 318] width 240 height 27
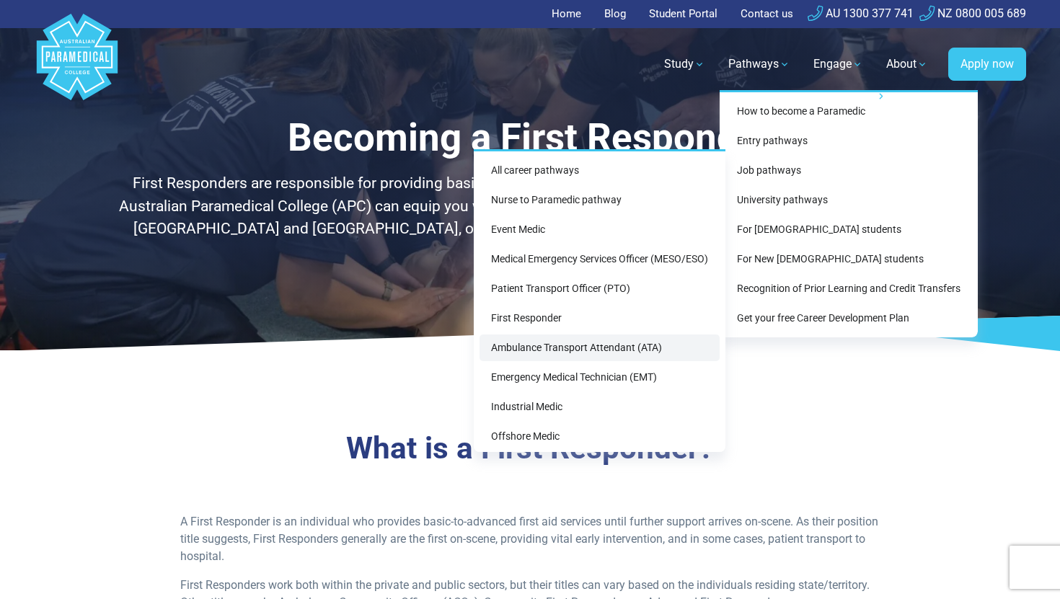
click at [614, 348] on link "Ambulance Transport Attendant (ATA)" at bounding box center [599, 348] width 240 height 27
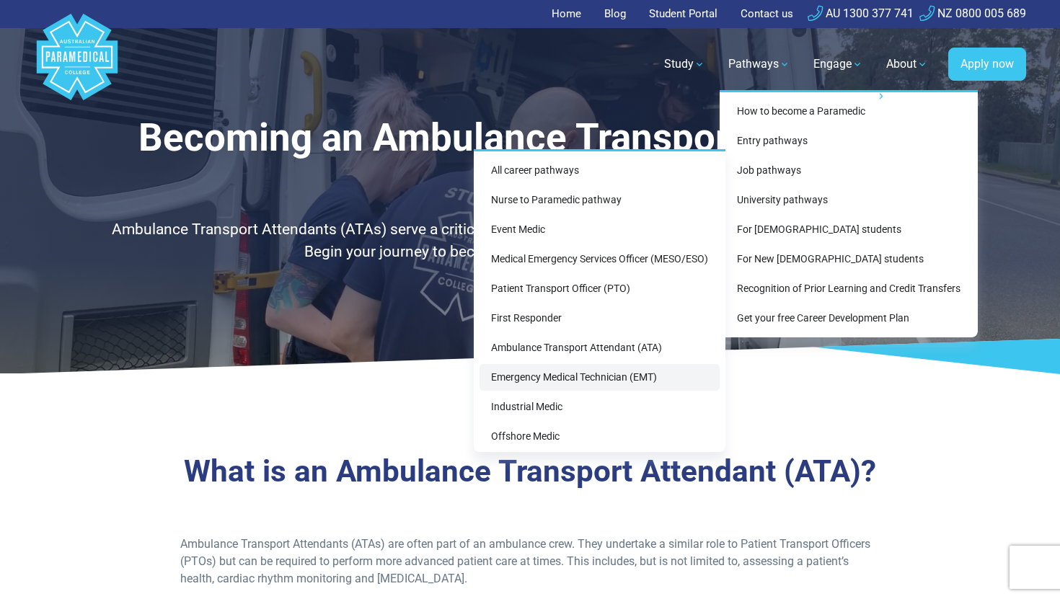
click at [609, 381] on link "Emergency Medical Technician (EMT)" at bounding box center [599, 377] width 240 height 27
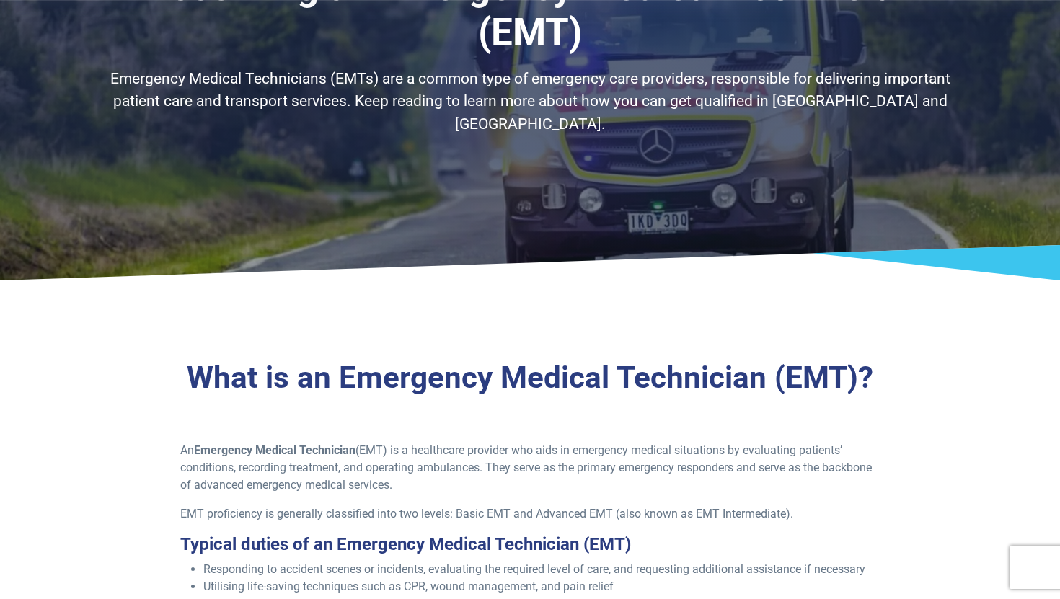
scroll to position [154, 0]
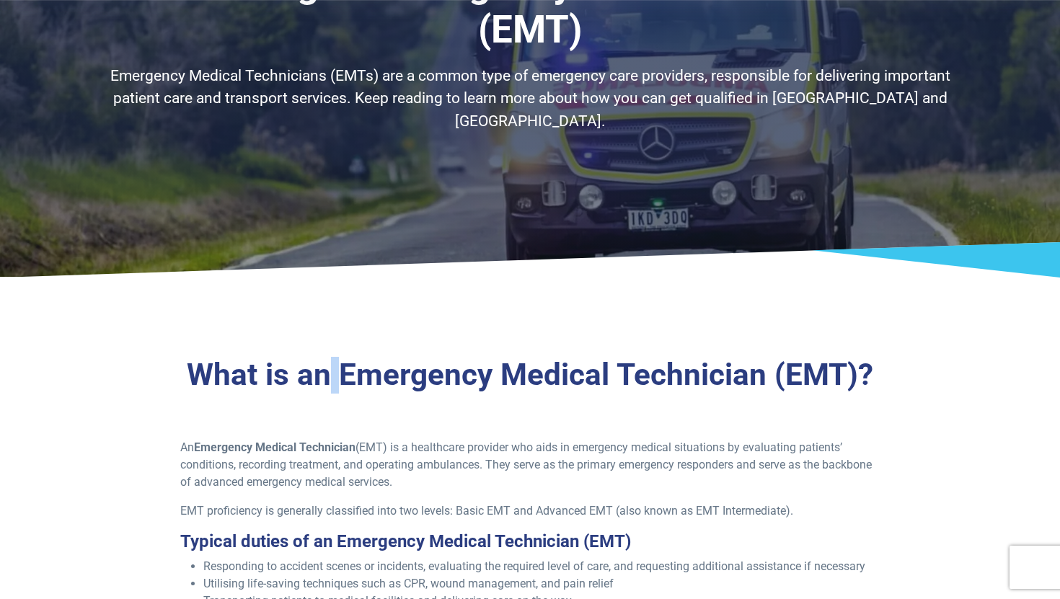
click at [342, 378] on h3 "What is an Emergency Medical Technician (EMT)?" at bounding box center [530, 375] width 844 height 37
click at [421, 384] on h3 "What is an Emergency Medical Technician (EMT)?" at bounding box center [530, 375] width 844 height 37
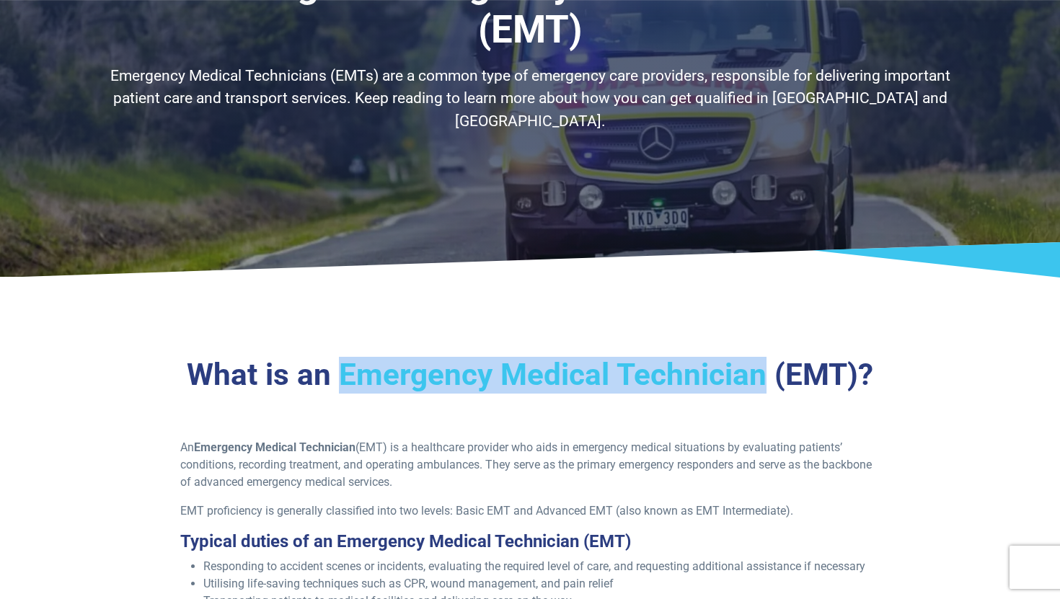
drag, startPoint x: 345, startPoint y: 372, endPoint x: 763, endPoint y: 373, distance: 418.2
click at [763, 373] on h3 "What is an Emergency Medical Technician (EMT)?" at bounding box center [530, 375] width 844 height 37
copy h3 "Emergency Medical Technician"
